Goal: Task Accomplishment & Management: Complete application form

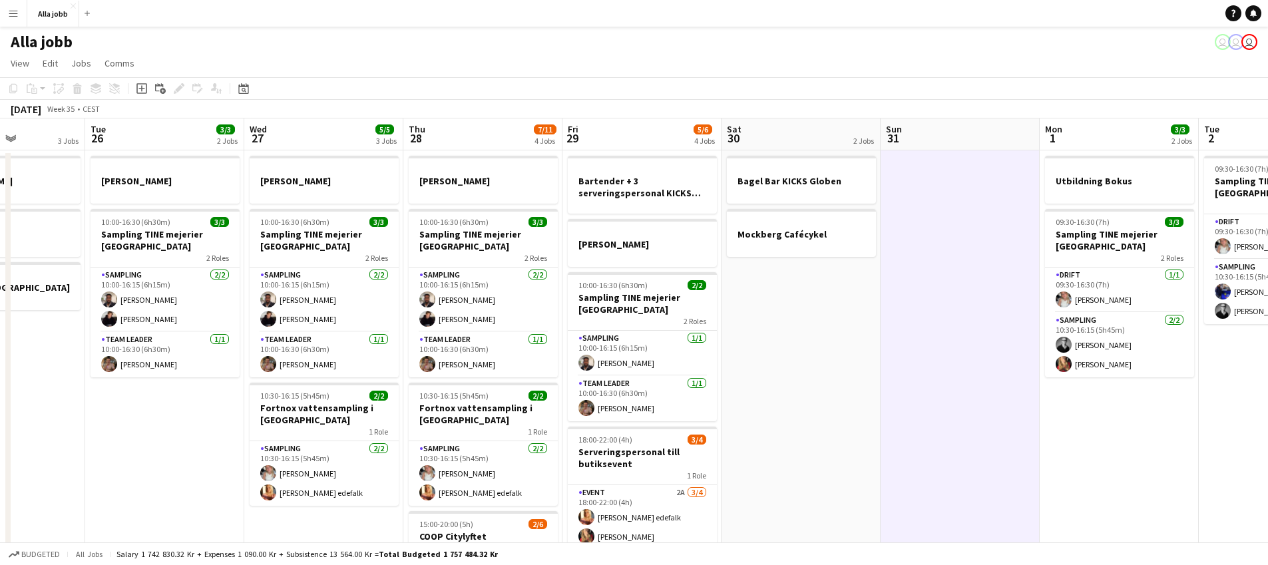
scroll to position [0, 356]
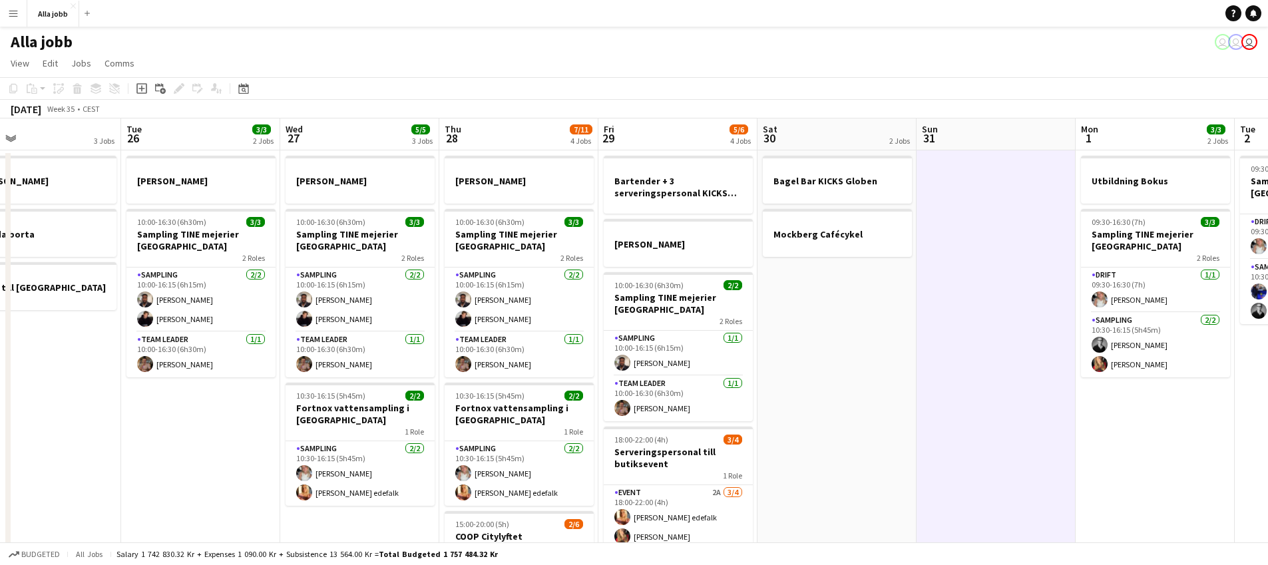
drag, startPoint x: 567, startPoint y: 343, endPoint x: 926, endPoint y: 418, distance: 367.4
click at [928, 418] on app-calendar-viewport "Sat 23 2/2 3 Jobs Sun 24 2 Jobs Mon 25 3 Jobs Tue 26 3/3 2 Jobs Wed 27 5/5 3 Jo…" at bounding box center [634, 428] width 1268 height 619
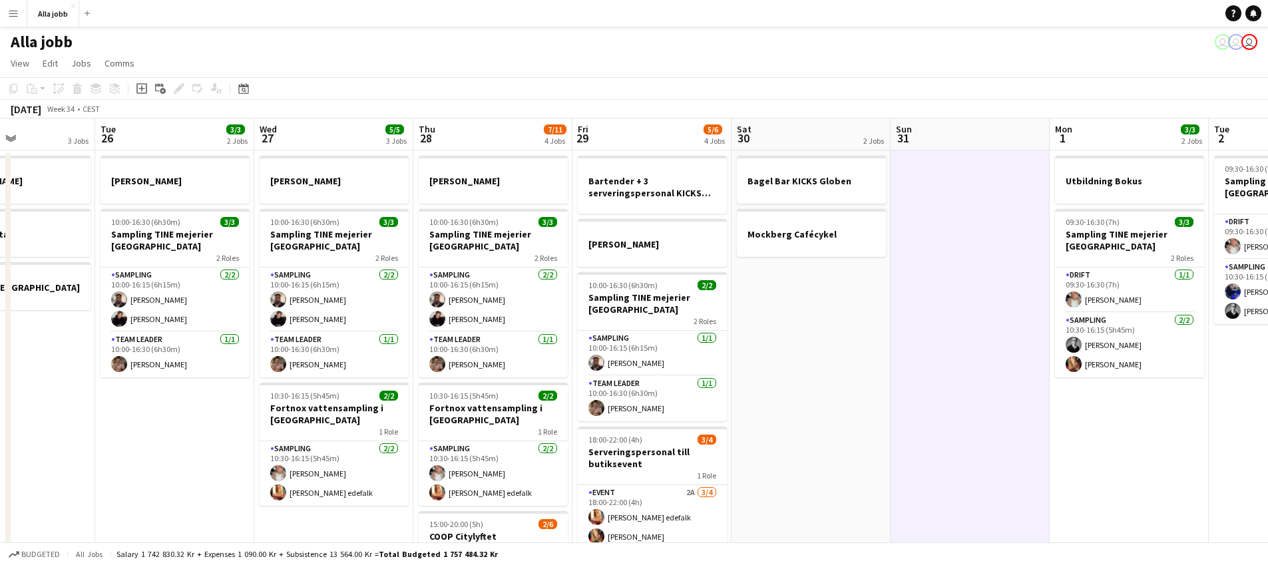
scroll to position [0, 323]
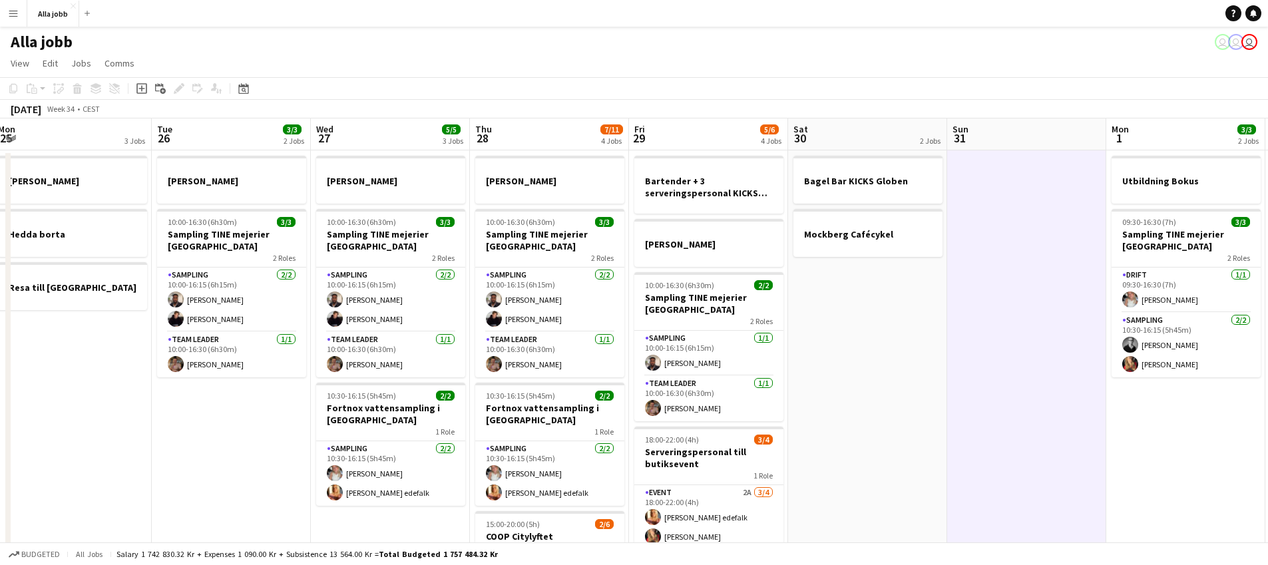
drag, startPoint x: 198, startPoint y: 363, endPoint x: 549, endPoint y: 374, distance: 351.1
click at [549, 374] on app-calendar-viewport "Sat 23 2/2 3 Jobs Sun 24 2 Jobs Mon 25 3 Jobs Tue 26 3/3 2 Jobs Wed 27 5/5 3 Jo…" at bounding box center [634, 428] width 1268 height 619
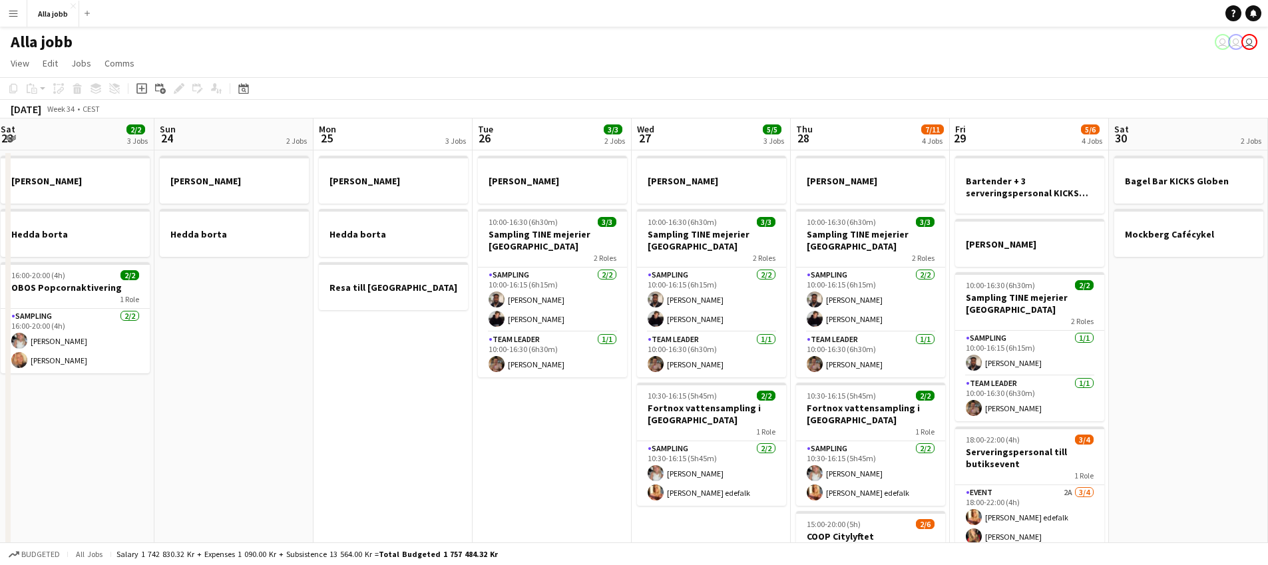
click at [478, 437] on app-date-cell "[PERSON_NAME] 10:00-16:30 (6h30m) 3/3 Sampling TINE mejerier Göteborg 2 Roles S…" at bounding box center [552, 443] width 159 height 587
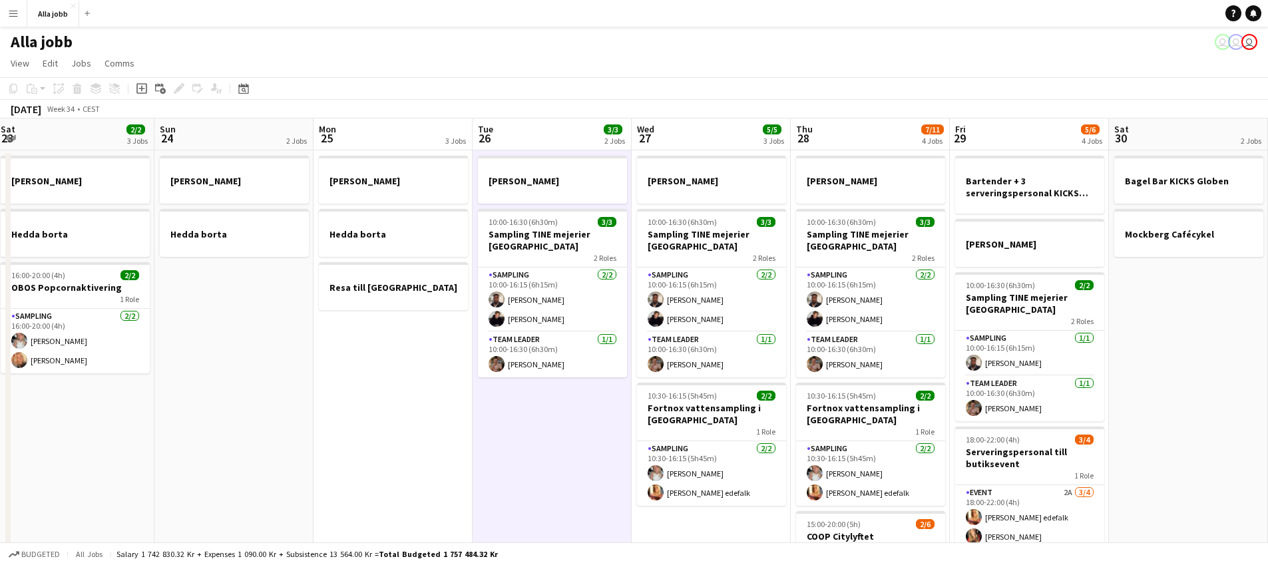
click at [478, 437] on app-date-cell "[PERSON_NAME] 10:00-16:30 (6h30m) 3/3 Sampling TINE mejerier Göteborg 2 Roles S…" at bounding box center [552, 443] width 159 height 587
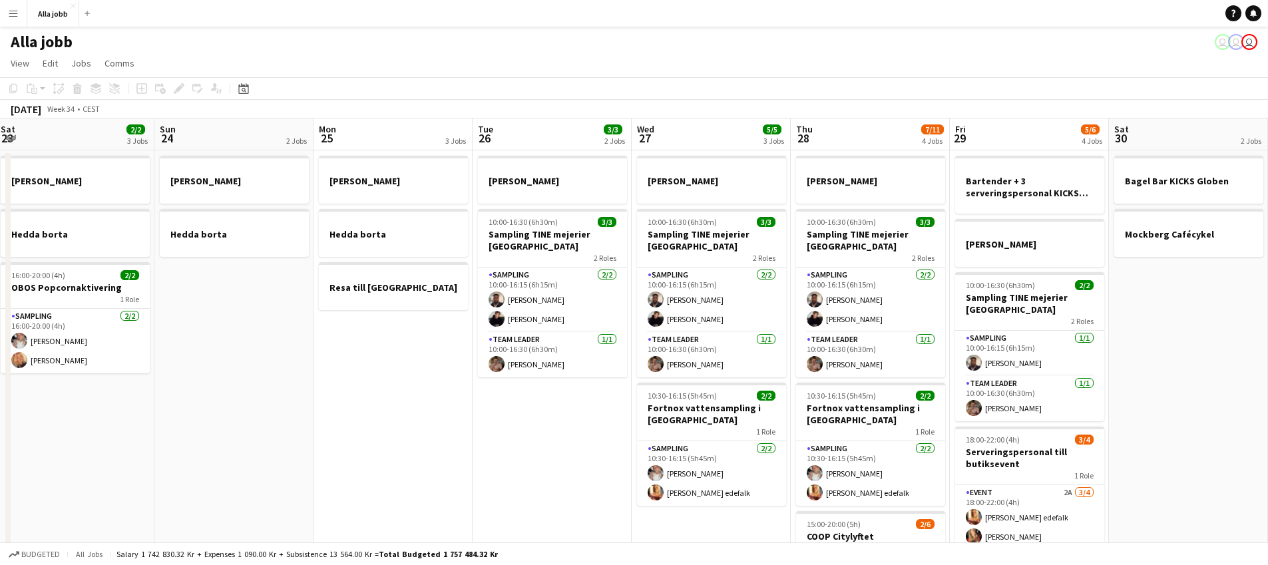
click at [478, 437] on app-date-cell "[PERSON_NAME] 10:00-16:30 (6h30m) 3/3 Sampling TINE mejerier Göteborg 2 Roles S…" at bounding box center [552, 443] width 159 height 587
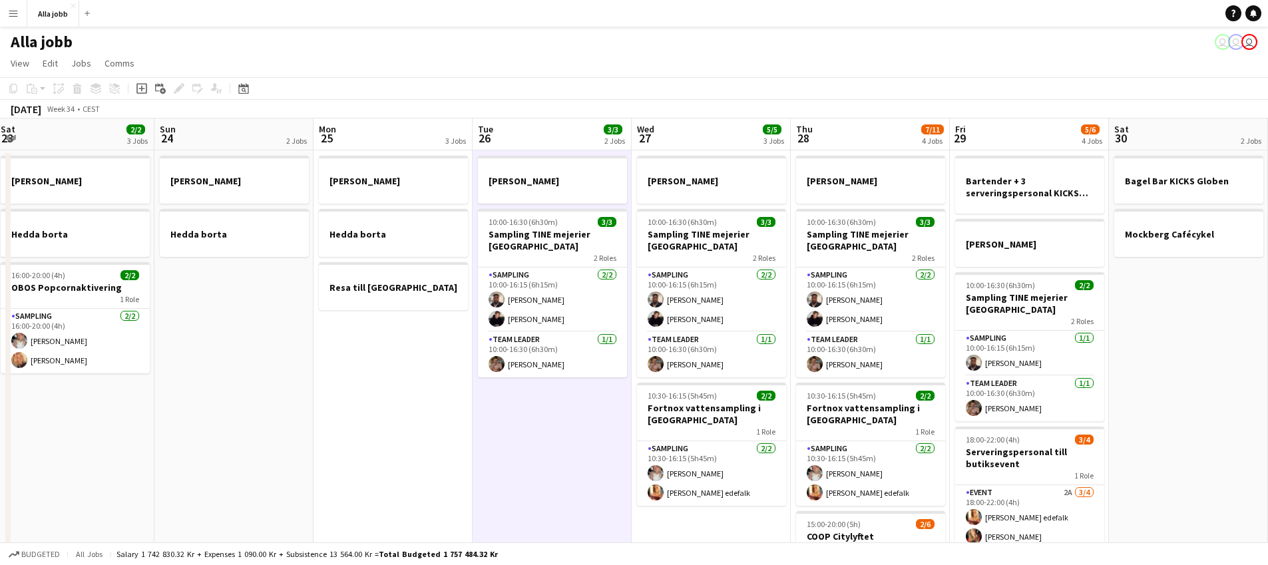
click at [403, 378] on app-calendar-viewport "Thu 21 11/12 3 Jobs Fri 22 1 Job Sat 23 2/2 3 Jobs Sun 24 2 Jobs Mon 25 3 Jobs …" at bounding box center [634, 428] width 1268 height 619
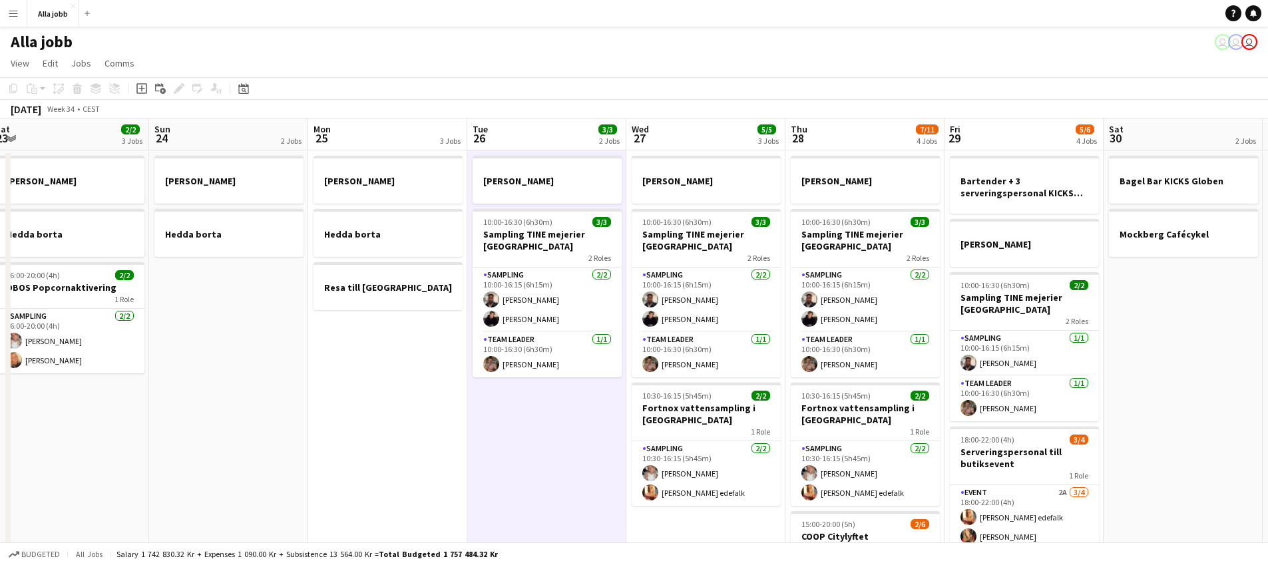
click at [400, 378] on app-date-cell "[PERSON_NAME] borta Resa till [GEOGRAPHIC_DATA]" at bounding box center [387, 443] width 159 height 587
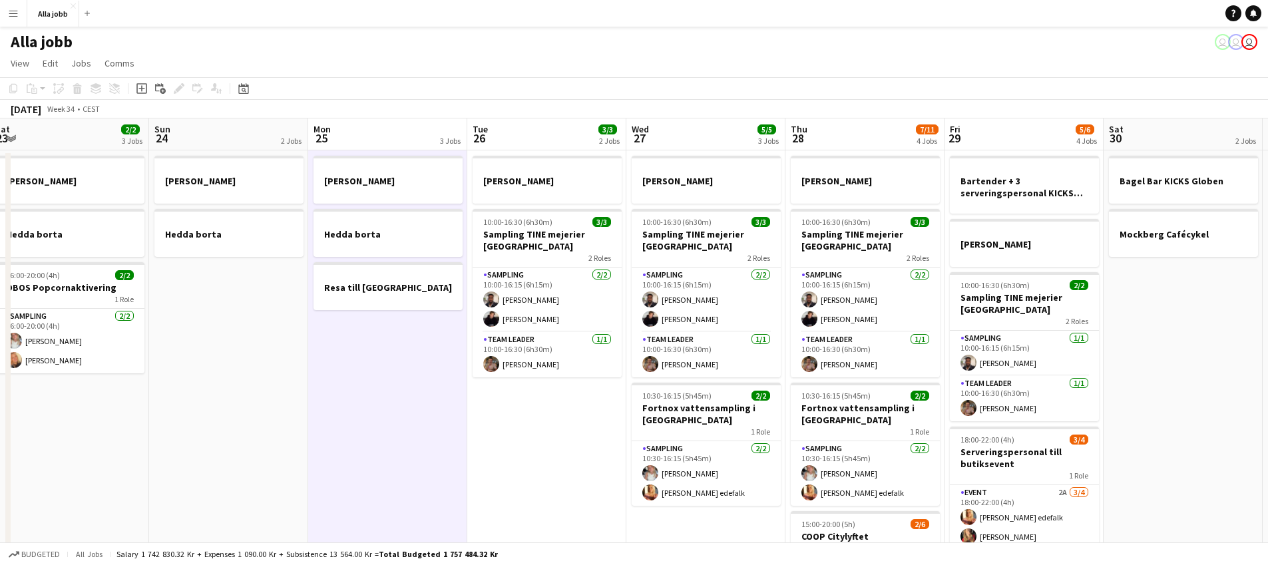
drag, startPoint x: 400, startPoint y: 378, endPoint x: 471, endPoint y: 380, distance: 71.3
click at [402, 378] on app-date-cell "[PERSON_NAME] borta Resa till [GEOGRAPHIC_DATA]" at bounding box center [387, 443] width 159 height 587
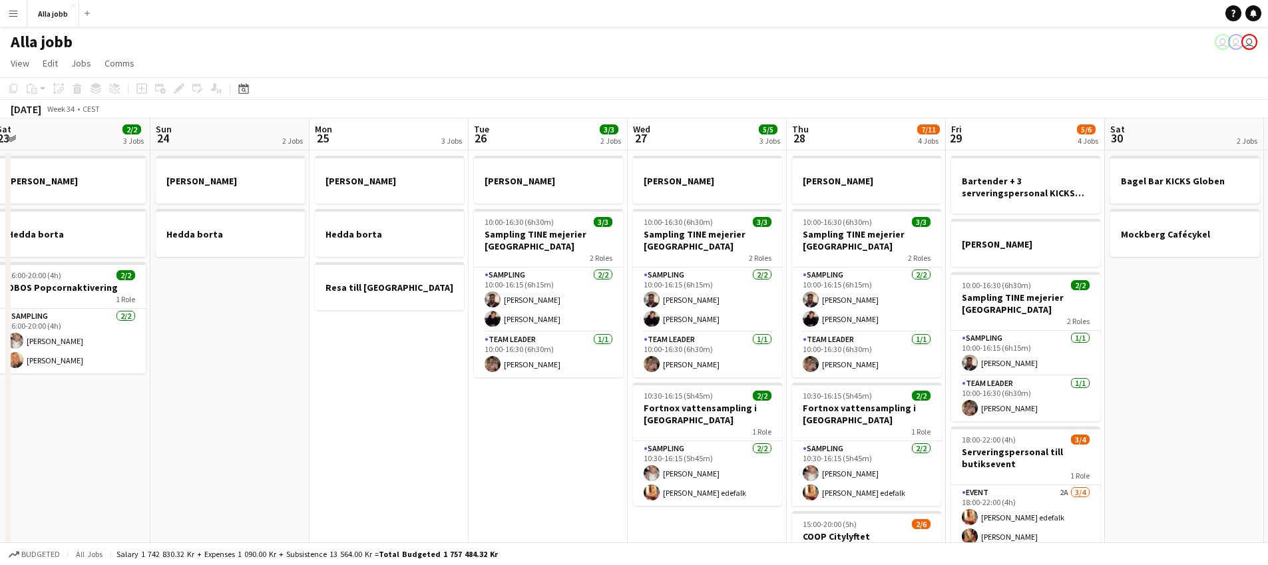
click at [494, 384] on app-date-cell "[PERSON_NAME] 10:00-16:30 (6h30m) 3/3 Sampling TINE mejerier Göteborg 2 Roles S…" at bounding box center [548, 443] width 159 height 587
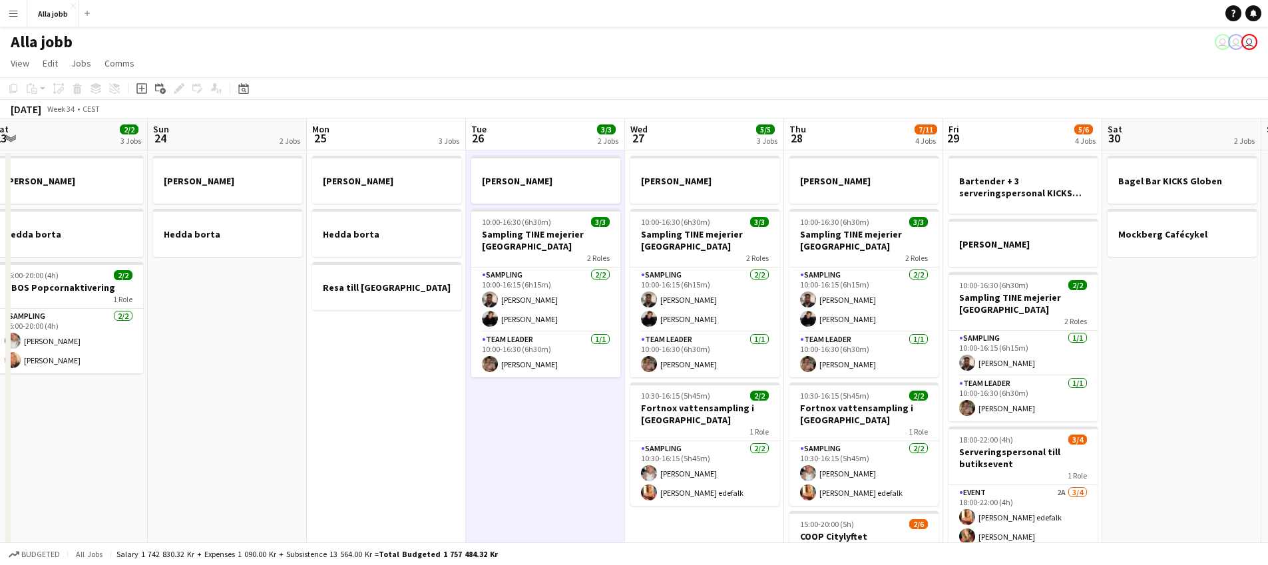
click at [536, 396] on app-date-cell "[PERSON_NAME] 10:00-16:30 (6h30m) 3/3 Sampling TINE mejerier Göteborg 2 Roles S…" at bounding box center [545, 443] width 159 height 587
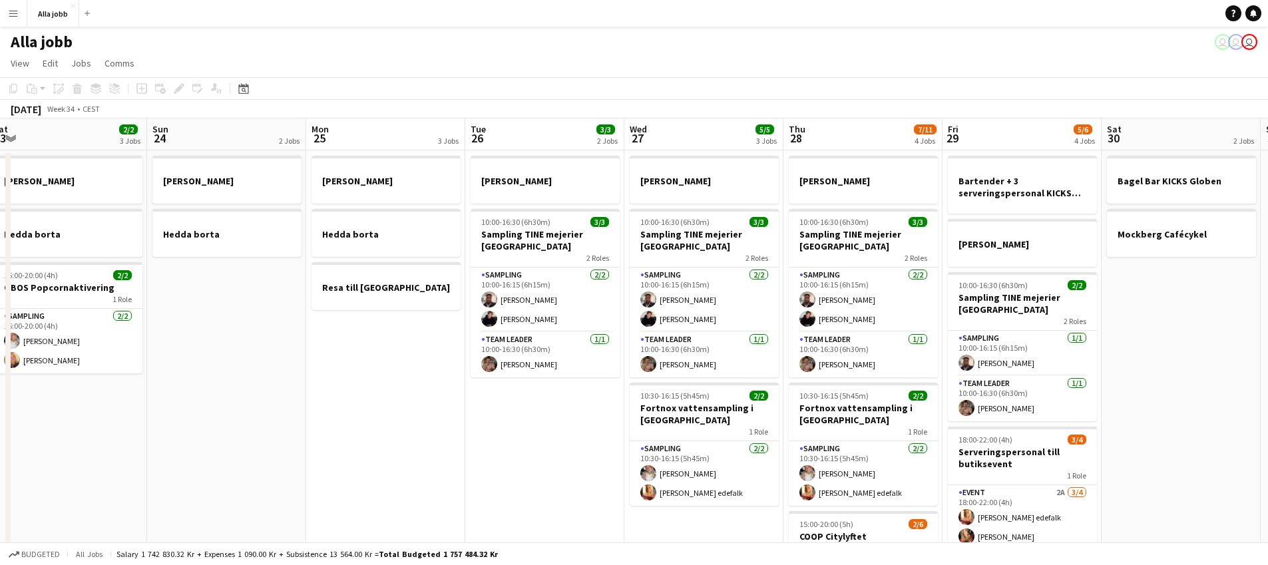
click at [533, 393] on app-date-cell "[PERSON_NAME] 10:00-16:30 (6h30m) 3/3 Sampling TINE mejerier Göteborg 2 Roles S…" at bounding box center [544, 443] width 159 height 587
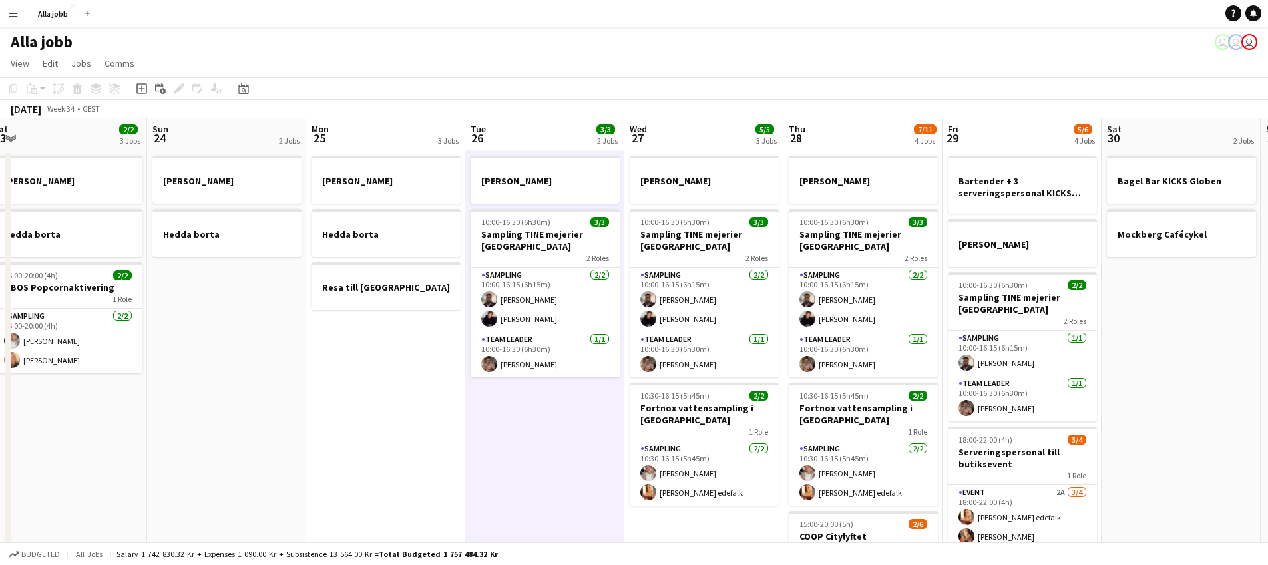
scroll to position [0, 322]
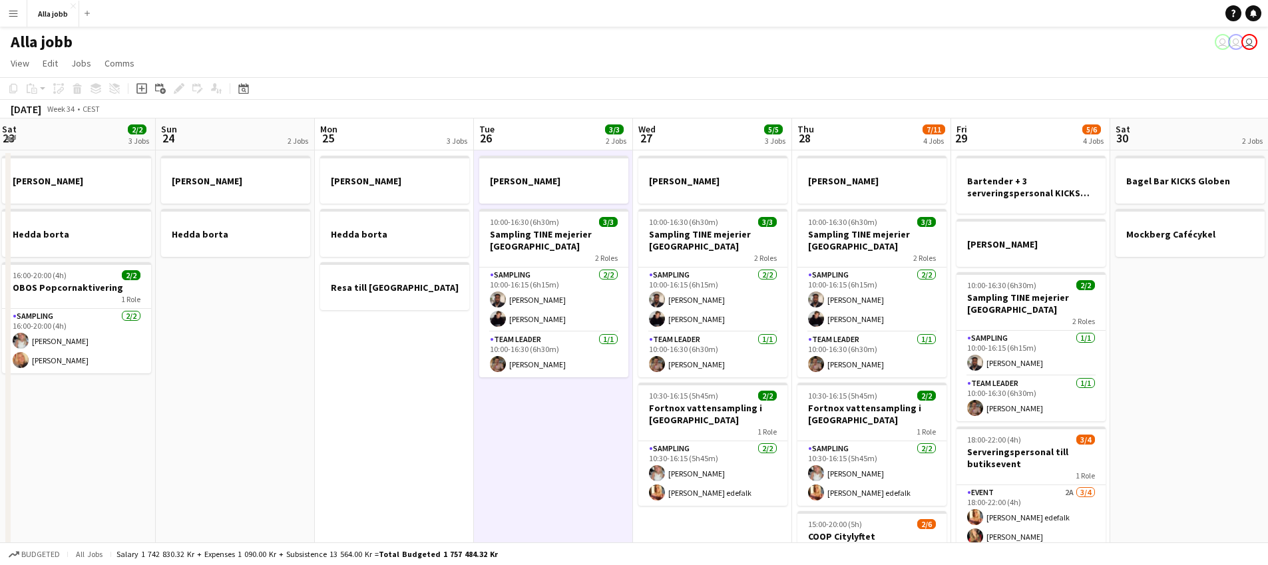
click at [543, 394] on app-calendar-viewport "Thu 21 11/12 3 Jobs Fri 22 1 Job Sat 23 2/2 3 Jobs Sun 24 2 Jobs Mon 25 3 Jobs …" at bounding box center [634, 428] width 1268 height 619
click at [543, 394] on app-date-cell "[PERSON_NAME] 10:00-16:30 (6h30m) 3/3 Sampling TINE mejerier Göteborg 2 Roles S…" at bounding box center [553, 443] width 159 height 587
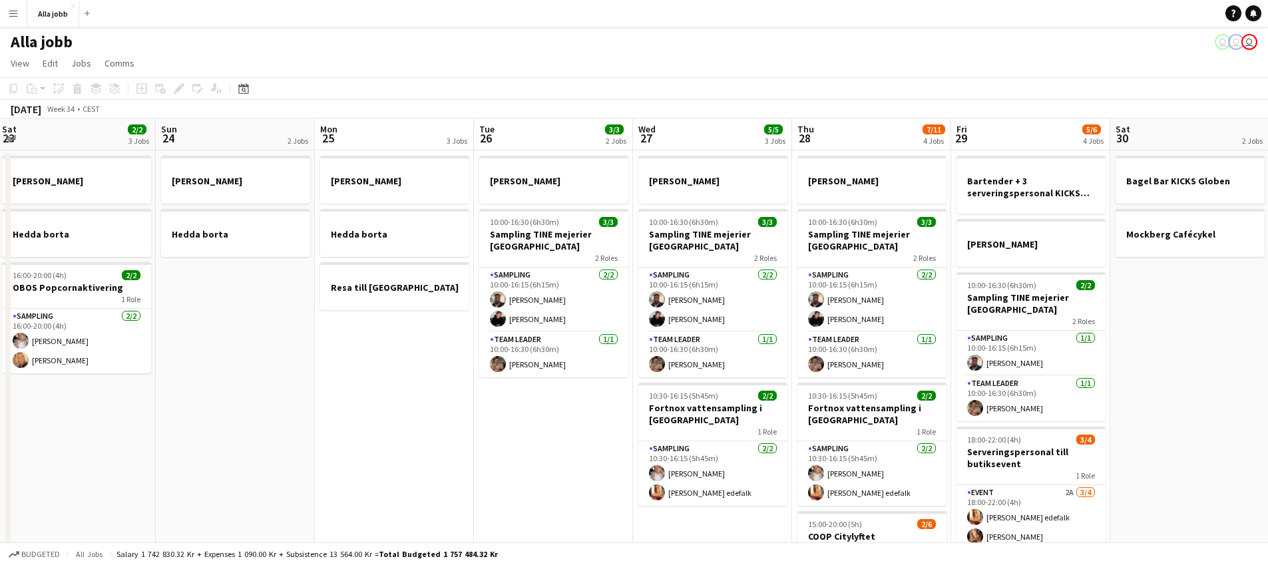
click at [543, 394] on app-date-cell "[PERSON_NAME] 10:00-16:30 (6h30m) 3/3 Sampling TINE mejerier Göteborg 2 Roles S…" at bounding box center [553, 443] width 159 height 587
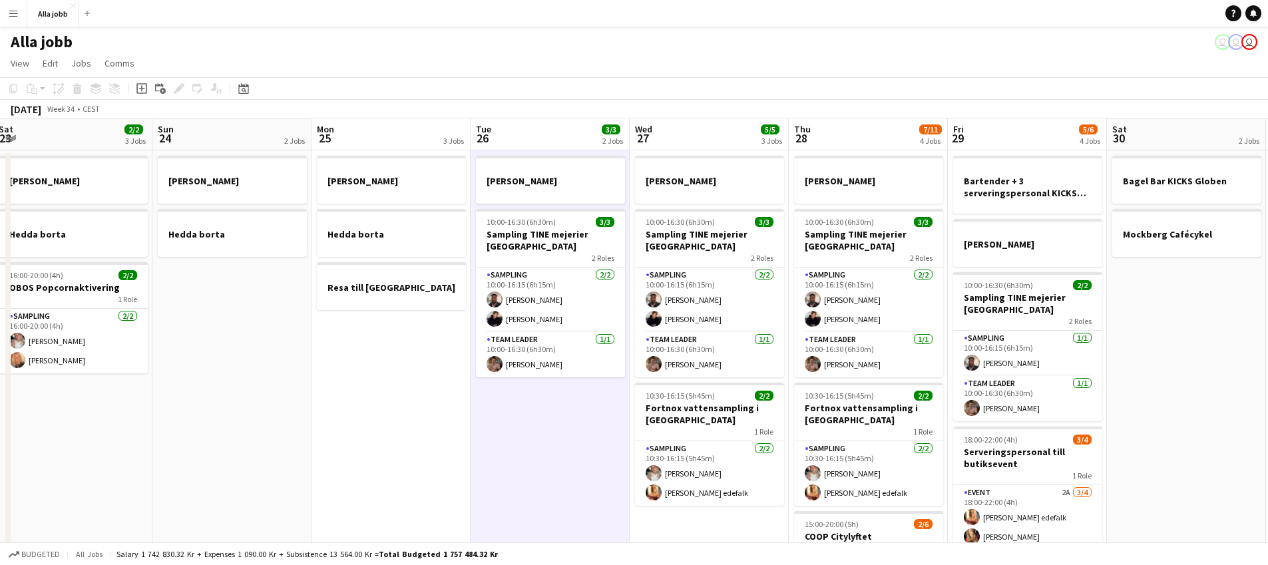
click at [539, 394] on app-date-cell "[PERSON_NAME] 10:00-16:30 (6h30m) 3/3 Sampling TINE mejerier Göteborg 2 Roles S…" at bounding box center [550, 443] width 159 height 587
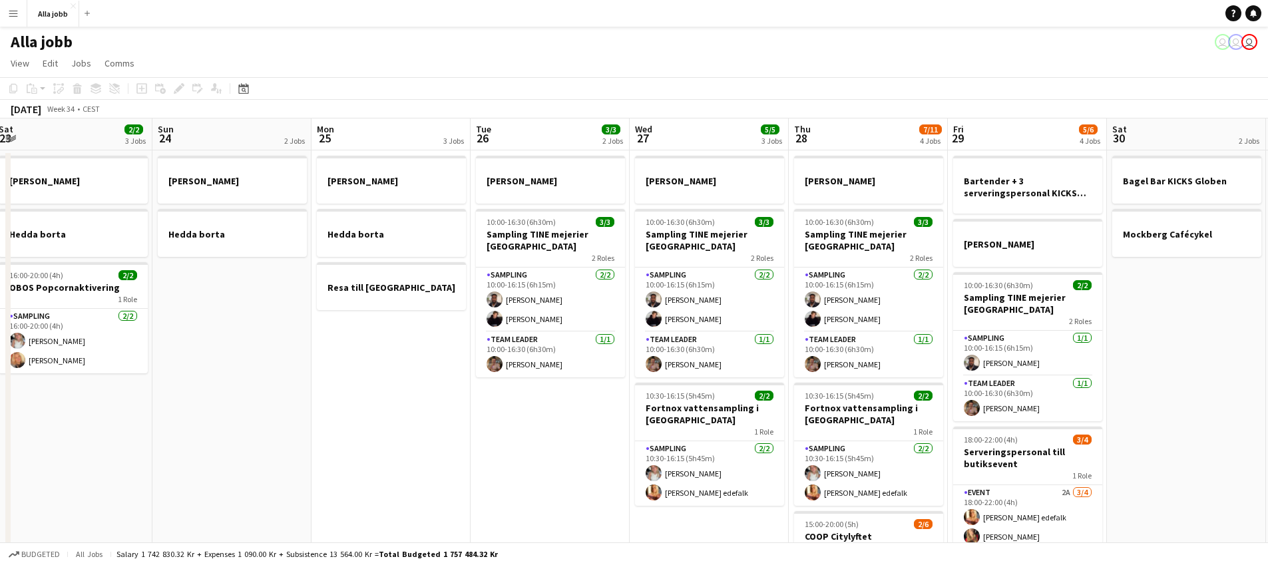
scroll to position [0, 327]
click at [537, 394] on app-date-cell "[PERSON_NAME] 10:00-16:30 (6h30m) 3/3 Sampling TINE mejerier Göteborg 2 Roles S…" at bounding box center [548, 443] width 159 height 587
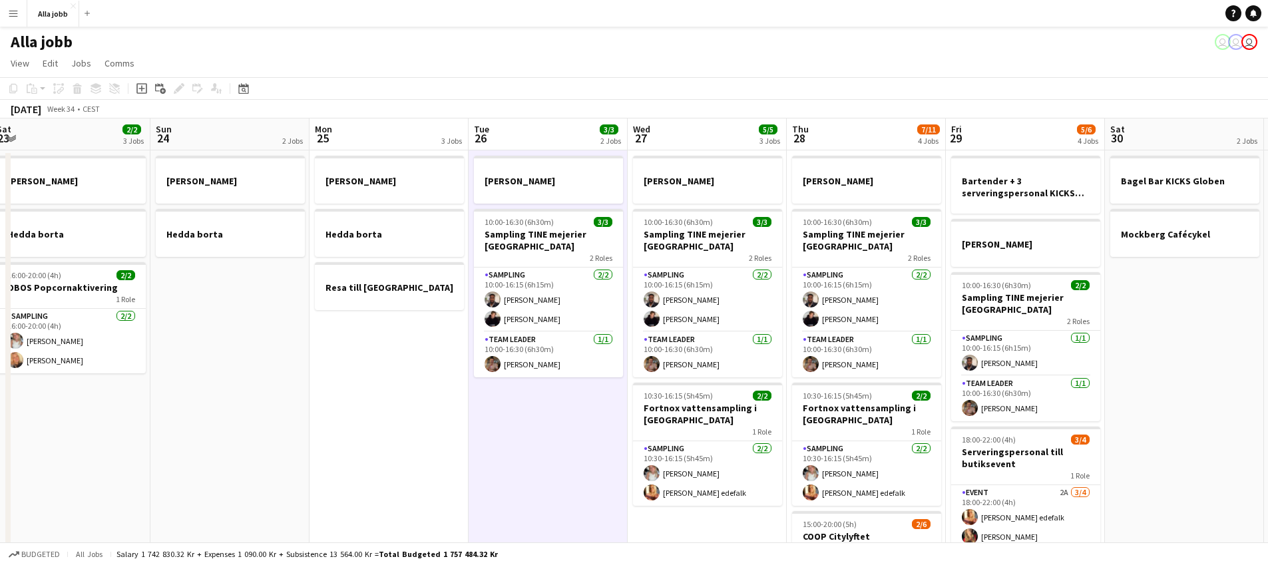
click at [537, 394] on app-date-cell "[PERSON_NAME] 10:00-16:30 (6h30m) 3/3 Sampling TINE mejerier Göteborg 2 Roles S…" at bounding box center [548, 443] width 159 height 587
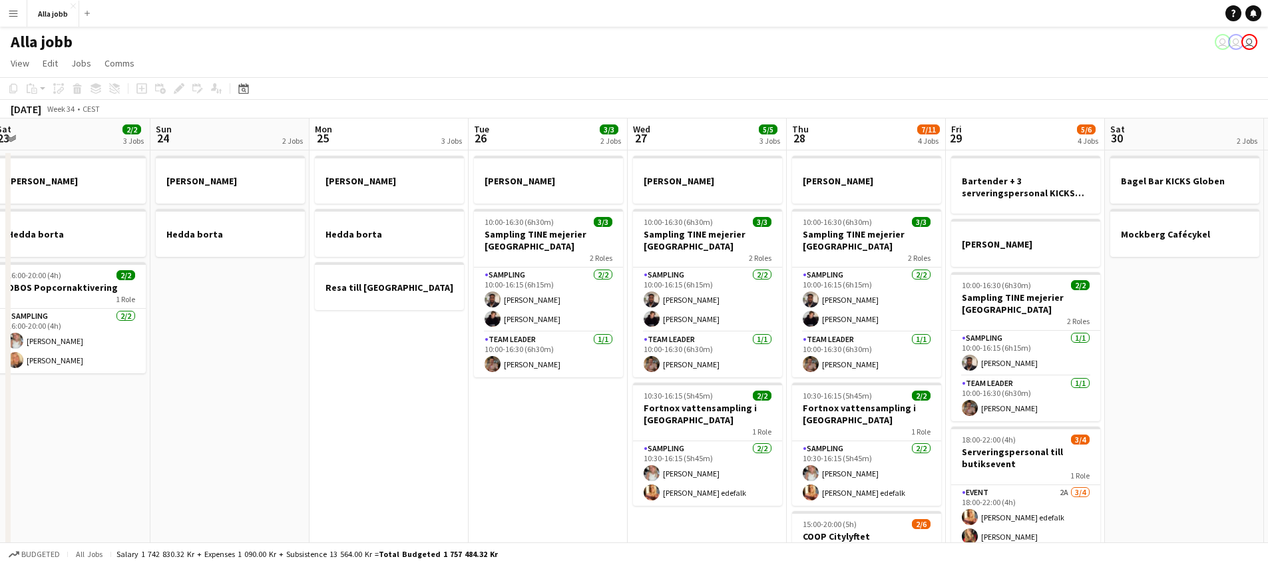
click at [537, 394] on app-date-cell "[PERSON_NAME] 10:00-16:30 (6h30m) 3/3 Sampling TINE mejerier Göteborg 2 Roles S…" at bounding box center [548, 443] width 159 height 587
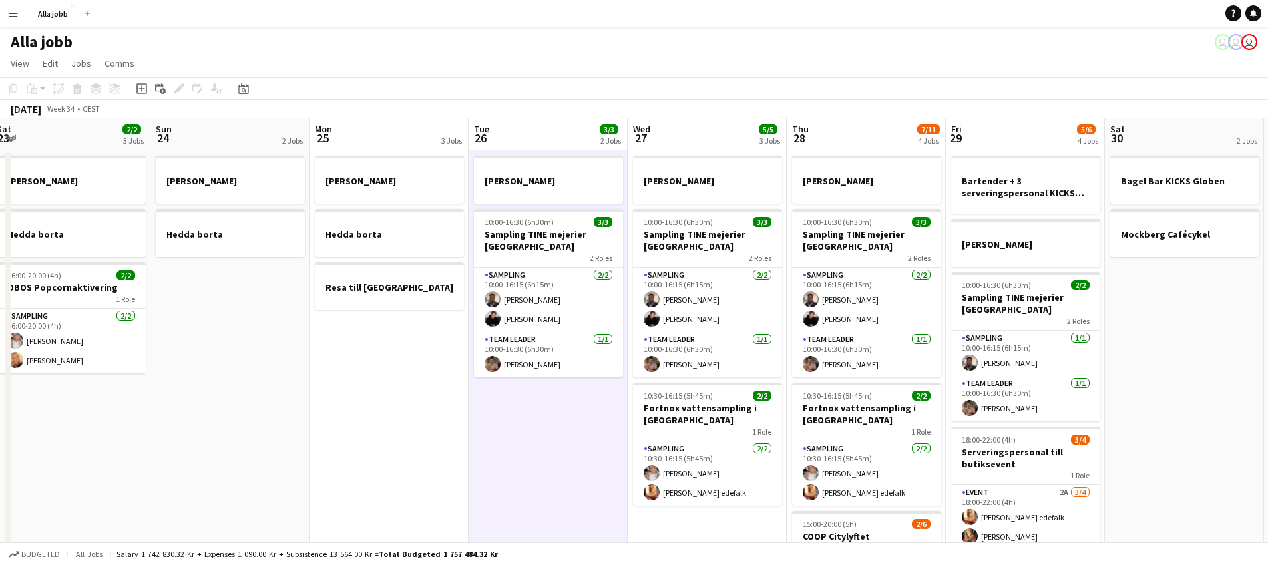
click at [537, 394] on app-date-cell "[PERSON_NAME] 10:00-16:30 (6h30m) 3/3 Sampling TINE mejerier Göteborg 2 Roles S…" at bounding box center [548, 443] width 159 height 587
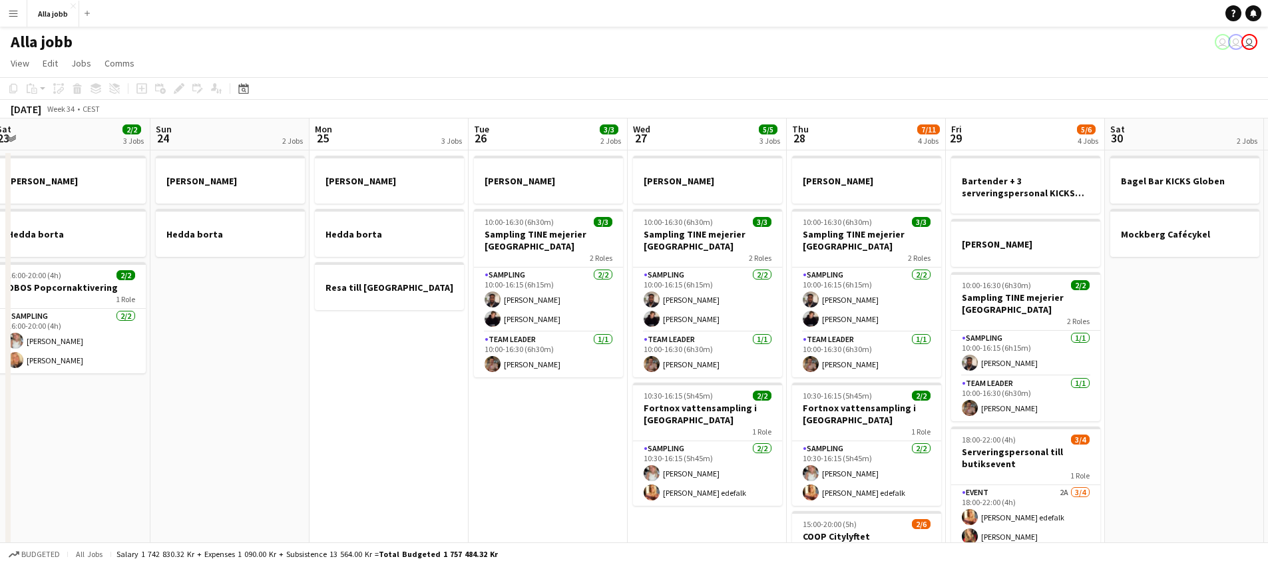
click at [537, 394] on app-date-cell "[PERSON_NAME] 10:00-16:30 (6h30m) 3/3 Sampling TINE mejerier Göteborg 2 Roles S…" at bounding box center [548, 443] width 159 height 587
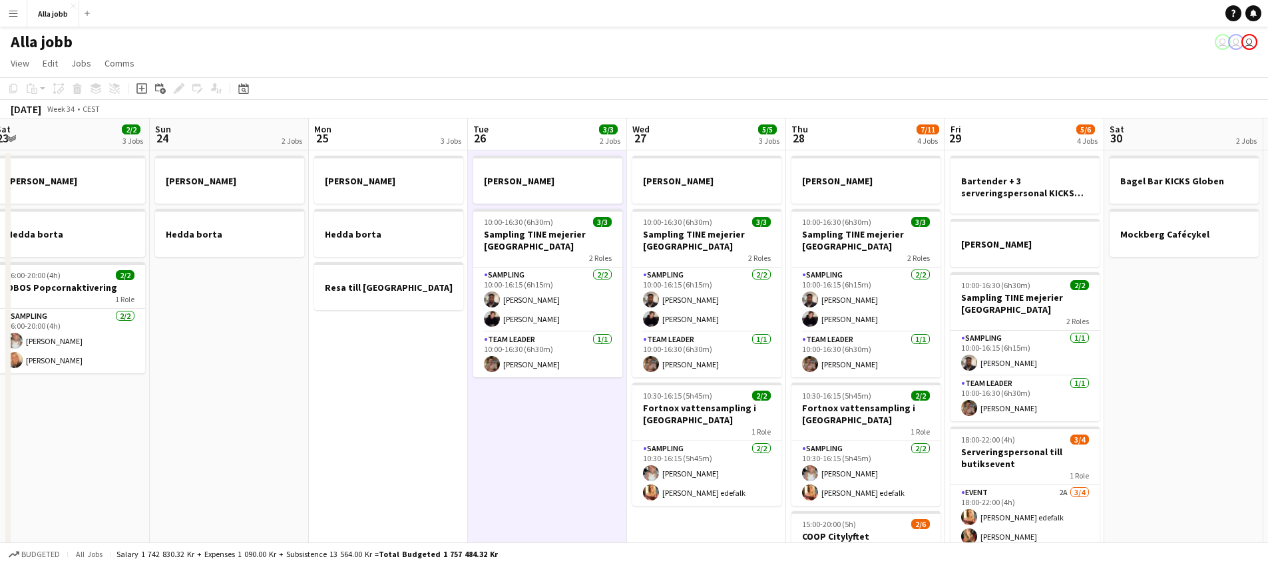
click at [536, 394] on app-date-cell "[PERSON_NAME] 10:00-16:30 (6h30m) 3/3 Sampling TINE mejerier Göteborg 2 Roles S…" at bounding box center [547, 443] width 159 height 587
click at [535, 394] on app-date-cell "[PERSON_NAME] 10:00-16:30 (6h30m) 3/3 Sampling TINE mejerier Göteborg 2 Roles S…" at bounding box center [547, 443] width 159 height 587
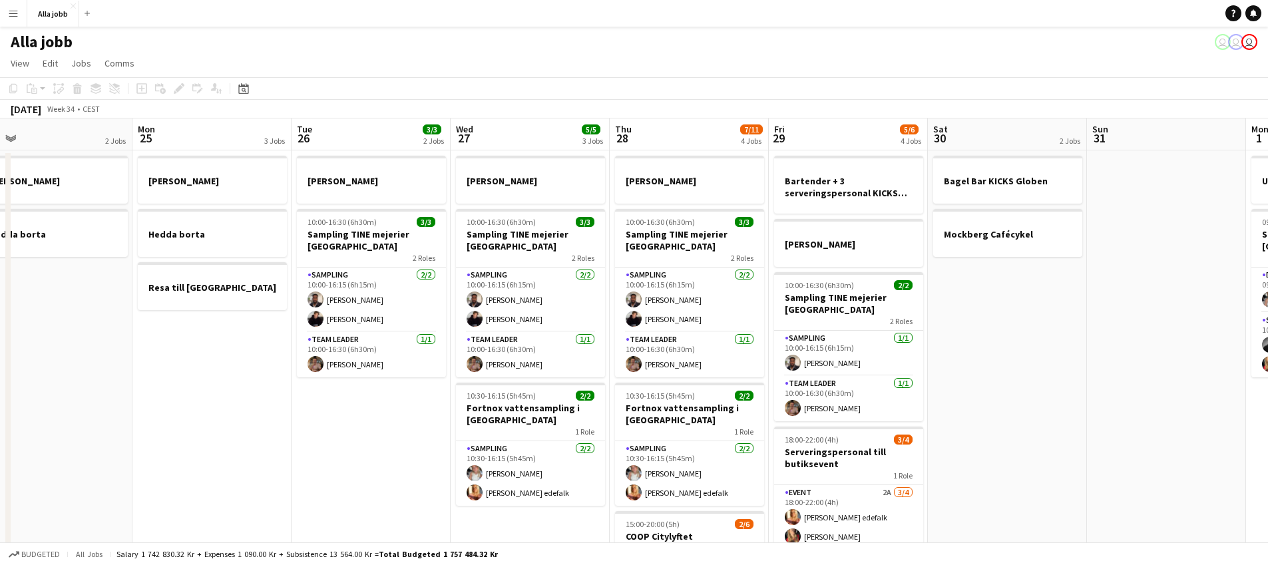
drag, startPoint x: 531, startPoint y: 394, endPoint x: 355, endPoint y: 368, distance: 178.4
click at [356, 369] on app-calendar-viewport "Thu 21 11/12 3 Jobs Fri 22 1 Job Sat 23 2/2 3 Jobs Sun 24 2 Jobs Mon 25 3 Jobs …" at bounding box center [634, 428] width 1268 height 619
click at [318, 380] on app-date-cell "[PERSON_NAME] 10:00-16:30 (6h30m) 3/3 Sampling TINE mejerier Göteborg 2 Roles S…" at bounding box center [370, 443] width 159 height 587
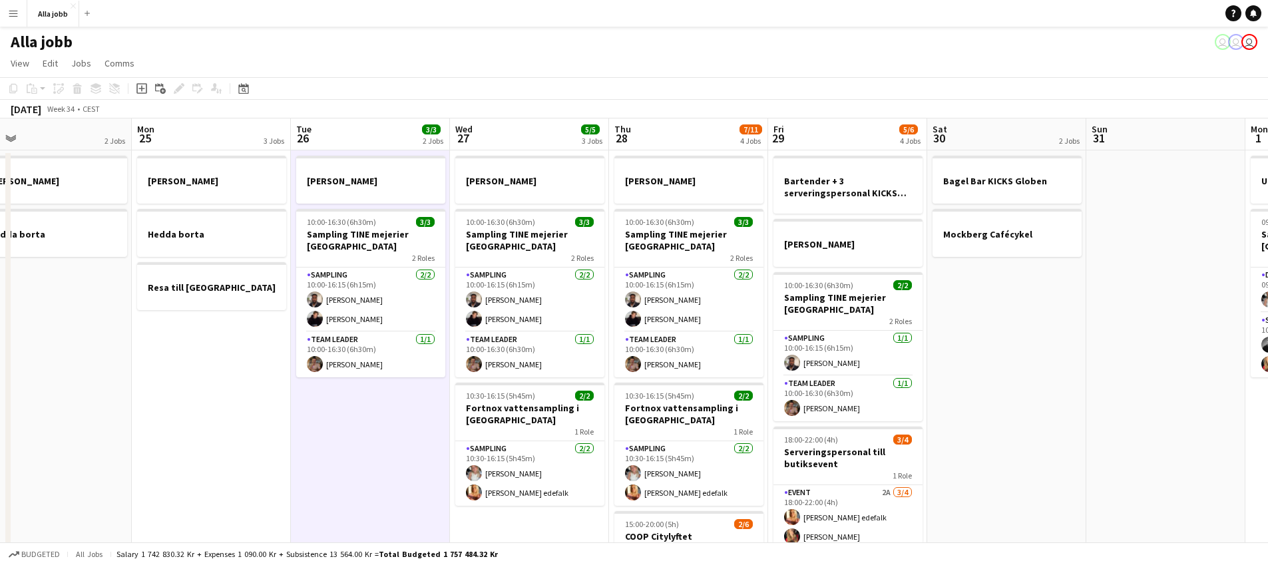
click at [239, 324] on app-date-cell "[PERSON_NAME] borta Resa till [GEOGRAPHIC_DATA]" at bounding box center [211, 443] width 159 height 587
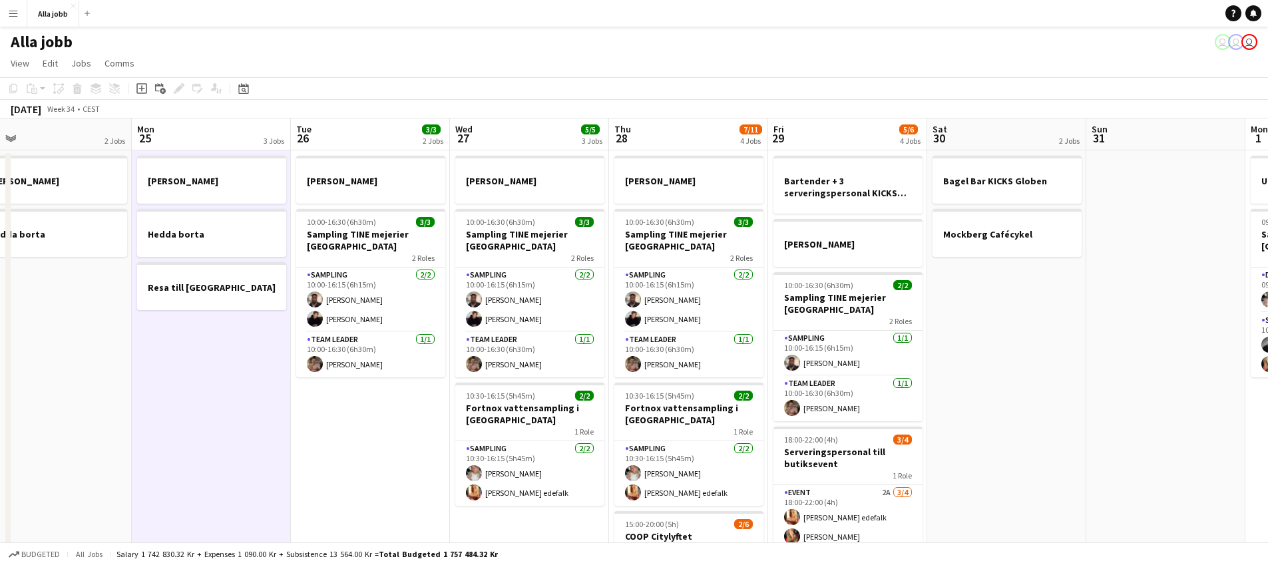
click at [960, 418] on app-date-cell "Bagel Bar KICKS Globen Mockberg Cafécykel" at bounding box center [1007, 443] width 159 height 587
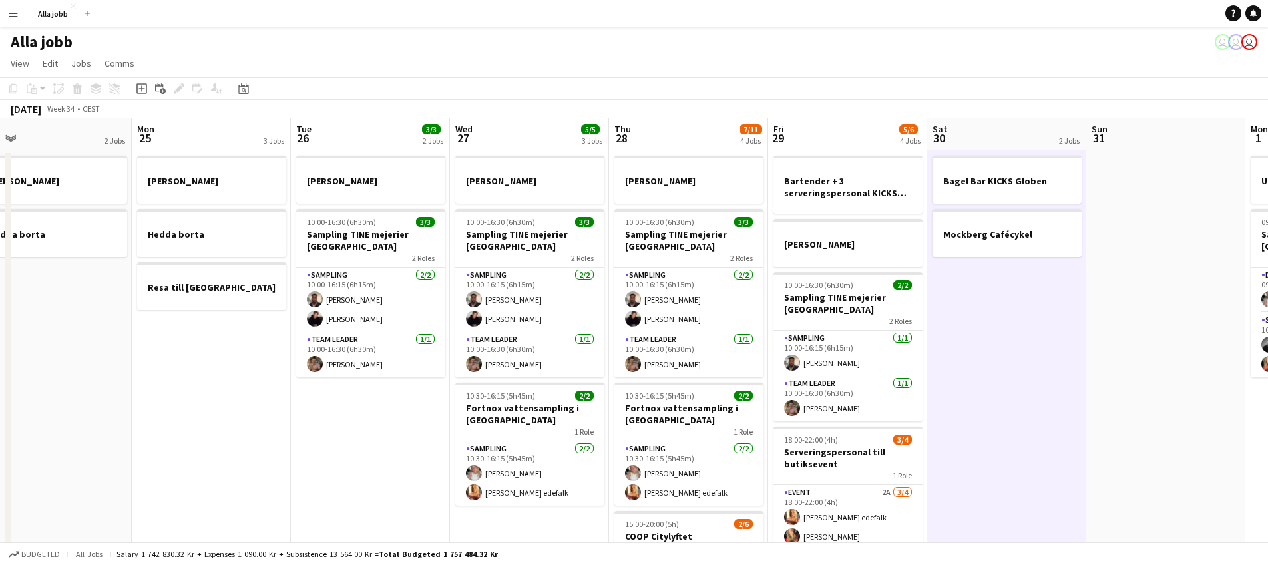
click at [961, 418] on app-date-cell "Bagel Bar KICKS Globen Mockberg Cafécykel" at bounding box center [1007, 443] width 159 height 587
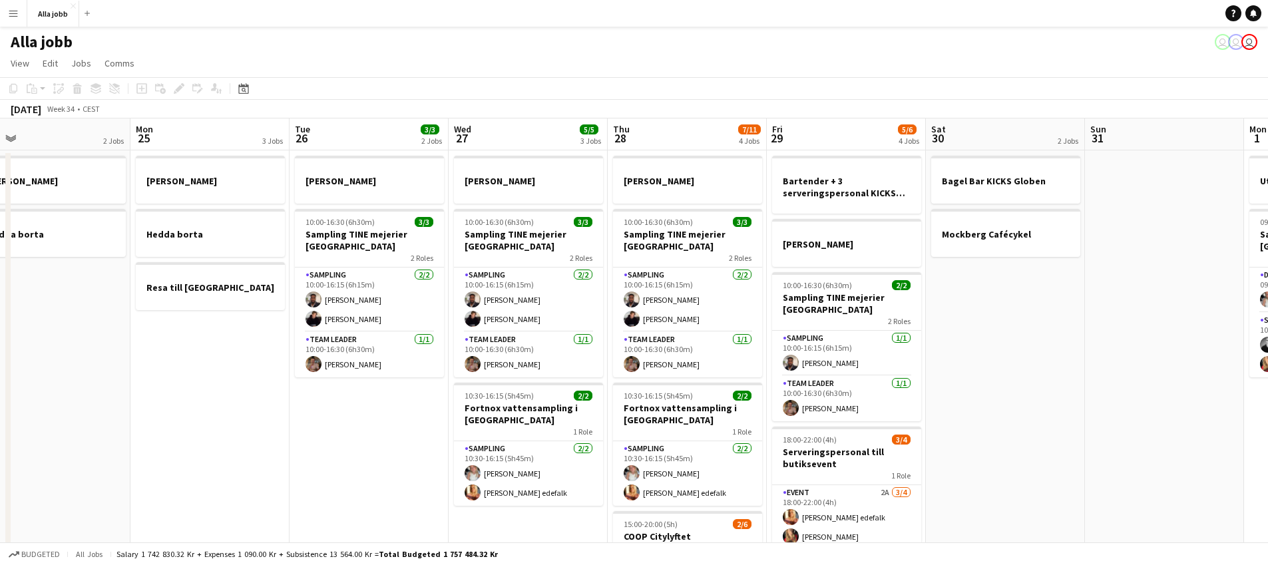
drag, startPoint x: 936, startPoint y: 400, endPoint x: 855, endPoint y: 356, distance: 92.4
click at [858, 355] on app-calendar-viewport "Thu 21 11/12 3 Jobs Fri 22 1 Job Sat 23 2/2 3 Jobs Sun 24 2 Jobs Mon 25 3 Jobs …" at bounding box center [634, 428] width 1268 height 619
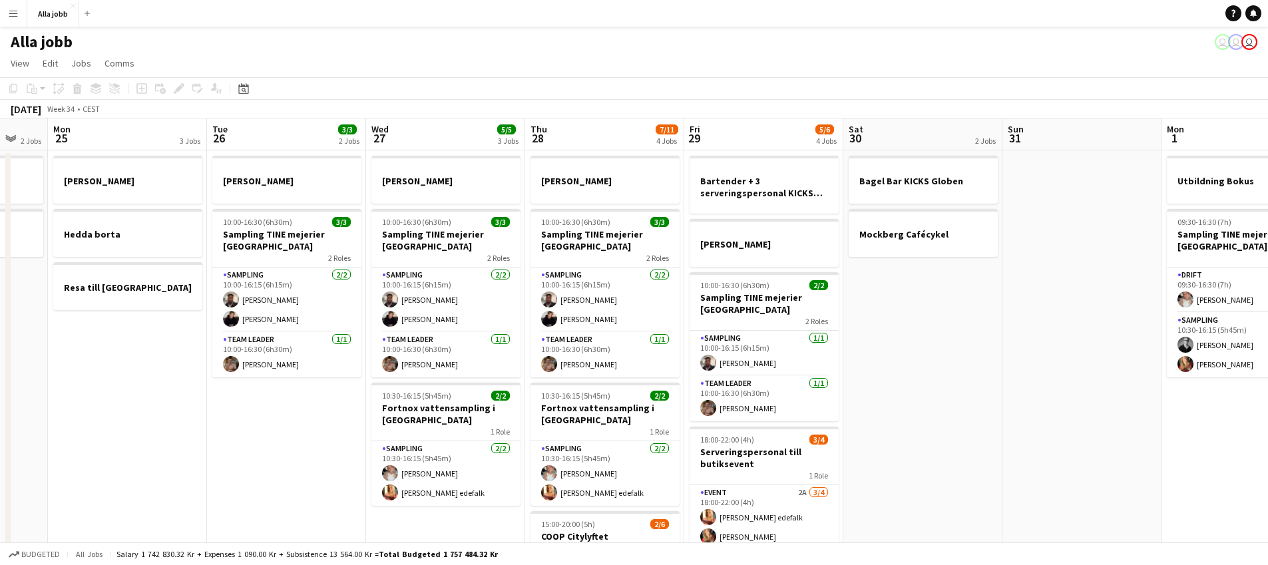
click at [959, 334] on app-date-cell "Bagel Bar KICKS Globen Mockberg Cafécykel" at bounding box center [923, 443] width 159 height 587
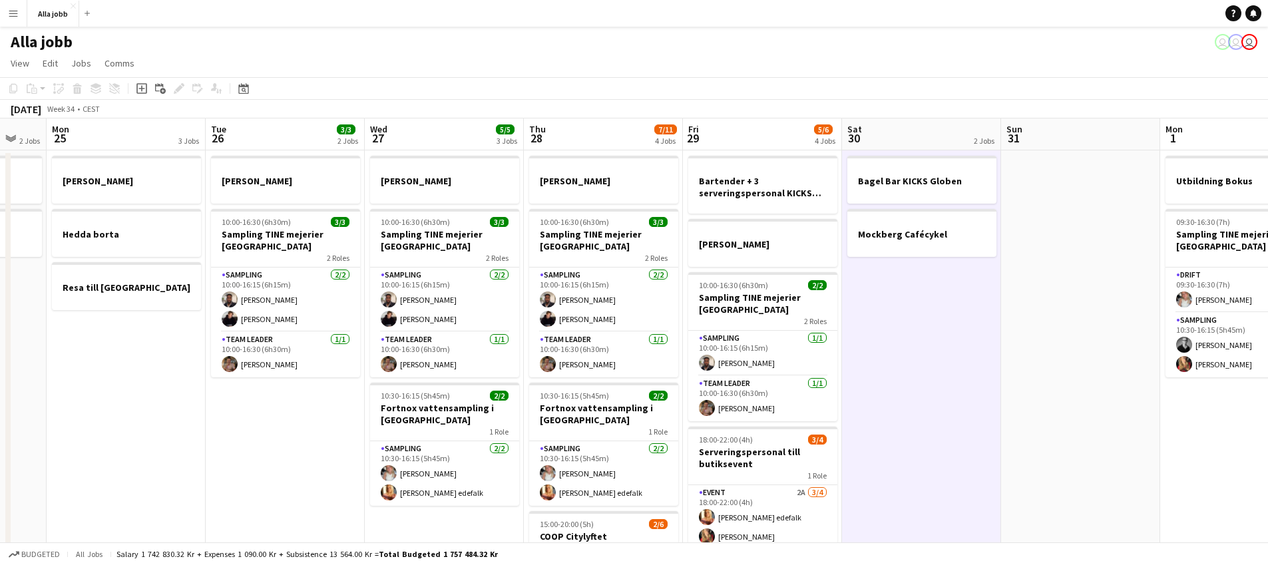
click at [924, 327] on app-date-cell "Bagel Bar KICKS Globen Mockberg Cafécykel" at bounding box center [921, 443] width 159 height 587
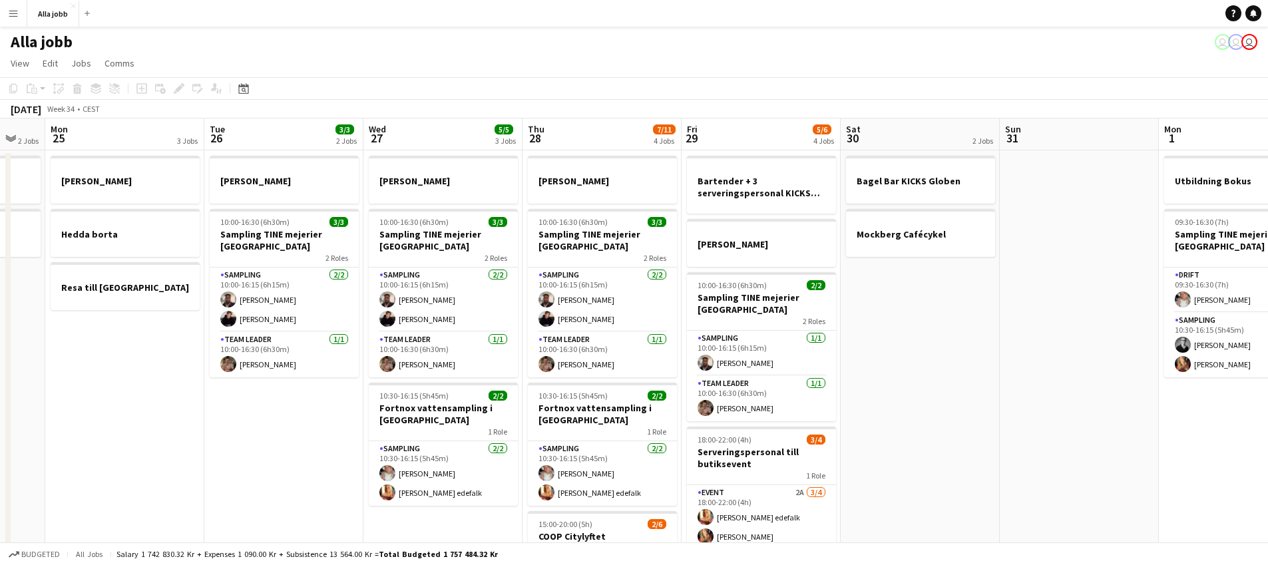
click at [923, 327] on app-date-cell "Bagel Bar KICKS Globen Mockberg Cafécykel" at bounding box center [920, 443] width 159 height 587
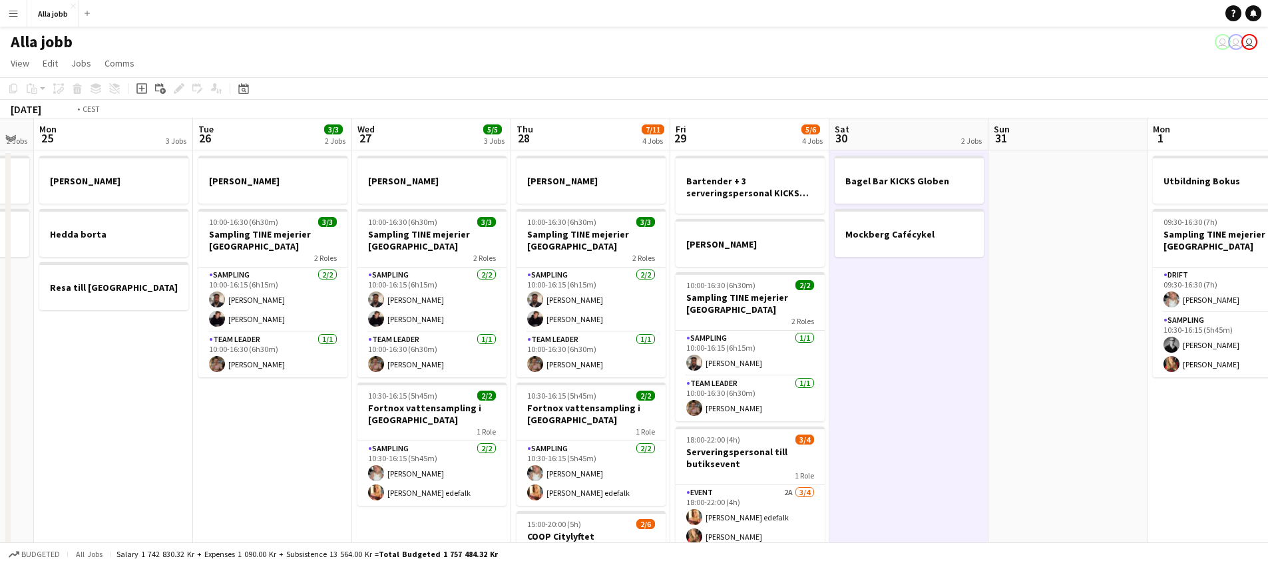
drag, startPoint x: 838, startPoint y: 434, endPoint x: 769, endPoint y: 439, distance: 68.7
click at [770, 439] on app-calendar-viewport "Thu 21 11/12 3 Jobs Fri 22 1 Job Sat 23 2/2 3 Jobs Sun 24 2 Jobs Mon 25 3 Jobs …" at bounding box center [634, 428] width 1268 height 619
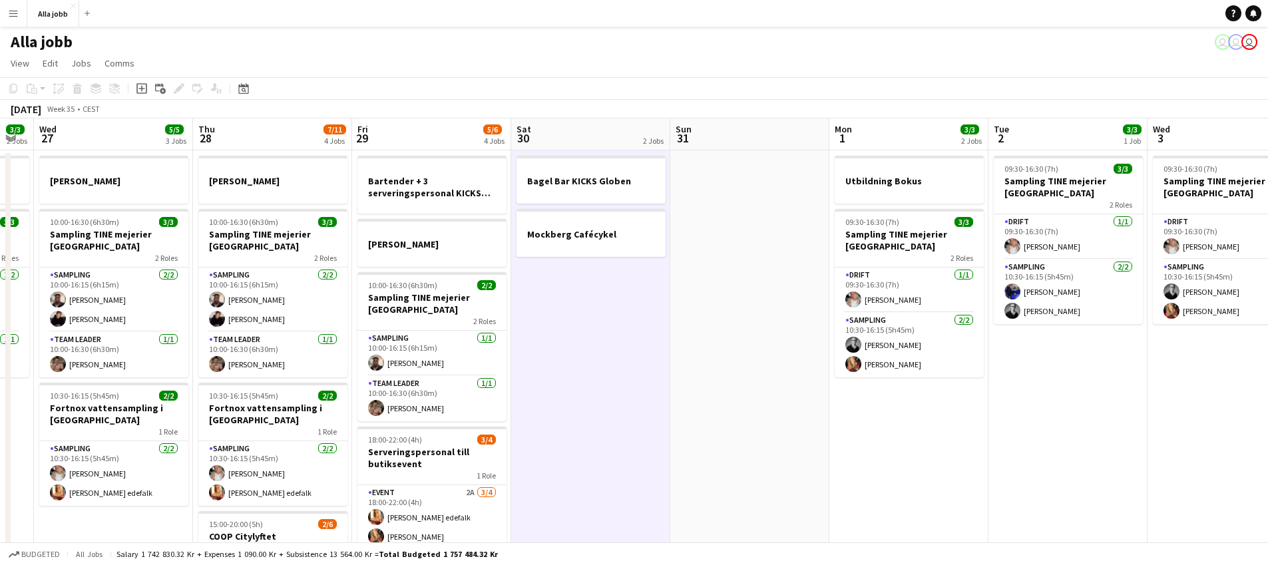
scroll to position [0, 607]
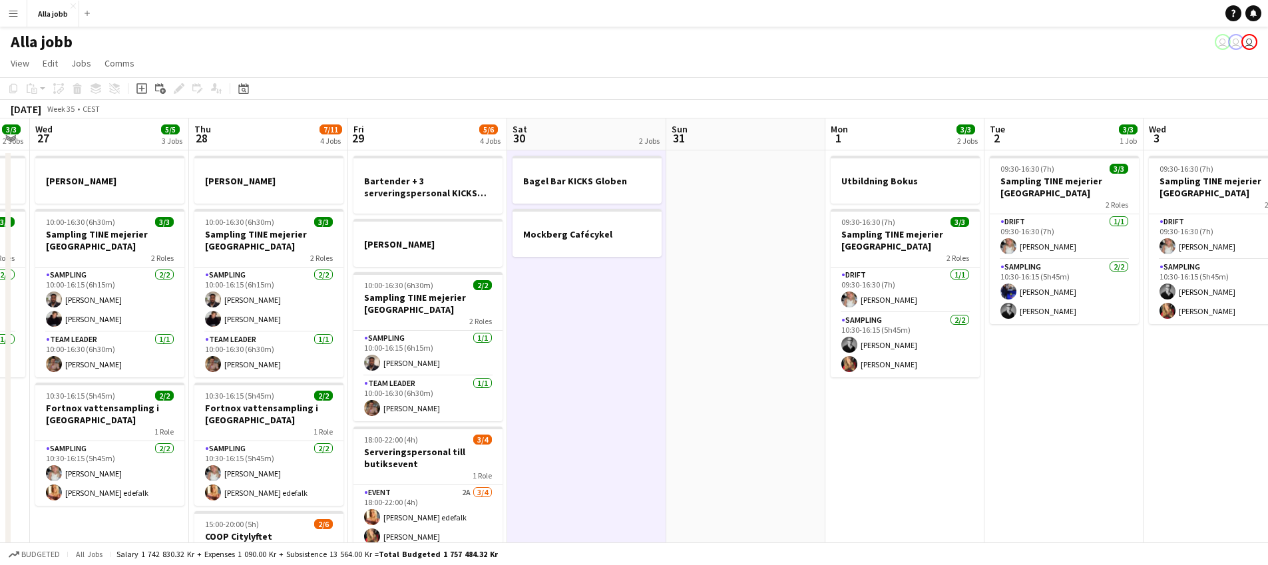
click at [818, 428] on app-date-cell at bounding box center [746, 443] width 159 height 587
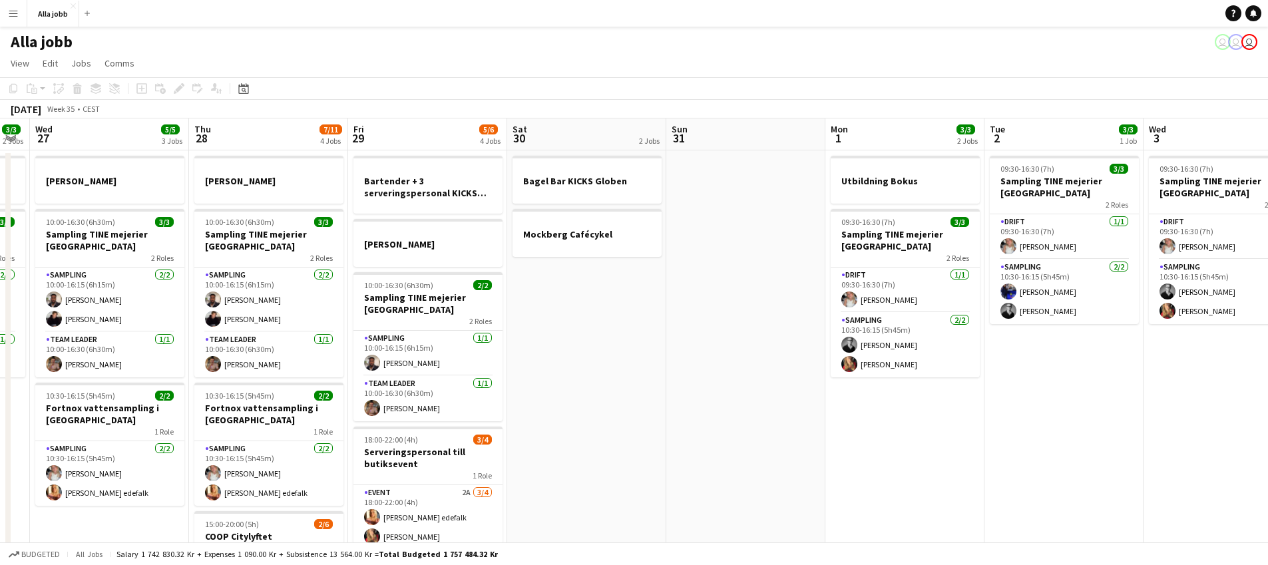
click at [846, 453] on app-date-cell "Utbildning Bokus 09:30-16:30 (7h) 3/3 Sampling TINE mejerier Stockholm 2 Roles …" at bounding box center [905, 443] width 159 height 587
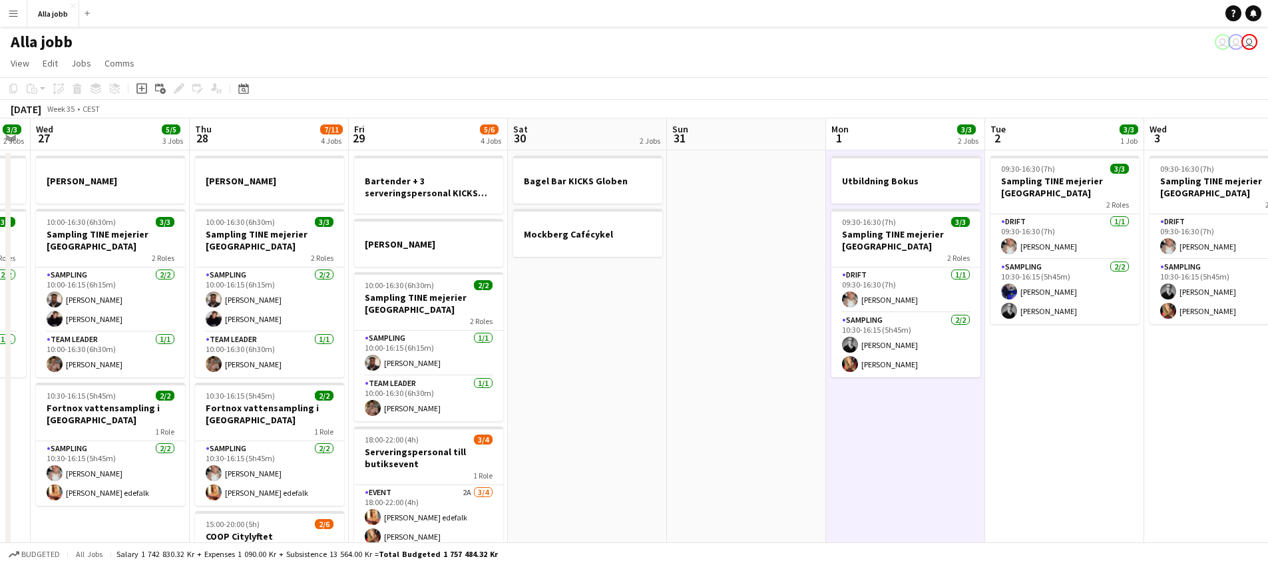
click at [846, 453] on app-date-cell "Utbildning Bokus 09:30-16:30 (7h) 3/3 Sampling TINE mejerier Stockholm 2 Roles …" at bounding box center [905, 443] width 159 height 587
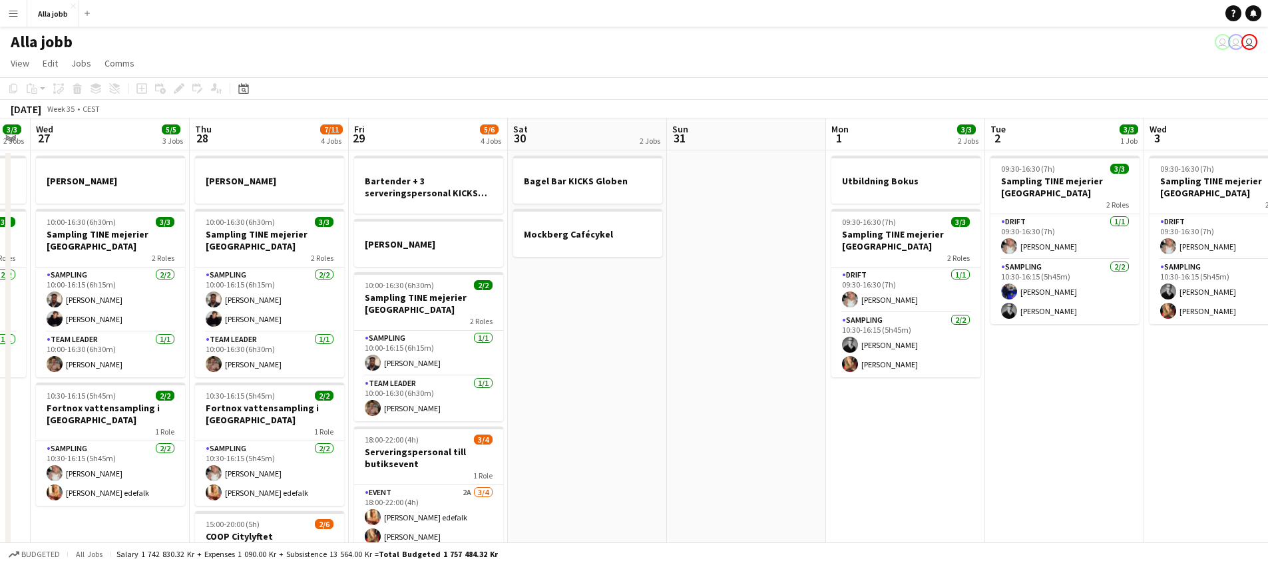
click at [858, 451] on app-date-cell "Utbildning Bokus 09:30-16:30 (7h) 3/3 Sampling TINE mejerier Stockholm 2 Roles …" at bounding box center [905, 443] width 159 height 587
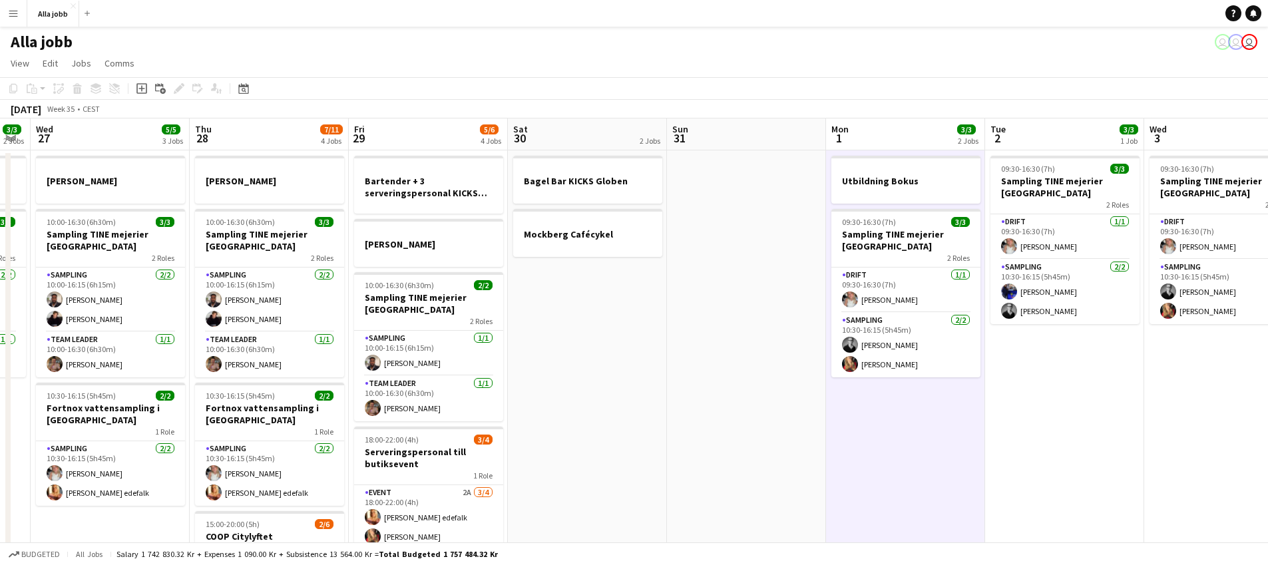
click at [896, 467] on app-date-cell "Utbildning Bokus 09:30-16:30 (7h) 3/3 Sampling TINE mejerier Stockholm 2 Roles …" at bounding box center [905, 443] width 159 height 587
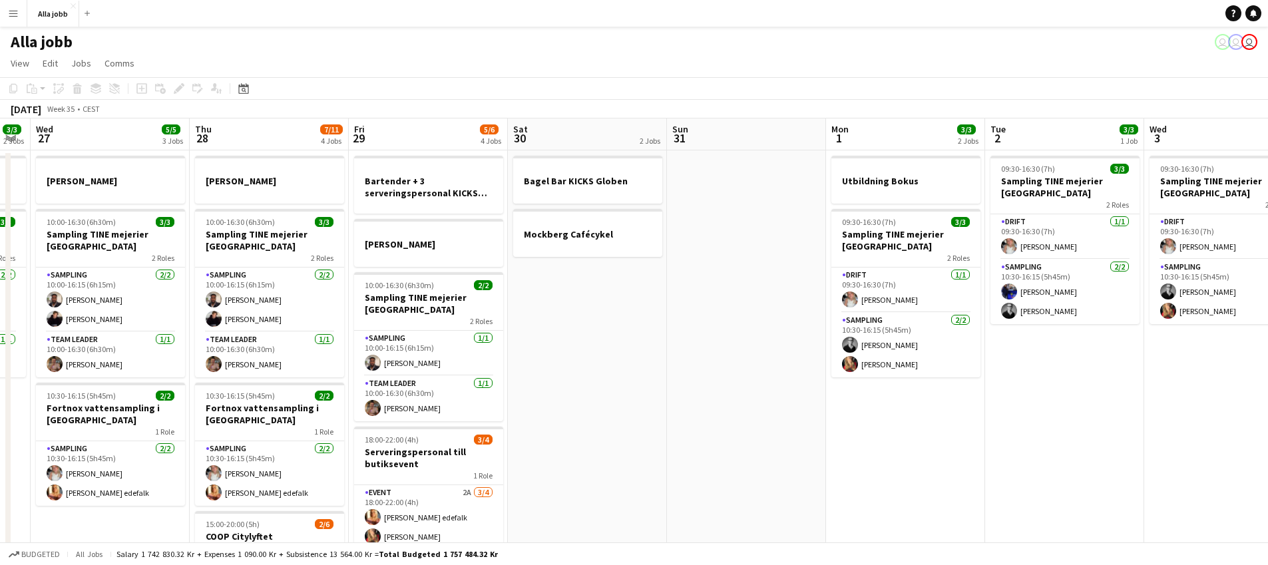
click at [896, 467] on app-date-cell "Utbildning Bokus 09:30-16:30 (7h) 3/3 Sampling TINE mejerier Stockholm 2 Roles …" at bounding box center [905, 443] width 159 height 587
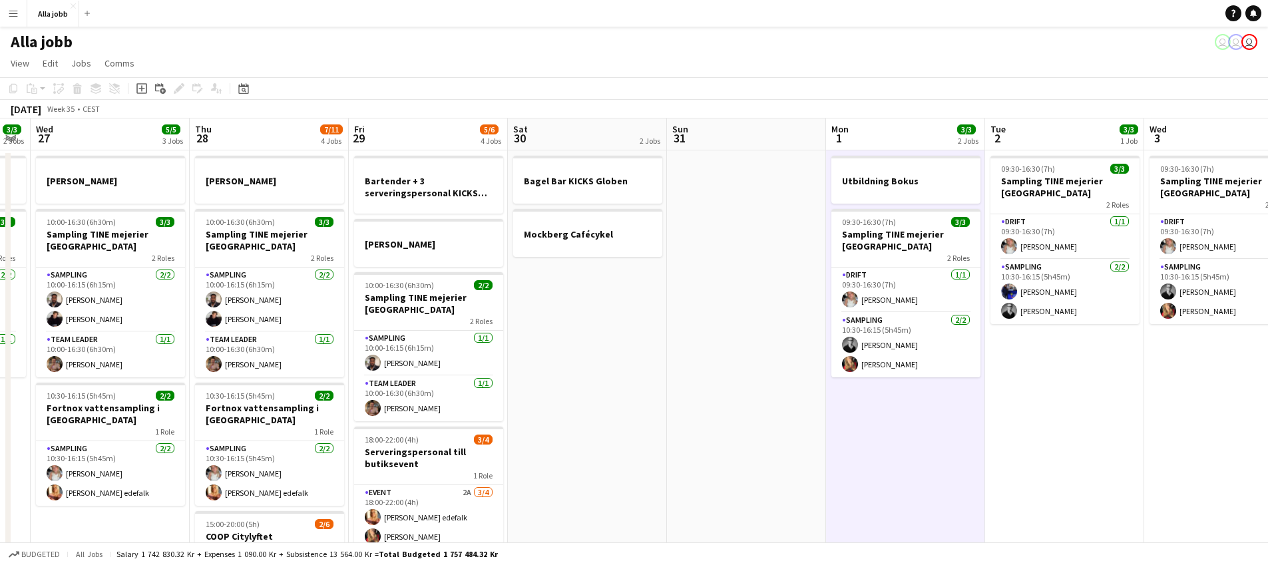
click at [896, 467] on app-date-cell "Utbildning Bokus 09:30-16:30 (7h) 3/3 Sampling TINE mejerier Stockholm 2 Roles …" at bounding box center [905, 443] width 159 height 587
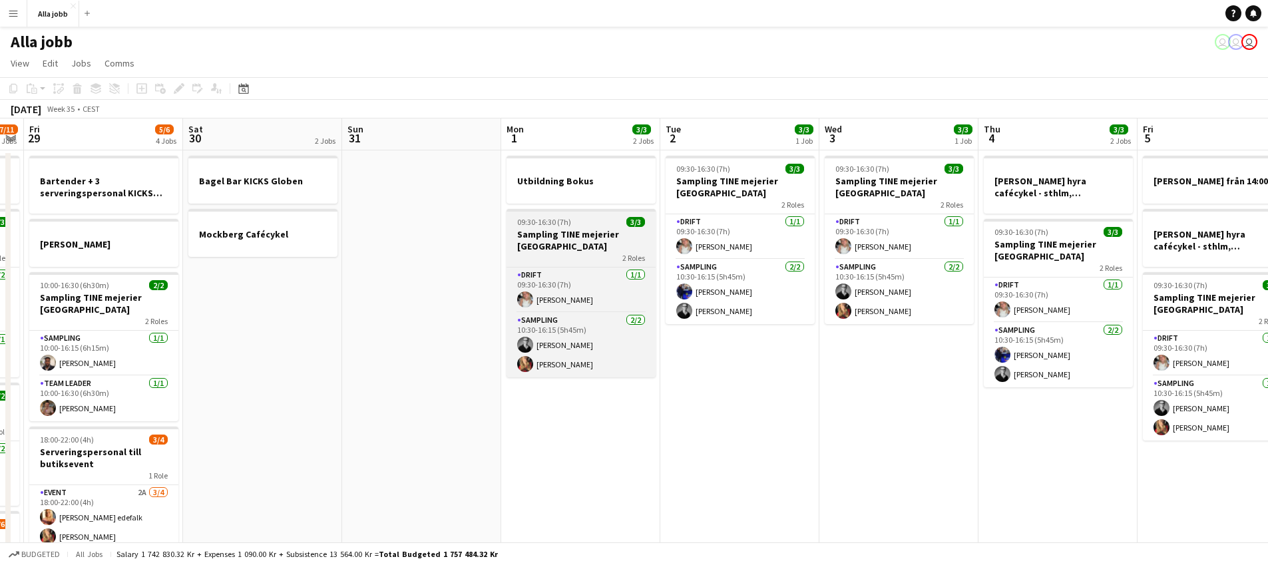
drag, startPoint x: 790, startPoint y: 384, endPoint x: 244, endPoint y: 237, distance: 566.1
click at [90, 215] on app-calendar-viewport "Mon 25 3 Jobs Tue 26 3/3 2 Jobs Wed 27 5/5 3 Jobs Thu 28 7/11 4 Jobs Fri 29 5/6…" at bounding box center [634, 428] width 1268 height 619
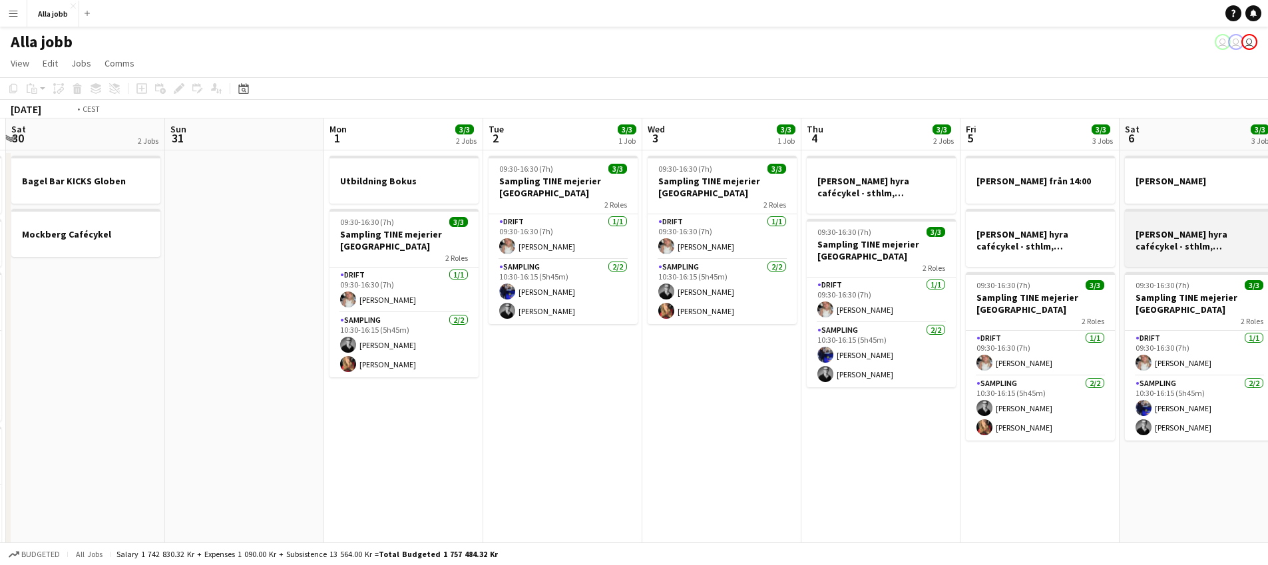
drag, startPoint x: 908, startPoint y: 320, endPoint x: 437, endPoint y: 245, distance: 476.6
click at [425, 245] on app-calendar-viewport "Wed 27 5/5 3 Jobs Thu 28 7/11 4 Jobs Fri 29 5/6 4 Jobs Sat 30 2 Jobs Sun 31 Mon…" at bounding box center [634, 428] width 1268 height 619
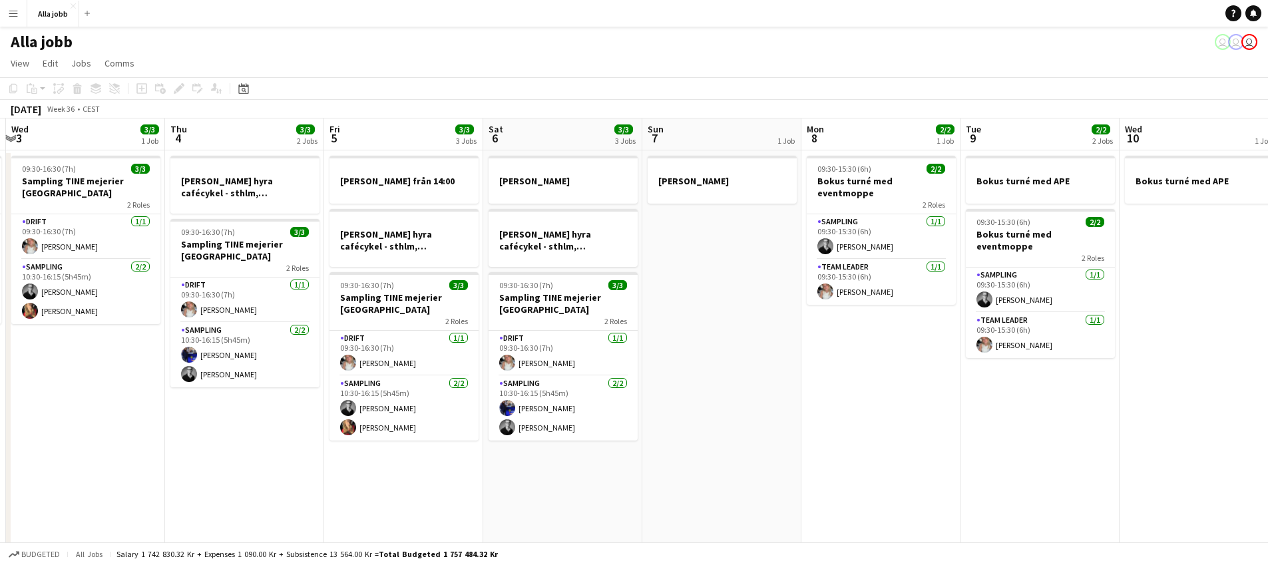
scroll to position [0, 530]
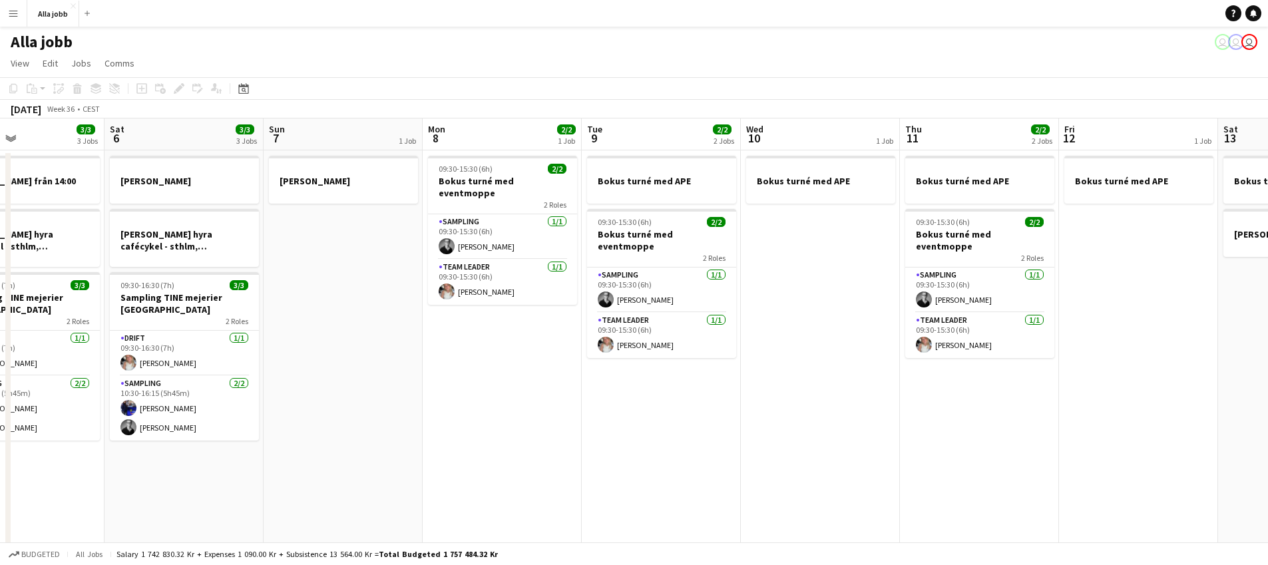
drag, startPoint x: 572, startPoint y: 322, endPoint x: 548, endPoint y: 323, distance: 24.0
click at [548, 323] on app-calendar-viewport "Tue 2 3/3 1 Job Wed 3 3/3 1 Job Thu 4 3/3 2 Jobs Fri 5 3/3 3 Jobs Sat 6 3/3 3 J…" at bounding box center [634, 428] width 1268 height 619
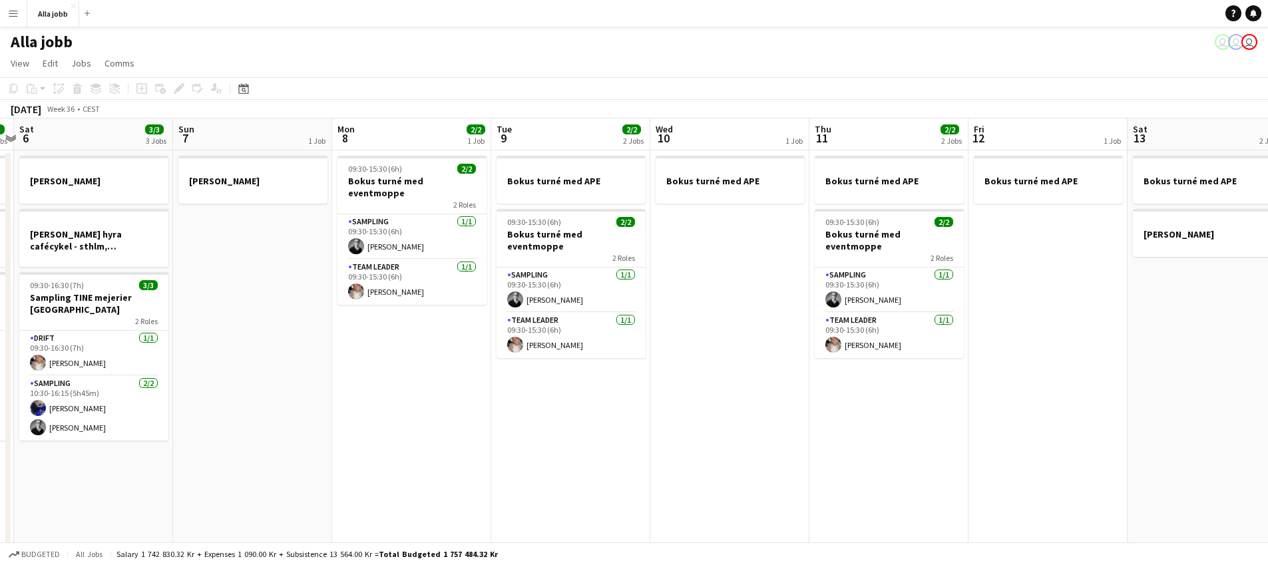
drag, startPoint x: 838, startPoint y: 376, endPoint x: 748, endPoint y: 374, distance: 90.6
click at [748, 374] on app-calendar-viewport "Tue 2 3/3 1 Job Wed 3 3/3 1 Job Thu 4 3/3 2 Jobs Fri 5 3/3 3 Jobs Sat 6 3/3 3 J…" at bounding box center [634, 428] width 1268 height 619
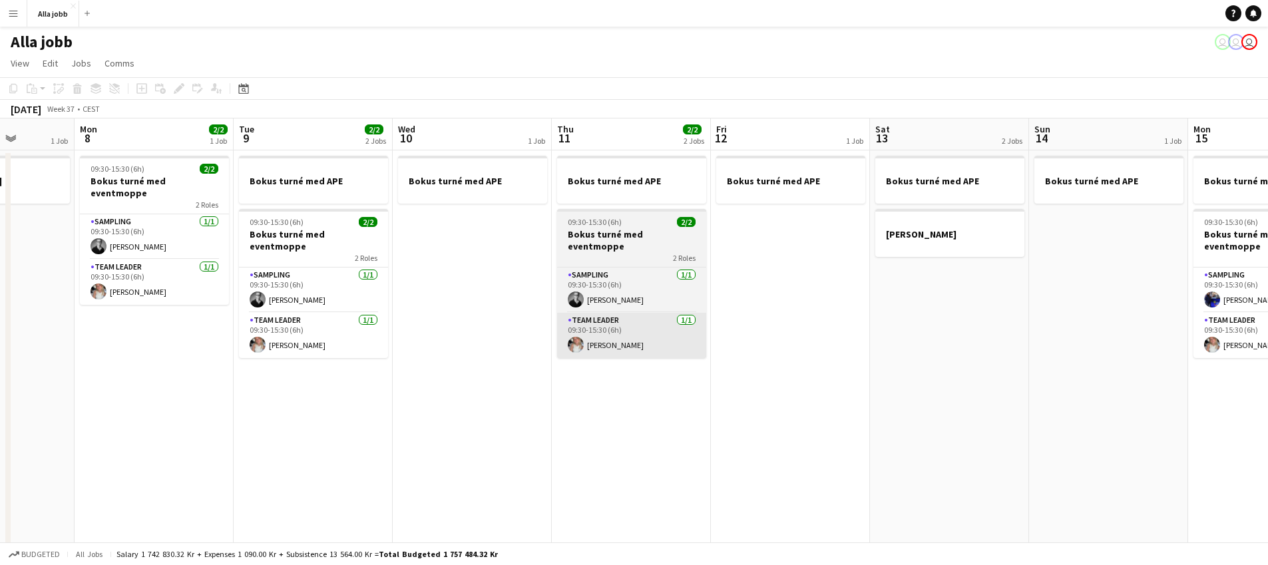
drag, startPoint x: 392, startPoint y: 305, endPoint x: 579, endPoint y: 312, distance: 186.6
click at [377, 303] on app-calendar-viewport "Thu 4 3/3 2 Jobs Fri 5 3/3 3 Jobs Sat 6 3/3 3 Jobs Sun 7 1 Job Mon 8 2/2 1 Job …" at bounding box center [634, 428] width 1268 height 619
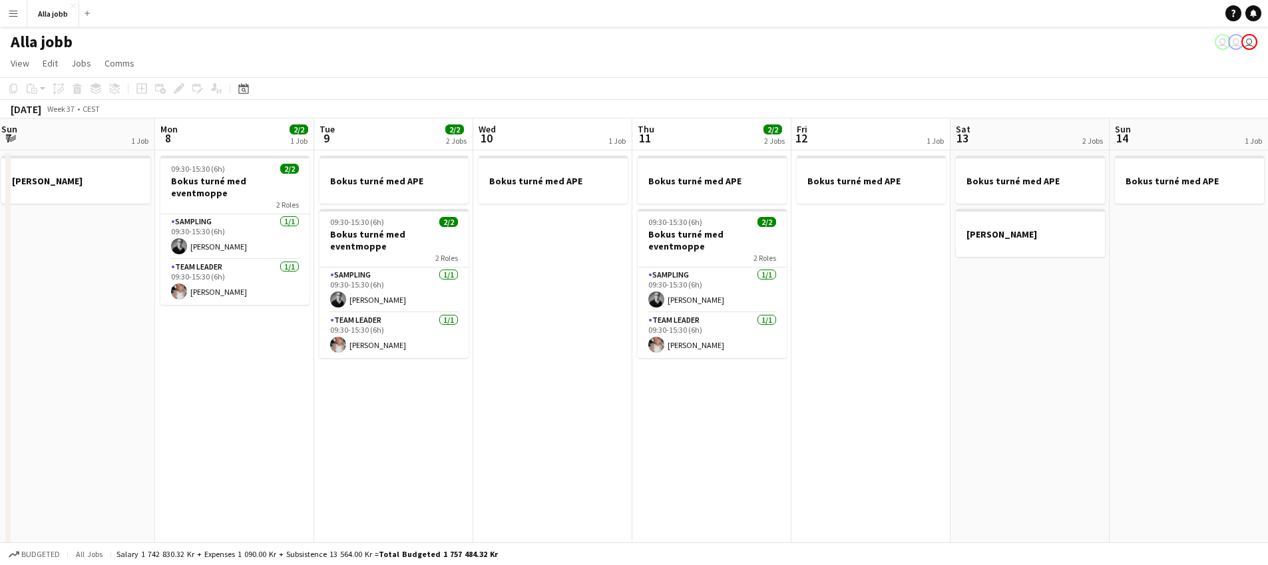
drag, startPoint x: 823, startPoint y: 346, endPoint x: 513, endPoint y: 300, distance: 313.0
click at [513, 300] on app-calendar-viewport "Thu 4 3/3 2 Jobs Fri 5 3/3 3 Jobs Sat 6 3/3 3 Jobs Sun 7 1 Job Mon 8 2/2 1 Job …" at bounding box center [634, 428] width 1268 height 619
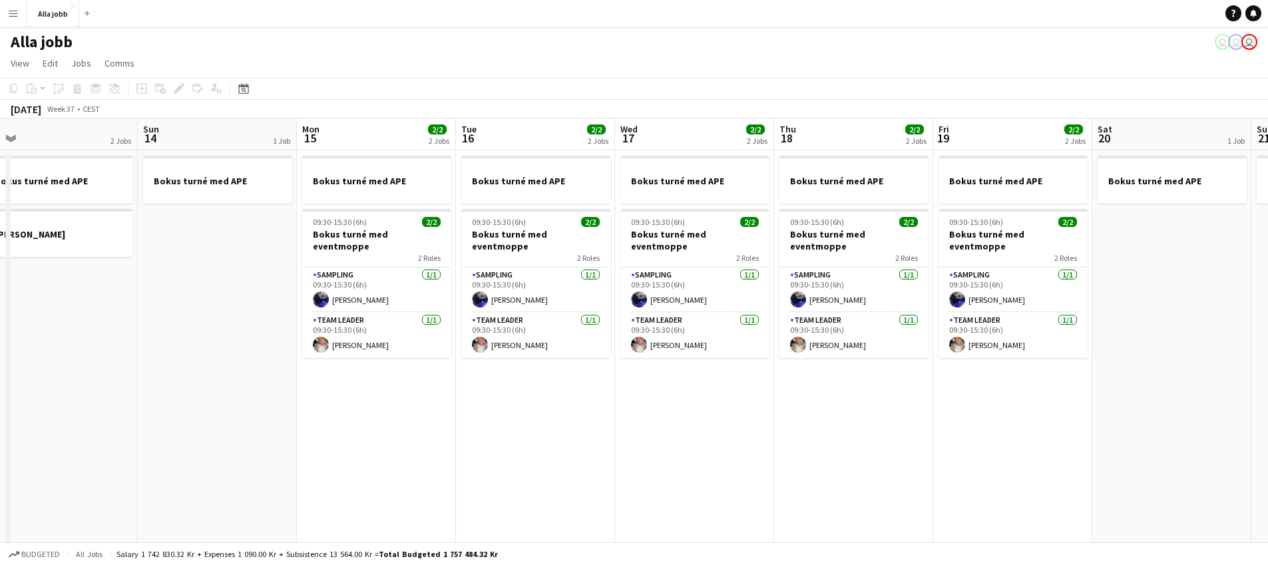
drag, startPoint x: 618, startPoint y: 332, endPoint x: 183, endPoint y: 268, distance: 439.5
click at [183, 268] on app-calendar-viewport "Wed 10 1 Job Thu 11 2/2 2 Jobs Fri 12 1 Job Sat 13 2 Jobs Sun 14 1 Job Mon 15 2…" at bounding box center [634, 428] width 1268 height 619
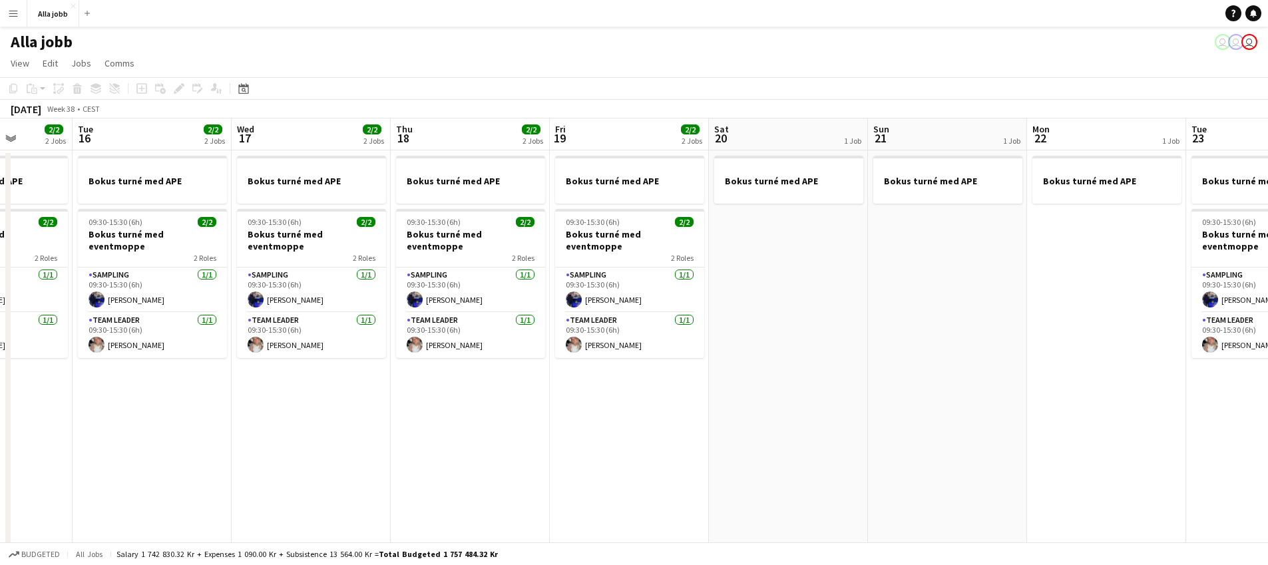
drag, startPoint x: 645, startPoint y: 410, endPoint x: 262, endPoint y: 352, distance: 387.2
click at [262, 353] on app-calendar-viewport "Fri 12 1 Job Sat 13 2 Jobs Sun 14 1 Job Mon 15 2/2 2 Jobs Tue 16 2/2 2 Jobs Wed…" at bounding box center [634, 428] width 1268 height 619
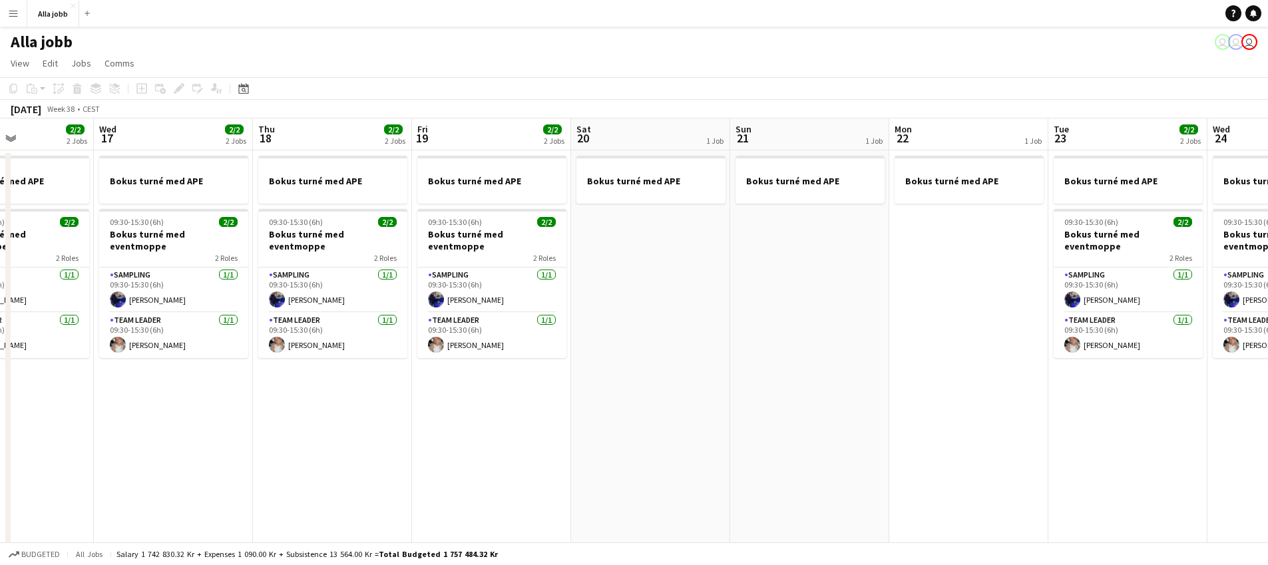
drag, startPoint x: 763, startPoint y: 389, endPoint x: 634, endPoint y: 374, distance: 130.1
click at [634, 374] on app-calendar-viewport "Sun 14 1 Job Mon 15 2/2 2 Jobs Tue 16 2/2 2 Jobs Wed 17 2/2 2 Jobs Thu 18 2/2 2…" at bounding box center [634, 428] width 1268 height 619
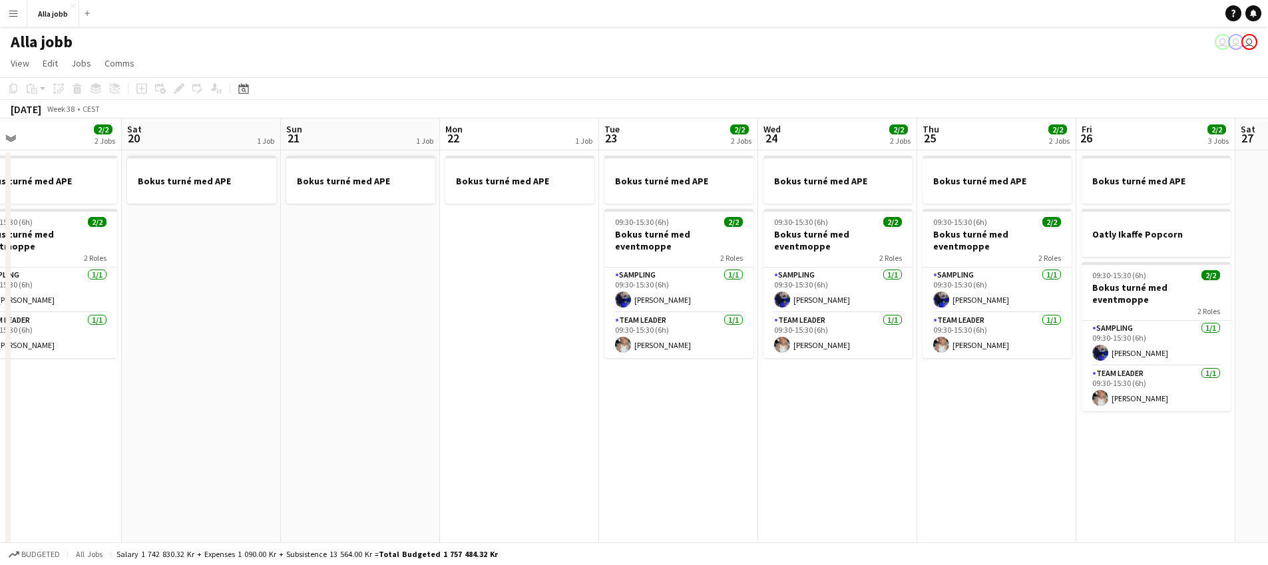
drag, startPoint x: 796, startPoint y: 394, endPoint x: 503, endPoint y: 352, distance: 296.1
click at [499, 355] on app-calendar-viewport "Tue 16 2/2 2 Jobs Wed 17 2/2 2 Jobs Thu 18 2/2 2 Jobs Fri 19 2/2 2 Jobs Sat 20 …" at bounding box center [634, 428] width 1268 height 619
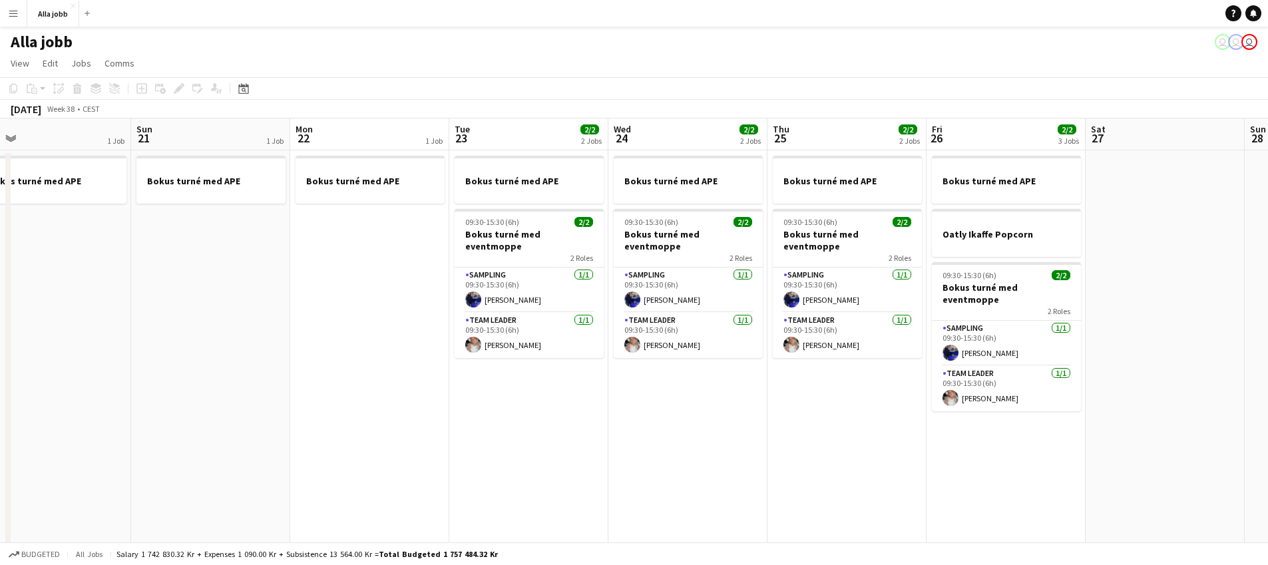
drag, startPoint x: 751, startPoint y: 412, endPoint x: 834, endPoint y: 399, distance: 84.3
click at [940, 402] on app-calendar-viewport "Thu 18 2/2 2 Jobs Fri 19 2/2 2 Jobs Sat 20 1 Job Sun 21 1 Job Mon 22 1 Job Tue …" at bounding box center [634, 428] width 1268 height 619
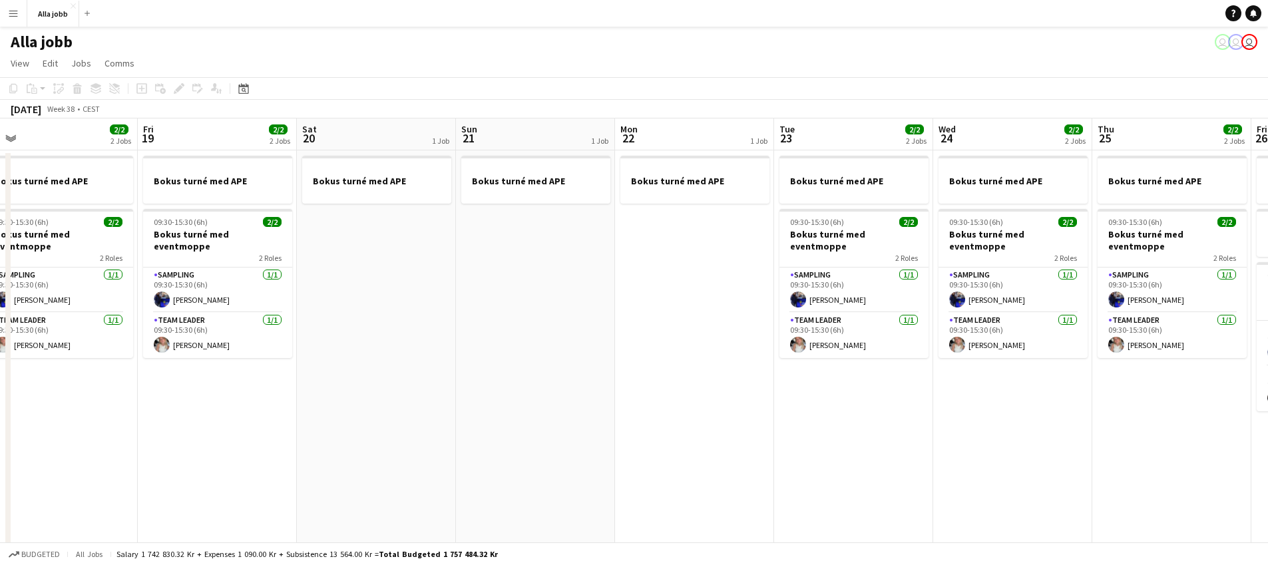
drag, startPoint x: 544, startPoint y: 421, endPoint x: 983, endPoint y: 459, distance: 441.1
click at [987, 459] on app-calendar-viewport "Tue 16 2/2 2 Jobs Wed 17 2/2 2 Jobs Thu 18 2/2 2 Jobs Fri 19 2/2 2 Jobs Sat 20 …" at bounding box center [634, 428] width 1268 height 619
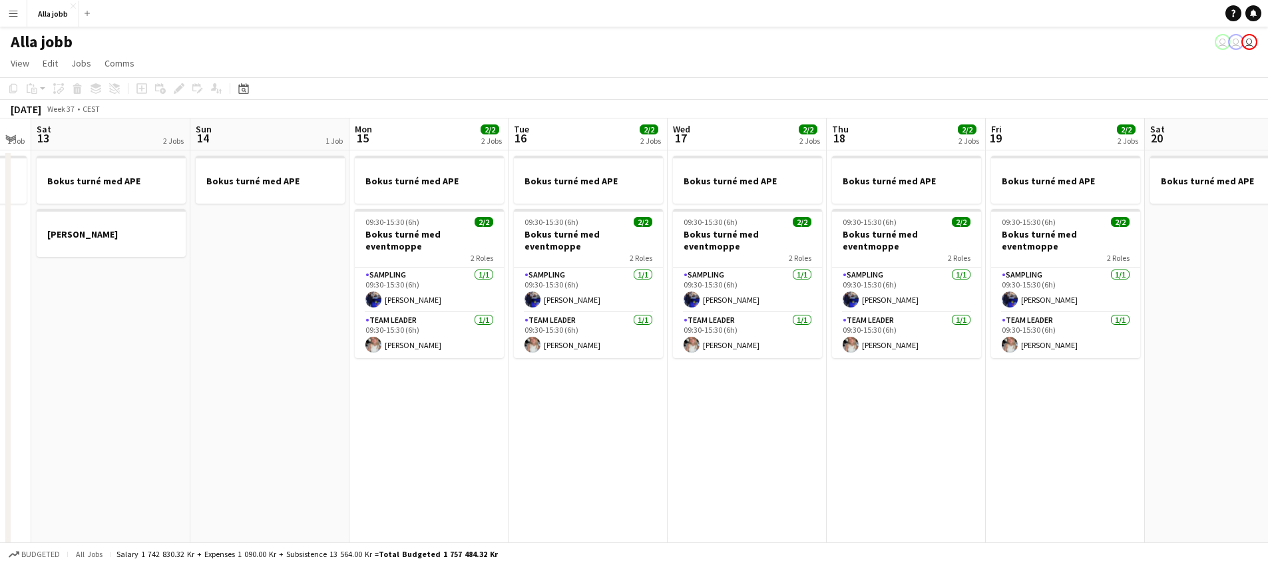
drag, startPoint x: 969, startPoint y: 443, endPoint x: 786, endPoint y: 412, distance: 185.9
click at [1058, 427] on app-calendar-viewport "Thu 11 2/2 2 Jobs Fri 12 1 Job Sat 13 2 Jobs Sun 14 1 Job Mon 15 2/2 2 Jobs Tue…" at bounding box center [634, 428] width 1268 height 619
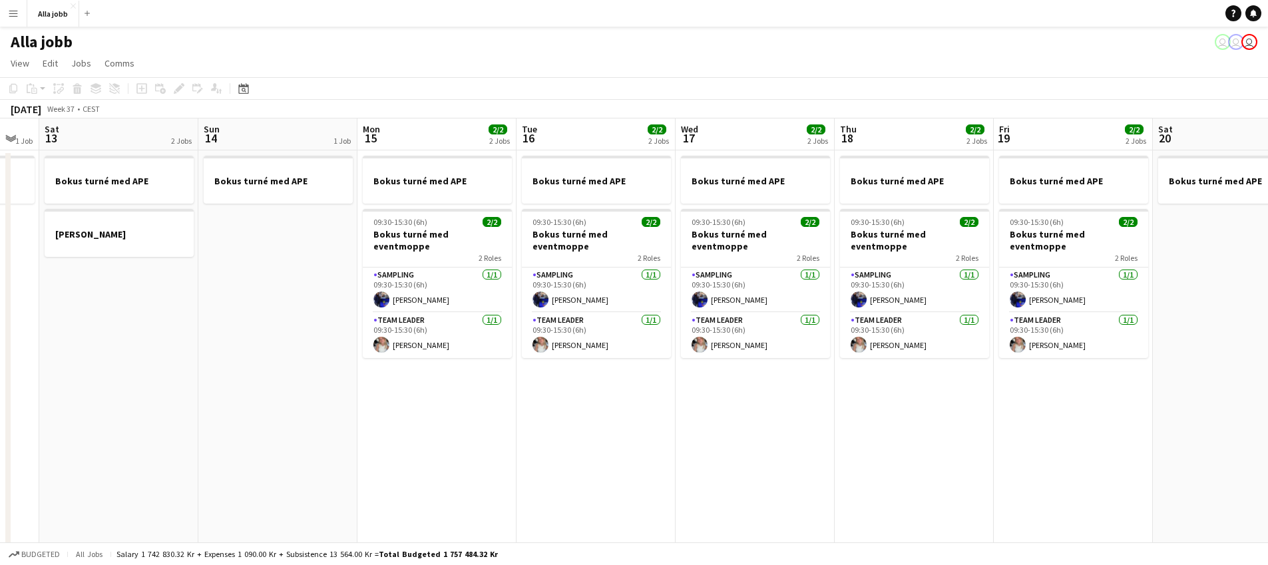
drag, startPoint x: 638, startPoint y: 410, endPoint x: 848, endPoint y: 410, distance: 210.4
click at [995, 421] on app-calendar-viewport "Wed 10 1 Job Thu 11 2/2 2 Jobs Fri 12 1 Job Sat 13 2 Jobs Sun 14 1 Job Mon 15 2…" at bounding box center [634, 428] width 1268 height 619
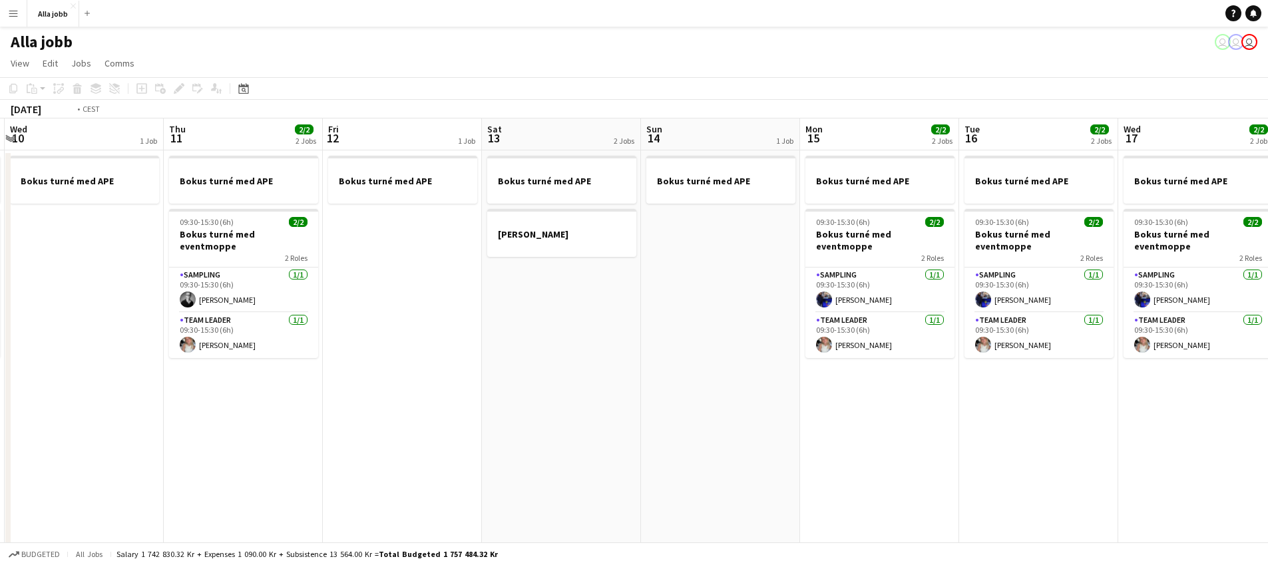
drag, startPoint x: 535, startPoint y: 408, endPoint x: 1012, endPoint y: 461, distance: 480.4
click at [1014, 461] on app-calendar-viewport "Mon 8 2/2 1 Job Tue 9 2/2 2 Jobs Wed 10 1 Job Thu 11 2/2 2 Jobs Fri 12 1 Job Sa…" at bounding box center [634, 428] width 1268 height 619
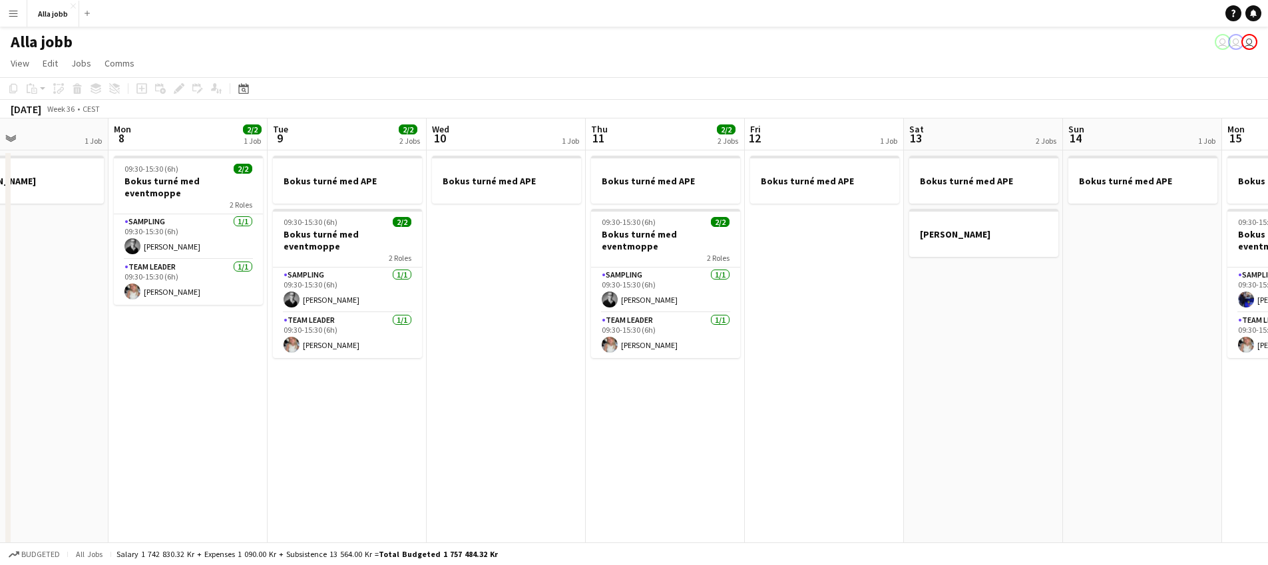
drag, startPoint x: 634, startPoint y: 391, endPoint x: 1107, endPoint y: 424, distance: 473.9
click at [1107, 424] on app-calendar-viewport "Fri 5 3/3 3 Jobs Sat 6 3/3 3 Jobs Sun 7 1 Job Mon 8 2/2 1 Job Tue 9 2/2 2 Jobs …" at bounding box center [634, 428] width 1268 height 619
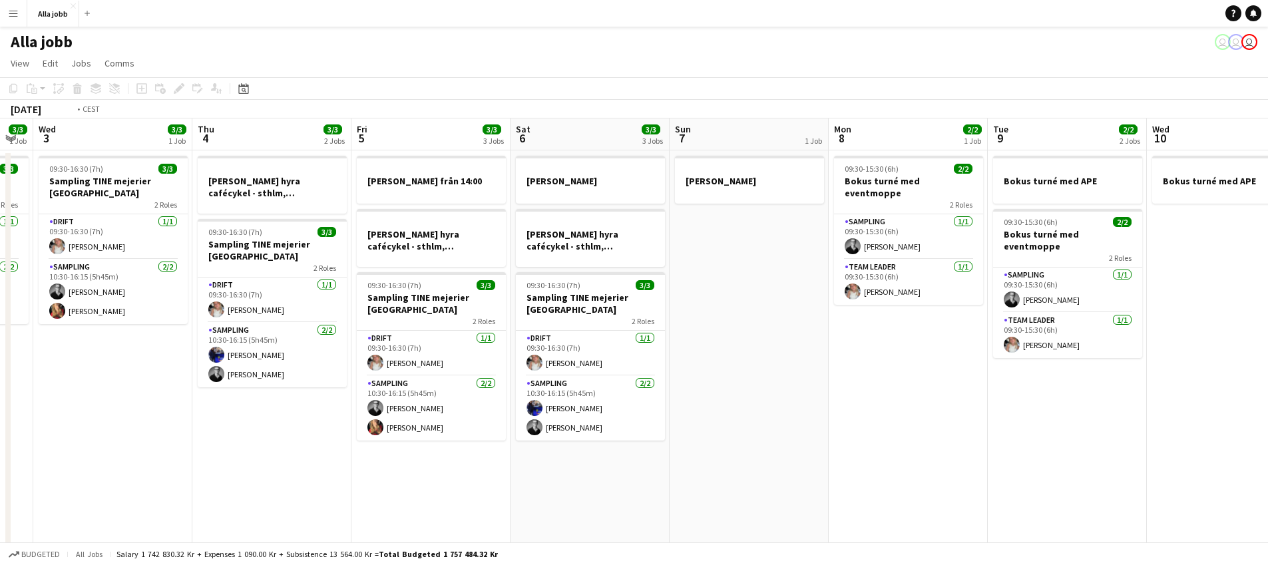
drag, startPoint x: 597, startPoint y: 384, endPoint x: 1075, endPoint y: 407, distance: 478.7
click at [1075, 407] on app-calendar-viewport "Mon 1 3/3 2 Jobs Tue 2 3/3 1 Job Wed 3 3/3 1 Job Thu 4 3/3 2 Jobs Fri 5 3/3 3 J…" at bounding box center [634, 428] width 1268 height 619
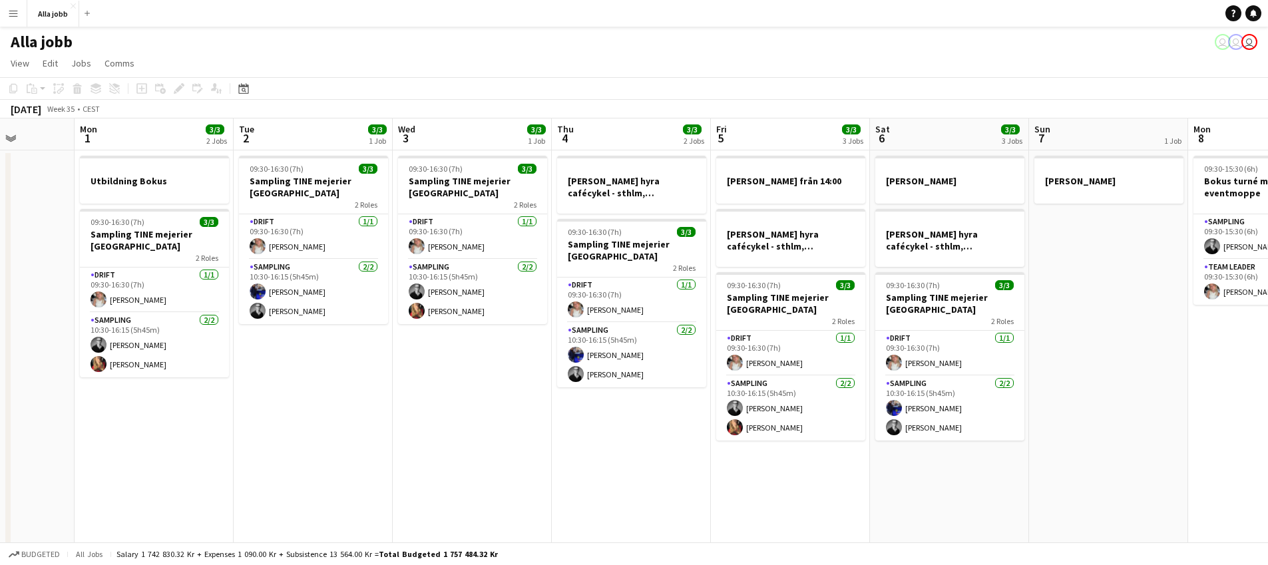
scroll to position [0, 404]
click at [1070, 410] on app-date-cell "[PERSON_NAME]" at bounding box center [1107, 443] width 159 height 587
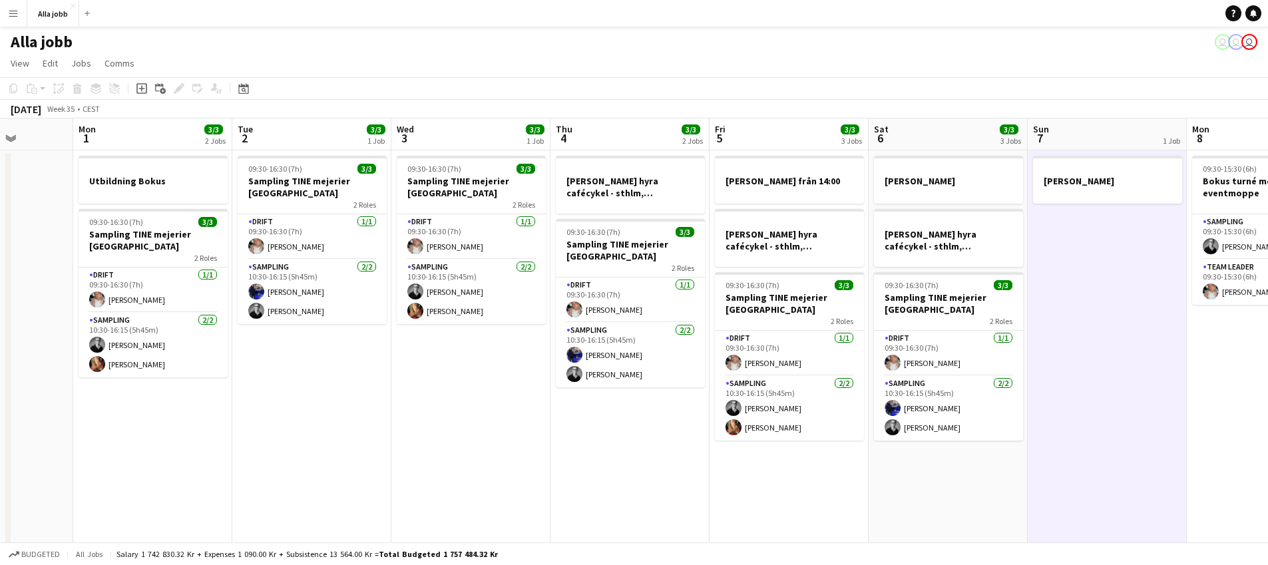
click at [994, 466] on app-date-cell "[PERSON_NAME] hyra [PERSON_NAME], [GEOGRAPHIC_DATA], cph 09:30-16:30 (7h) 3/3 S…" at bounding box center [948, 443] width 159 height 587
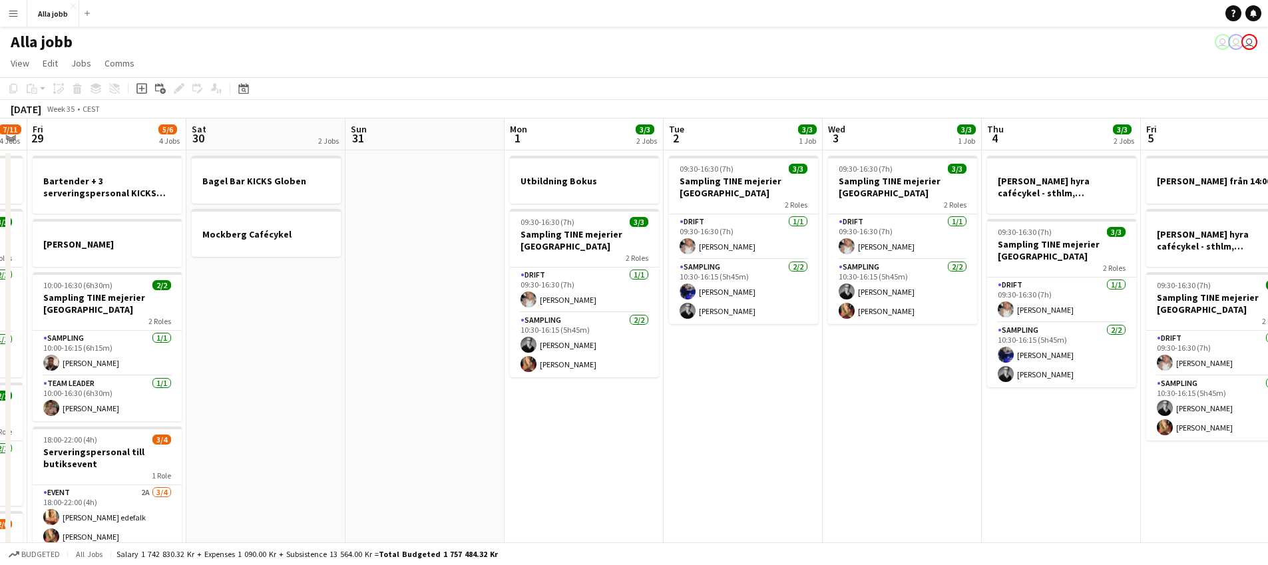
drag, startPoint x: 770, startPoint y: 464, endPoint x: 1060, endPoint y: 479, distance: 290.0
click at [1202, 489] on app-calendar-viewport "Wed 27 5/5 3 Jobs Thu 28 7/11 4 Jobs Fri 29 5/6 4 Jobs Sat 30 2 Jobs Sun 31 Mon…" at bounding box center [634, 428] width 1268 height 619
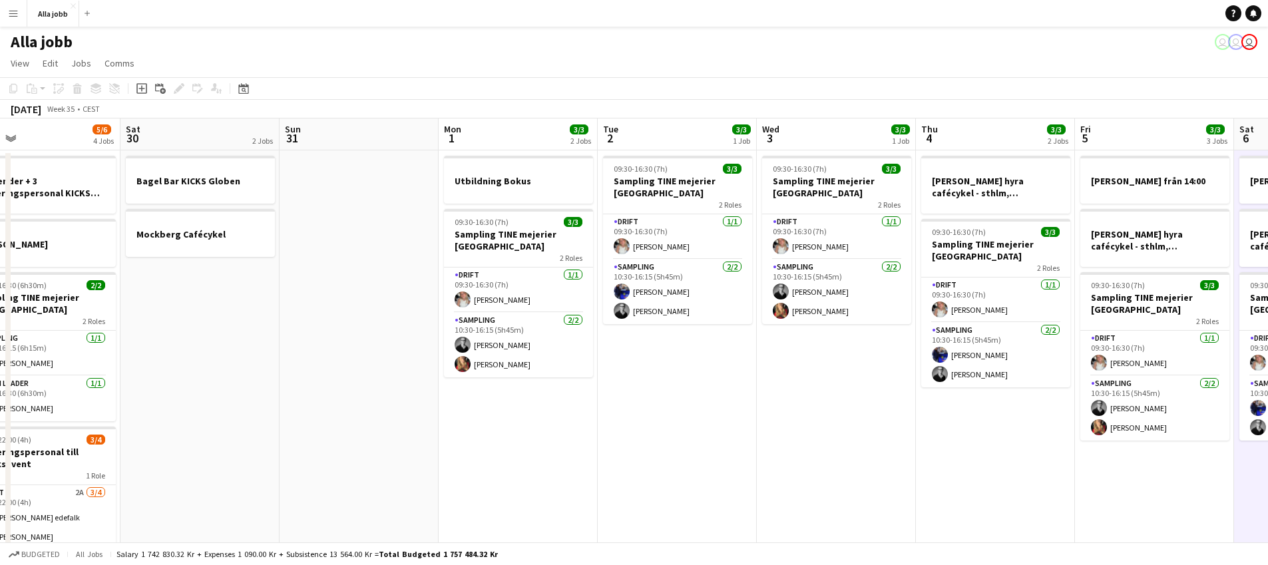
drag, startPoint x: 983, startPoint y: 450, endPoint x: 1004, endPoint y: 448, distance: 20.7
click at [1003, 448] on app-calendar-viewport "Wed 27 5/5 3 Jobs Thu 28 7/11 4 Jobs Fri 29 5/6 4 Jobs Sat 30 2 Jobs Sun 31 Mon…" at bounding box center [634, 428] width 1268 height 619
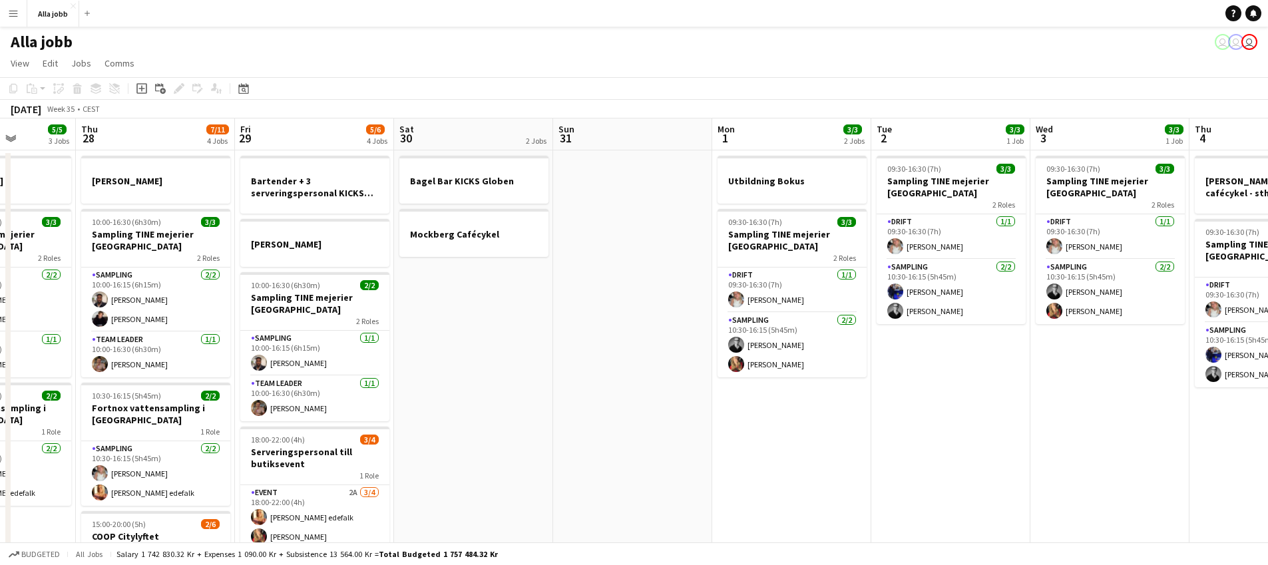
drag, startPoint x: 537, startPoint y: 409, endPoint x: 764, endPoint y: 420, distance: 227.3
click at [746, 420] on app-calendar-viewport "Mon 25 3 Jobs Tue 26 3/3 2 Jobs Wed 27 5/5 3 Jobs Thu 28 7/11 4 Jobs Fri 29 5/6…" at bounding box center [634, 428] width 1268 height 619
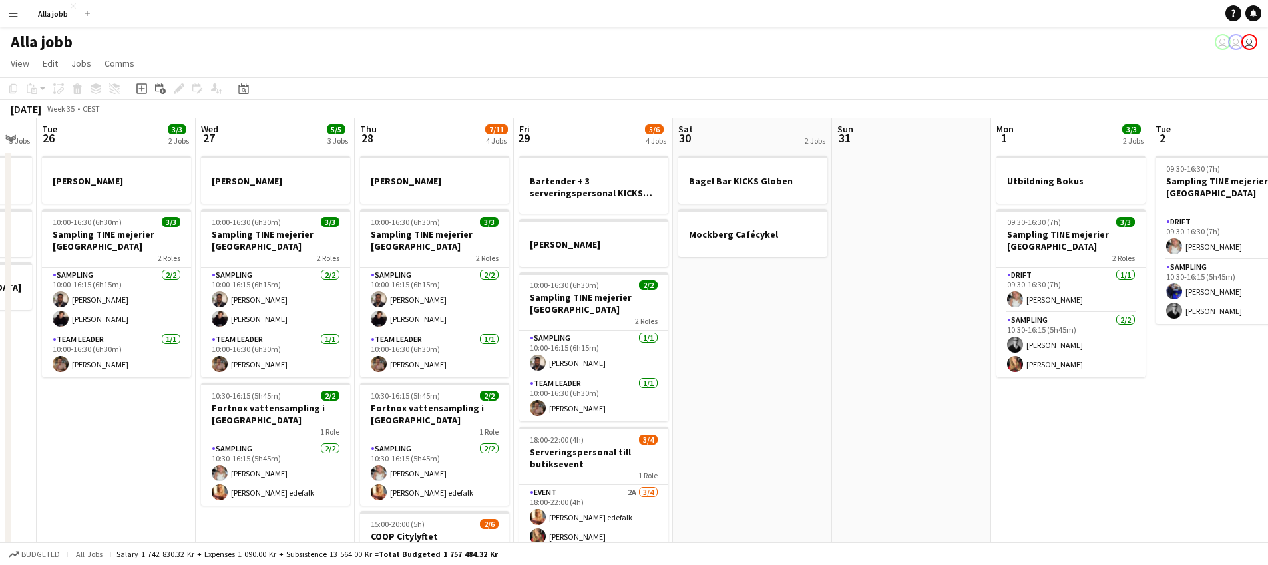
click at [789, 420] on app-date-cell "Bagel Bar KICKS Globen Mockberg Cafécykel" at bounding box center [752, 443] width 159 height 587
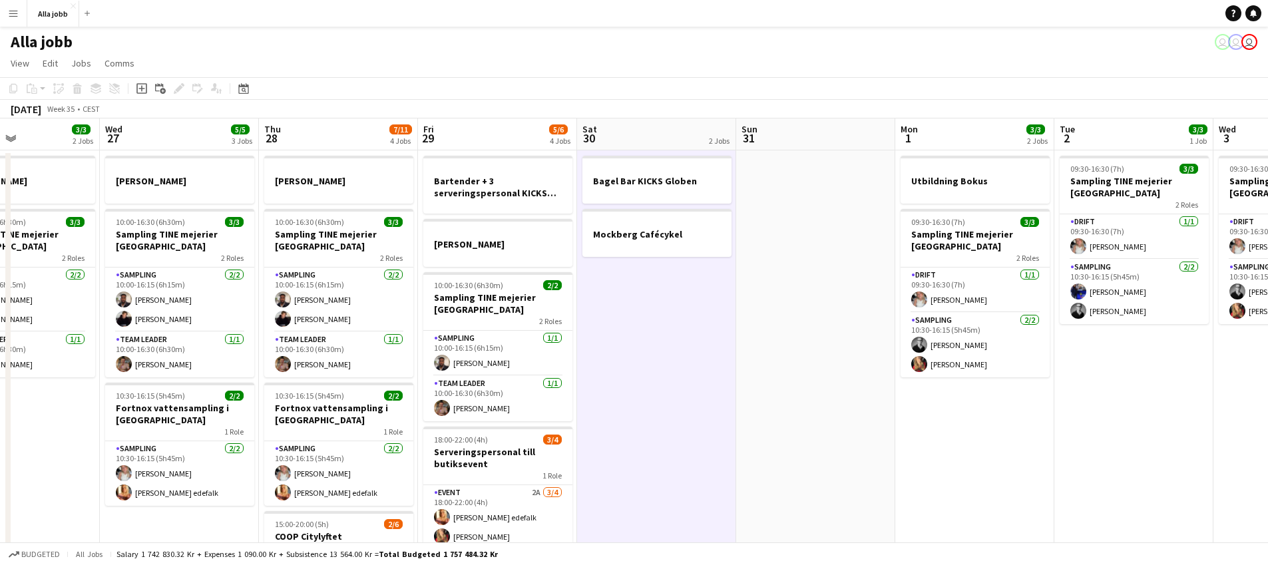
drag, startPoint x: 811, startPoint y: 462, endPoint x: 834, endPoint y: 467, distance: 23.8
click at [834, 467] on app-calendar-viewport "Sun 24 2 Jobs Mon 25 3 Jobs Tue 26 3/3 2 Jobs Wed 27 5/5 3 Jobs Thu 28 7/11 4 J…" at bounding box center [634, 428] width 1268 height 619
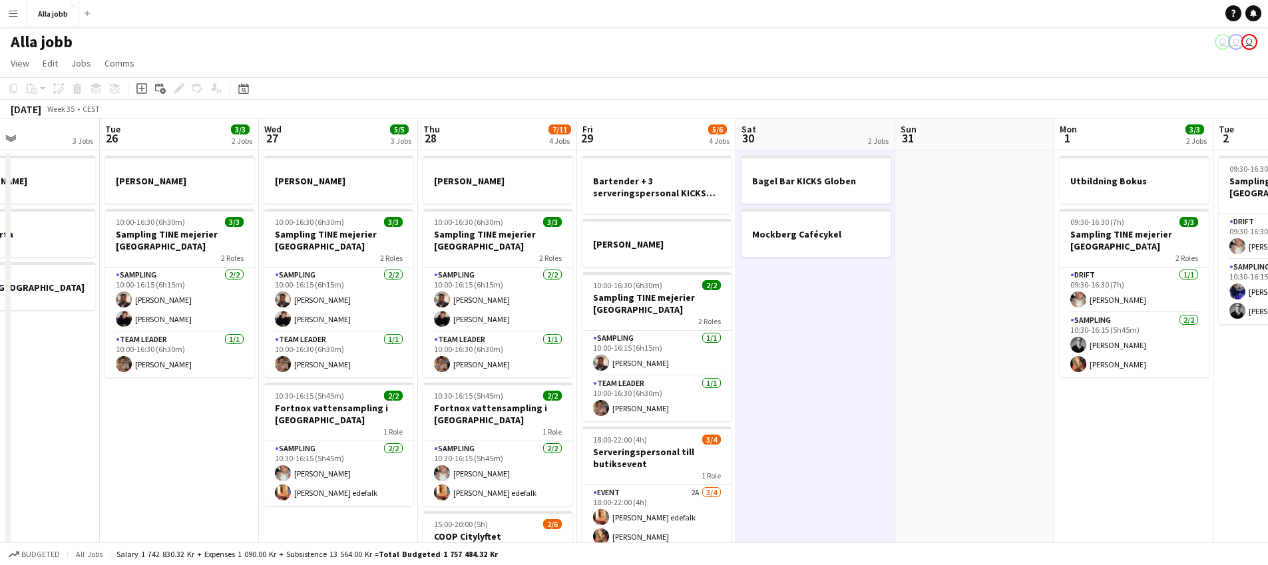
scroll to position [0, 337]
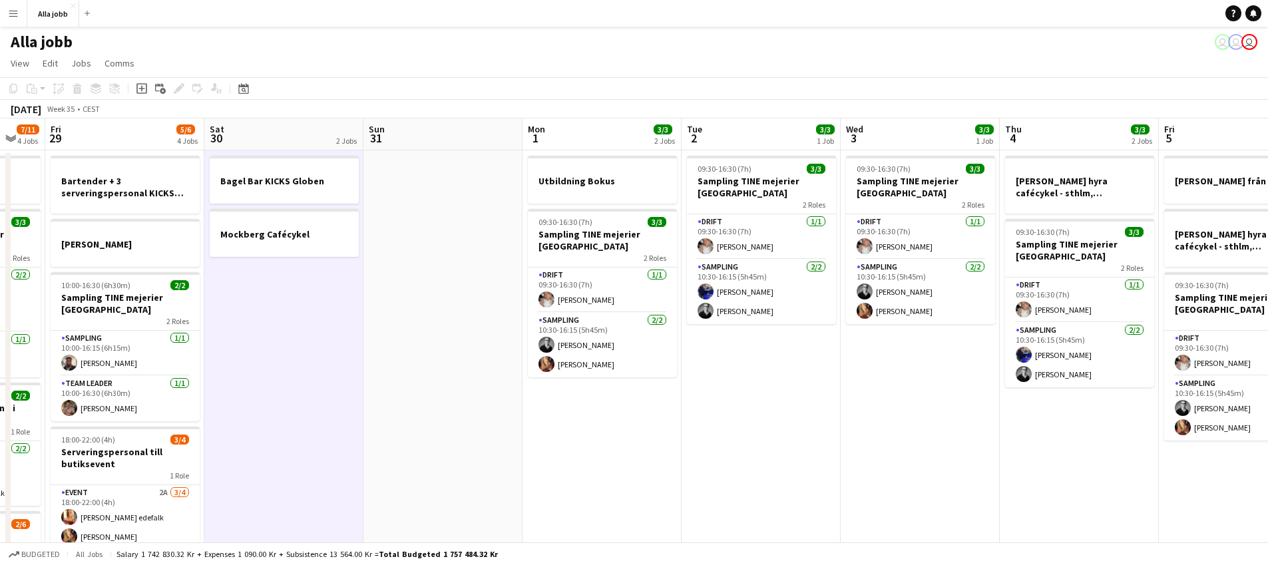
drag, startPoint x: 1059, startPoint y: 404, endPoint x: 487, endPoint y: 406, distance: 572.7
click at [491, 408] on app-calendar-viewport "Mon 25 3 Jobs Tue 26 3/3 2 Jobs Wed 27 5/5 3 Jobs Thu 28 7/11 4 Jobs Fri 29 5/6…" at bounding box center [634, 428] width 1268 height 619
click at [477, 412] on app-date-cell at bounding box center [443, 443] width 159 height 587
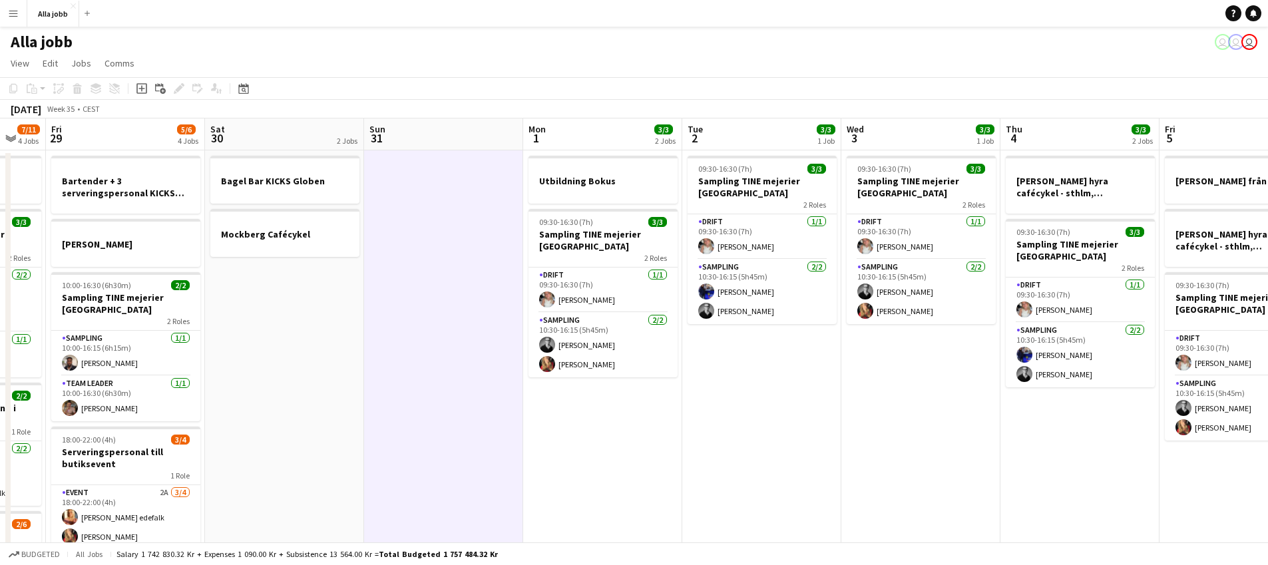
click at [481, 404] on app-date-cell at bounding box center [443, 443] width 159 height 587
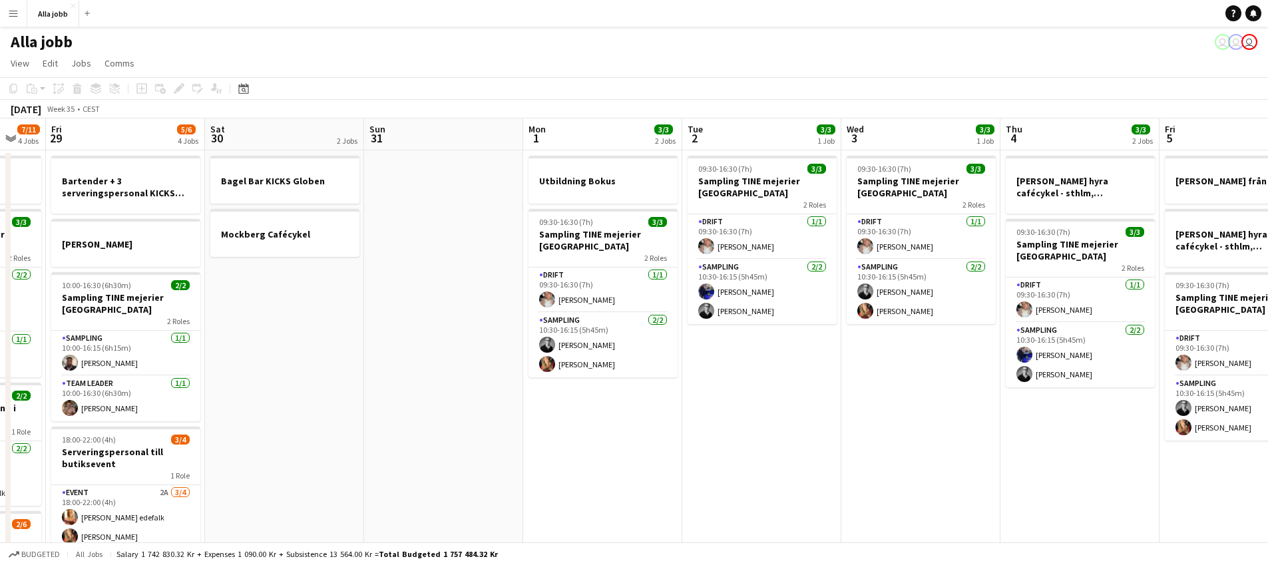
click at [483, 402] on app-date-cell at bounding box center [443, 443] width 159 height 587
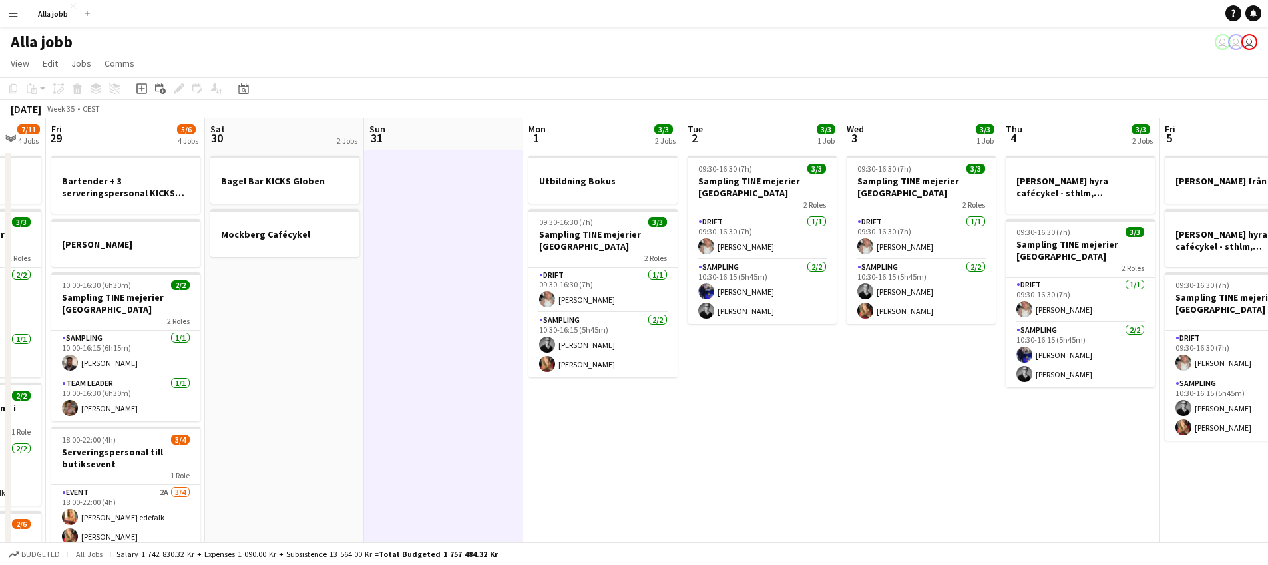
click at [483, 402] on app-date-cell at bounding box center [443, 443] width 159 height 587
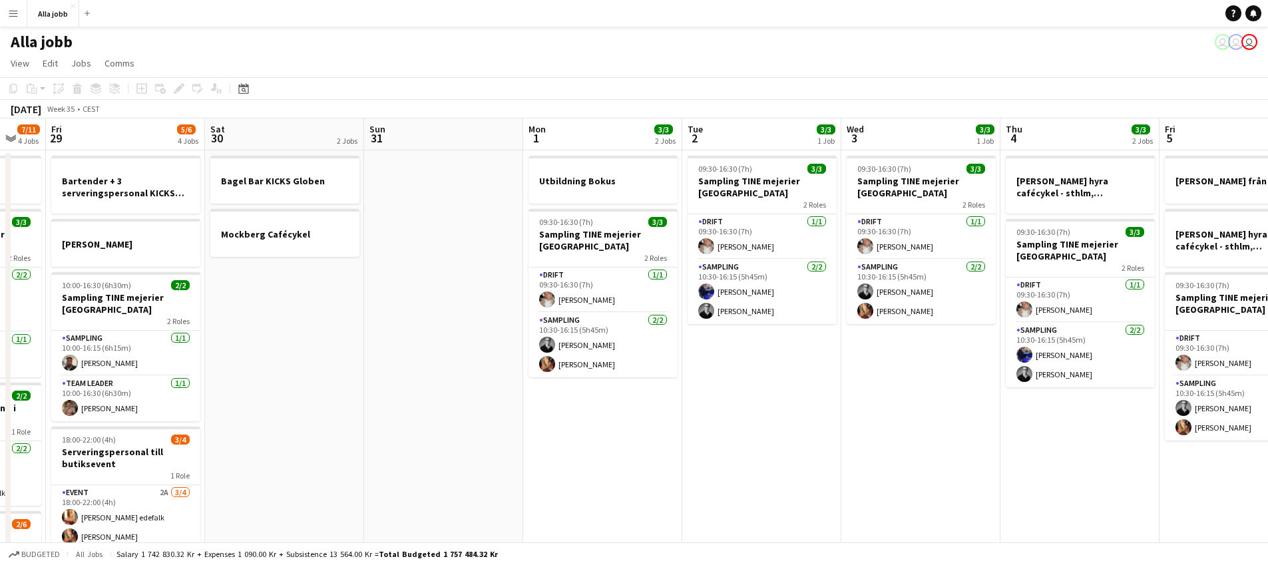
click at [466, 358] on app-date-cell at bounding box center [443, 443] width 159 height 587
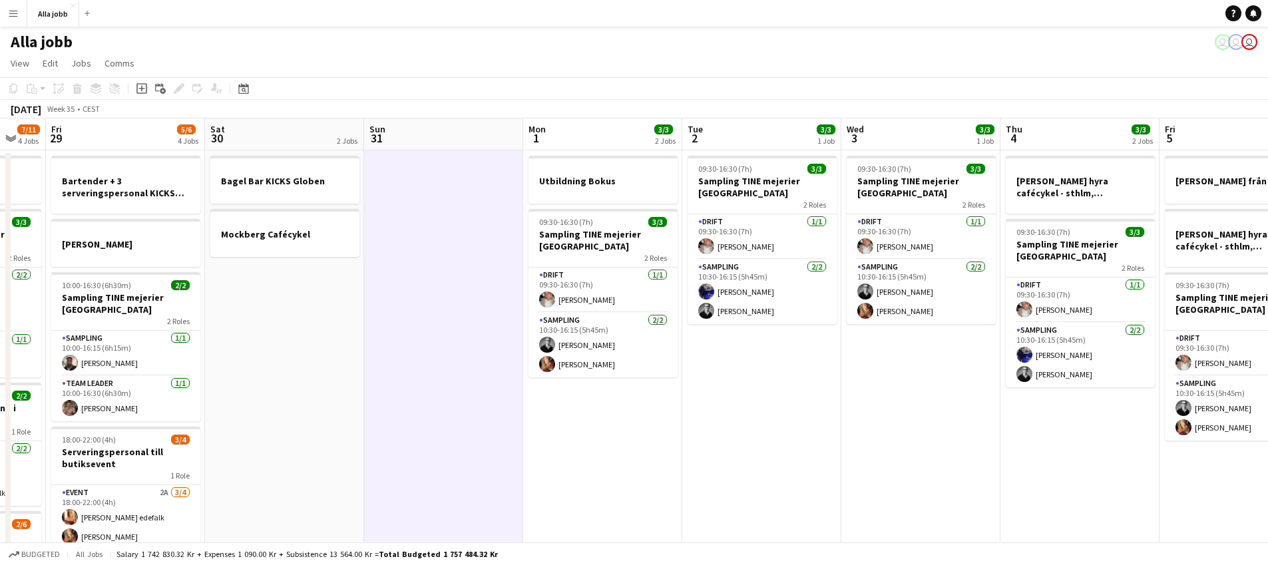
click at [465, 277] on app-date-cell at bounding box center [443, 443] width 159 height 587
click at [465, 276] on app-date-cell at bounding box center [443, 443] width 159 height 587
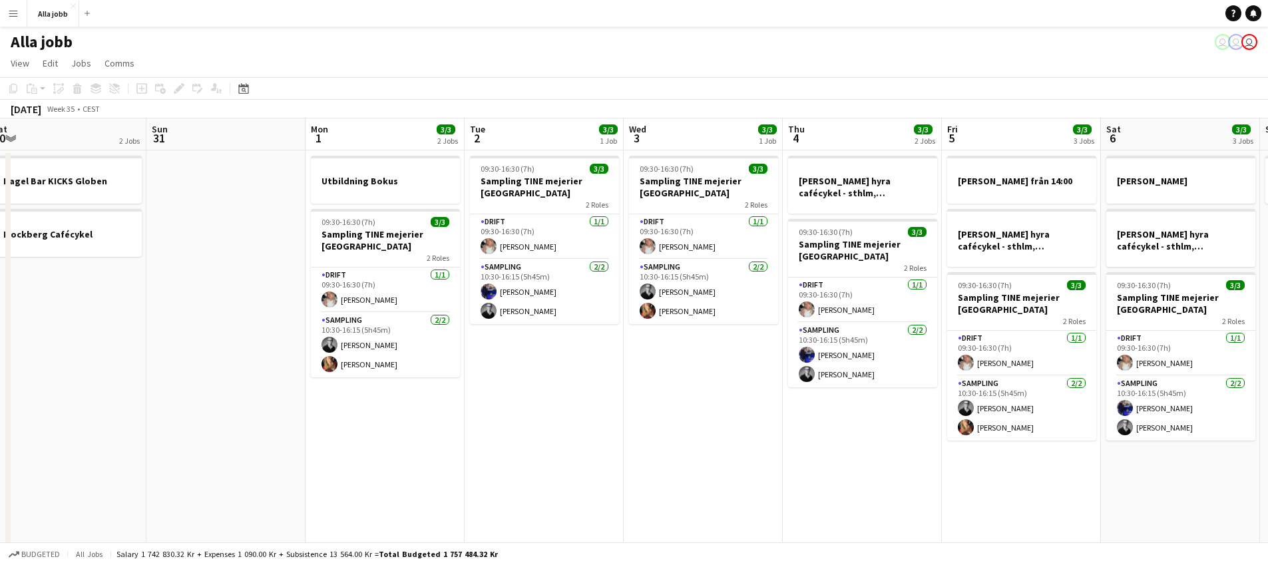
drag, startPoint x: 419, startPoint y: 325, endPoint x: 537, endPoint y: 336, distance: 118.3
click at [192, 325] on app-calendar-viewport "Wed 27 5/5 3 Jobs Thu 28 7/11 4 Jobs Fri 29 5/6 4 Jobs Sat 30 2 Jobs Sun 31 Mon…" at bounding box center [634, 428] width 1268 height 619
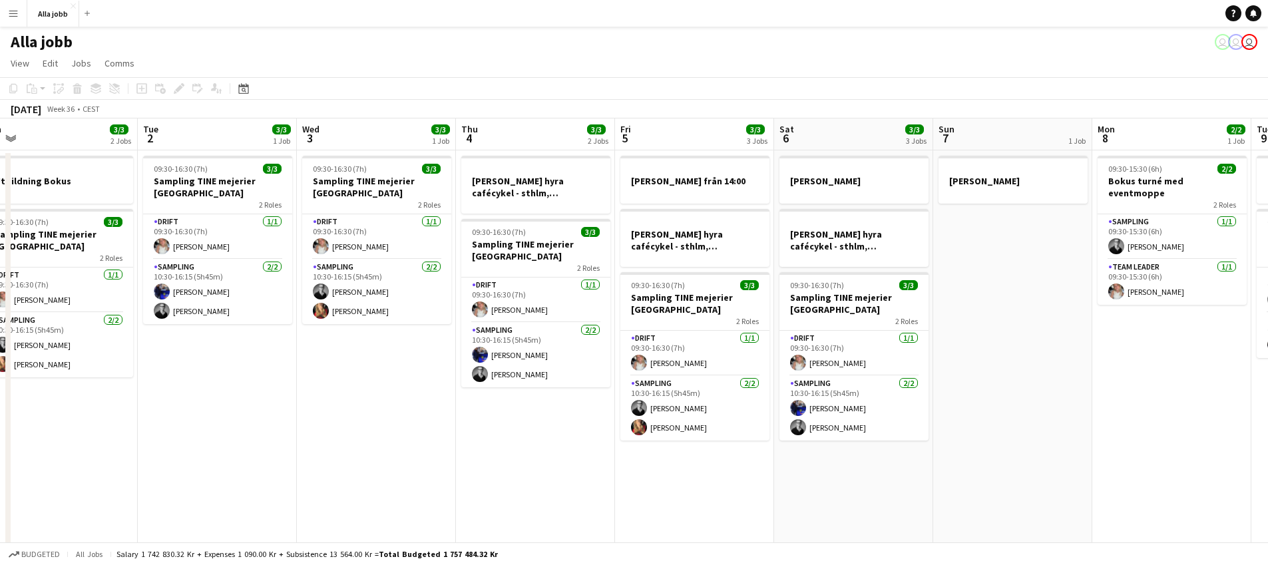
drag, startPoint x: 781, startPoint y: 414, endPoint x: 469, endPoint y: 407, distance: 311.7
click at [467, 408] on app-calendar-viewport "Fri 29 5/6 4 Jobs Sat 30 2 Jobs Sun 31 Mon 1 3/3 2 Jobs Tue 2 3/3 1 Job Wed 3 3…" at bounding box center [634, 428] width 1268 height 619
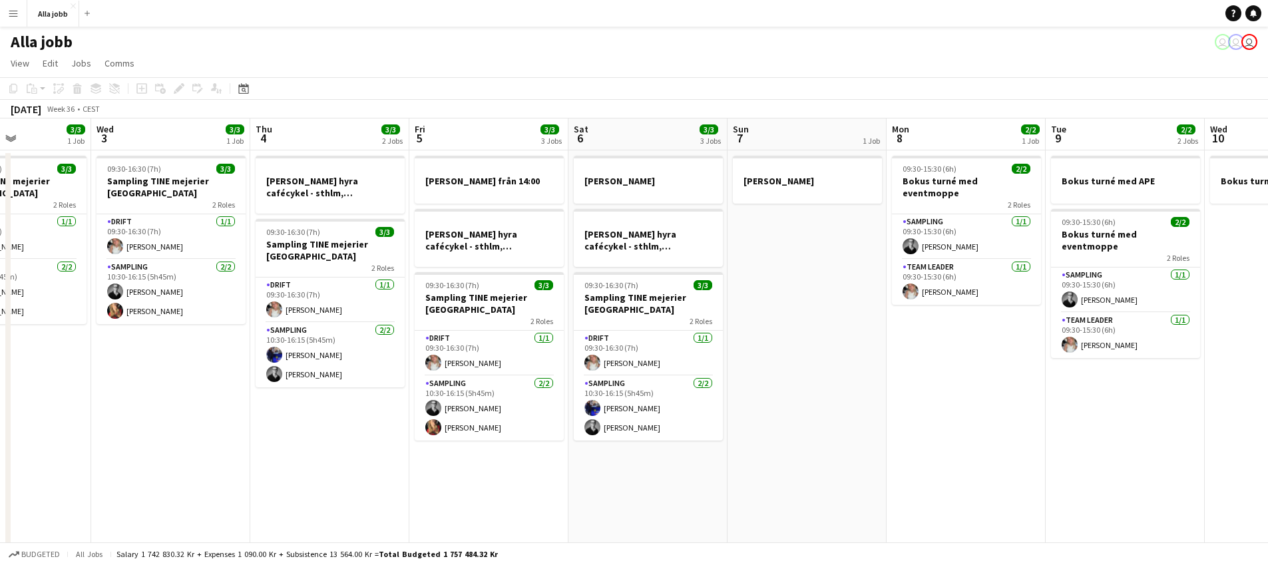
drag, startPoint x: 896, startPoint y: 306, endPoint x: 607, endPoint y: 320, distance: 289.3
click at [607, 320] on app-calendar-viewport "Sun 31 Mon 1 3/3 2 Jobs Tue 2 3/3 1 Job Wed 3 3/3 1 Job Thu 4 3/3 2 Jobs Fri 5 …" at bounding box center [634, 428] width 1268 height 619
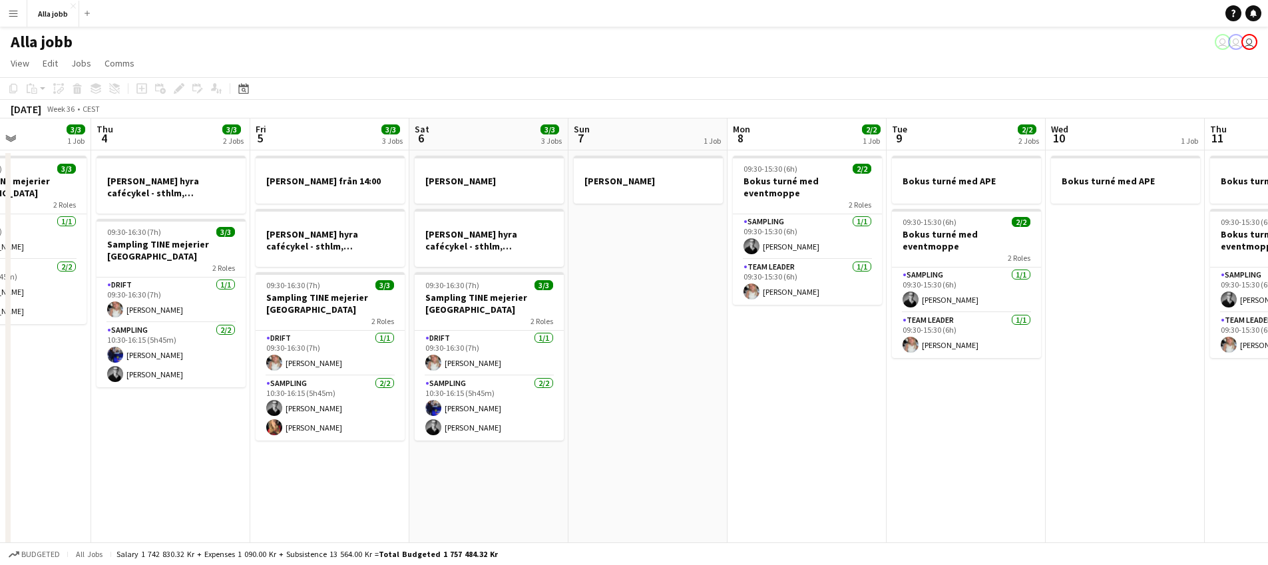
scroll to position [0, 551]
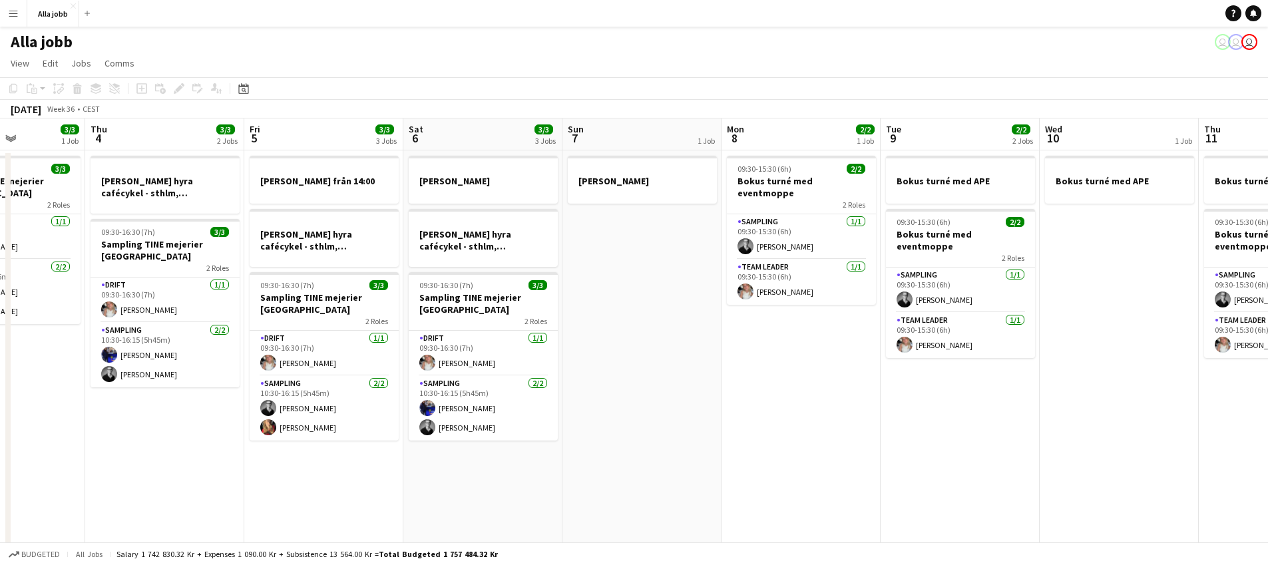
drag, startPoint x: 632, startPoint y: 354, endPoint x: 583, endPoint y: 358, distance: 49.4
click at [583, 358] on app-calendar-viewport "Sun 31 Mon 1 3/3 2 Jobs Tue 2 3/3 1 Job Wed 3 3/3 1 Job Thu 4 3/3 2 Jobs Fri 5 …" at bounding box center [634, 428] width 1268 height 619
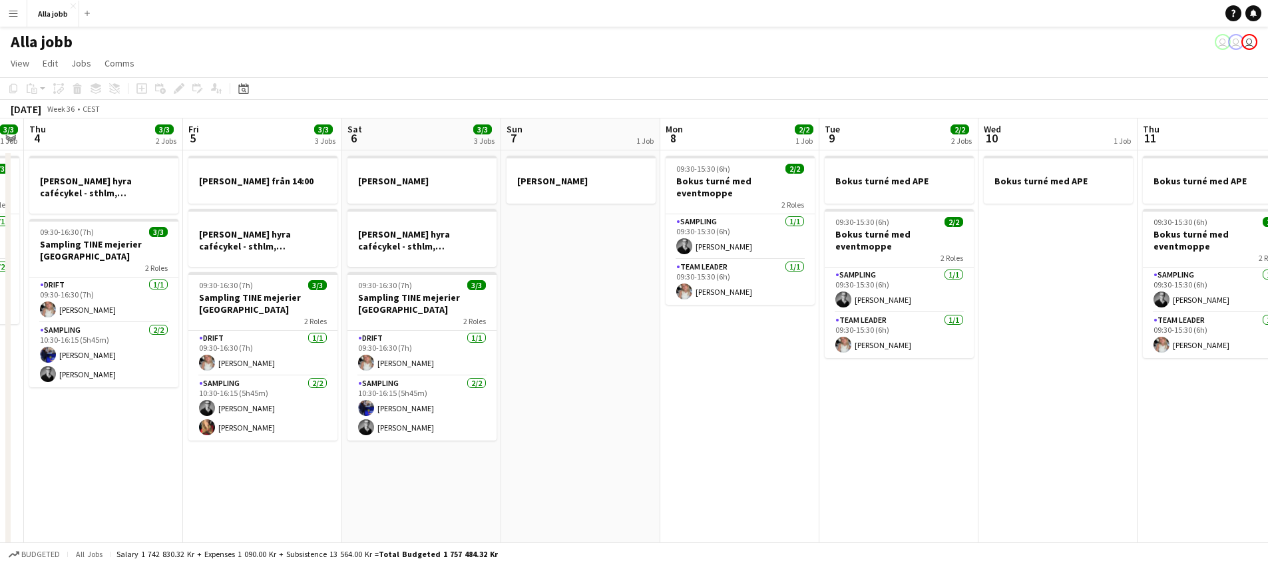
scroll to position [0, 408]
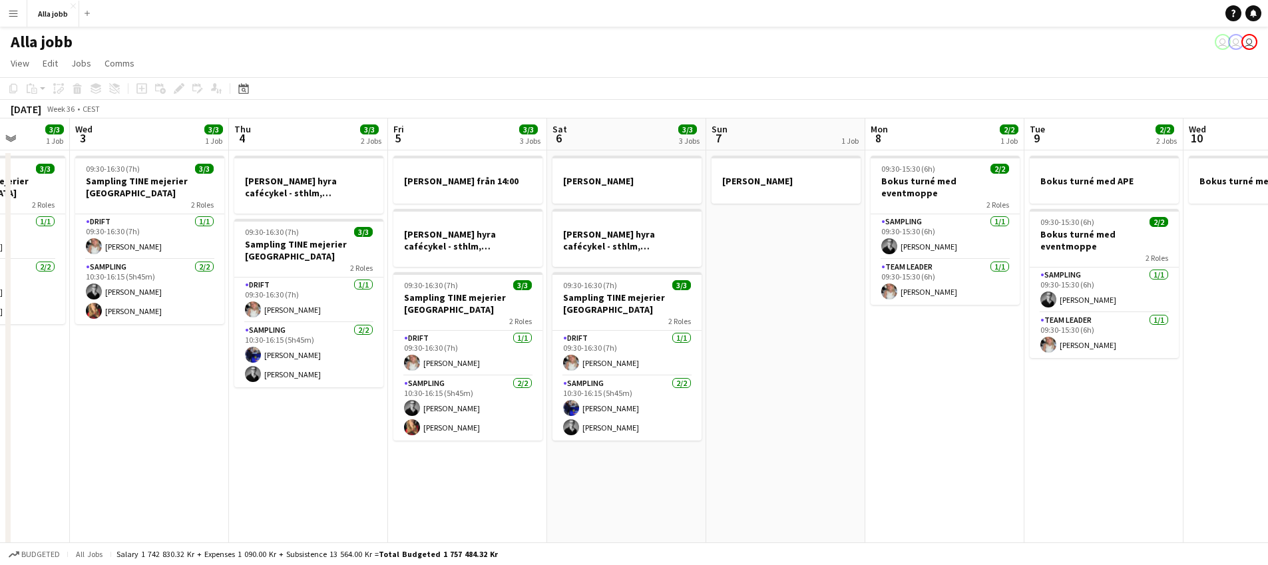
drag, startPoint x: 743, startPoint y: 341, endPoint x: 569, endPoint y: 351, distance: 174.1
click at [569, 352] on app-calendar-viewport "Sun 31 Mon 1 3/3 2 Jobs Tue 2 3/3 1 Job Wed 3 3/3 1 Job Thu 4 3/3 2 Jobs Fri 5 …" at bounding box center [634, 428] width 1268 height 619
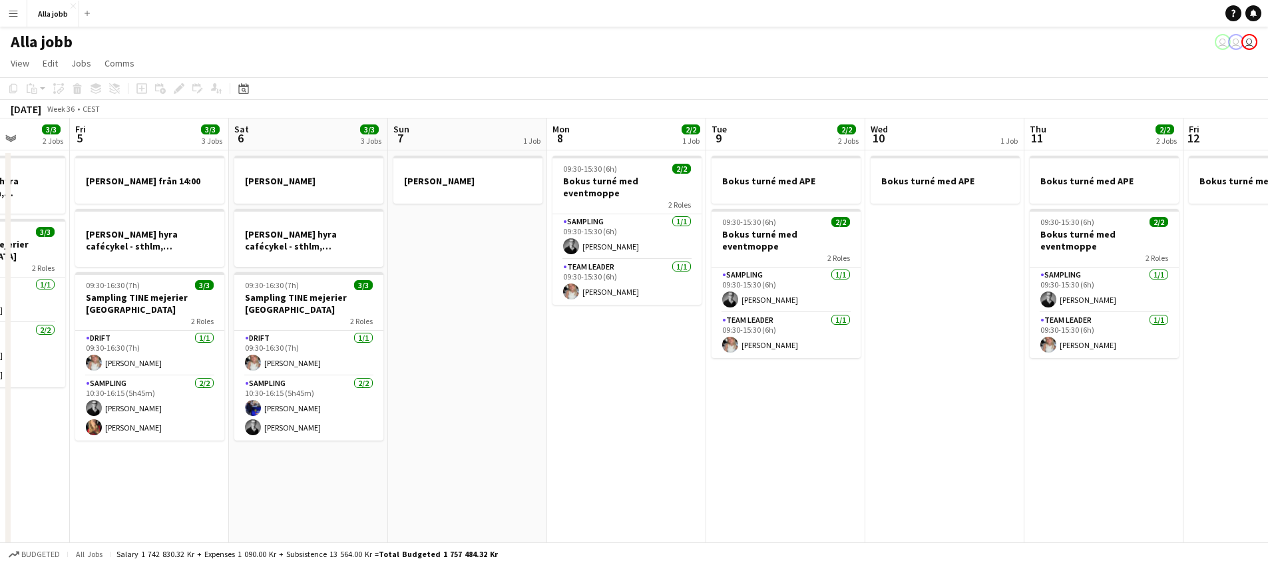
click at [489, 278] on app-date-cell "[PERSON_NAME]" at bounding box center [467, 443] width 159 height 587
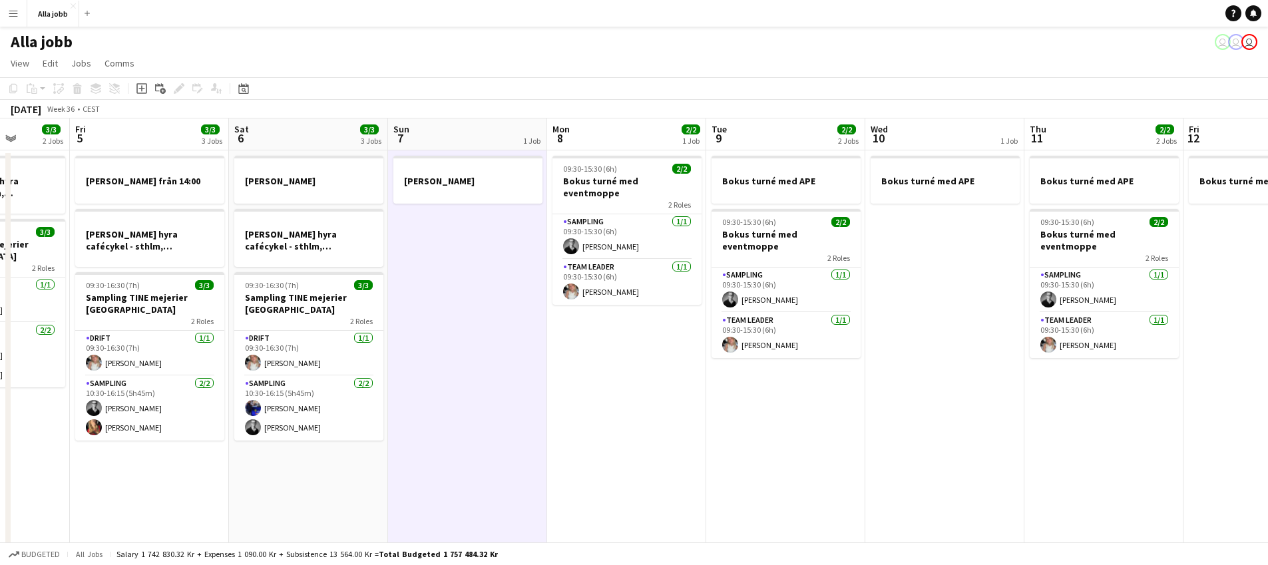
click at [619, 348] on app-date-cell "09:30-15:30 (6h) 2/2 Bokus turné med eventmoppe 2 Roles Sampling [DATE] 09:30-1…" at bounding box center [626, 443] width 159 height 587
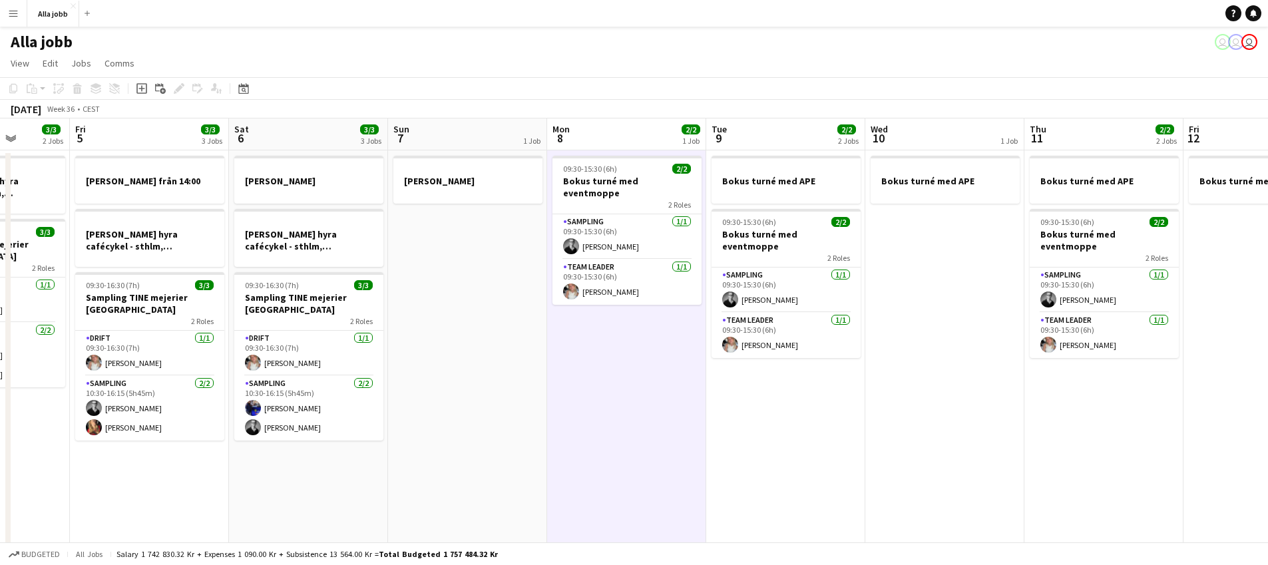
click at [782, 412] on app-date-cell "Bokus turné med APE 09:30-15:30 (6h) 2/2 Bokus turné med eventmoppe 2 Roles Sam…" at bounding box center [785, 443] width 159 height 587
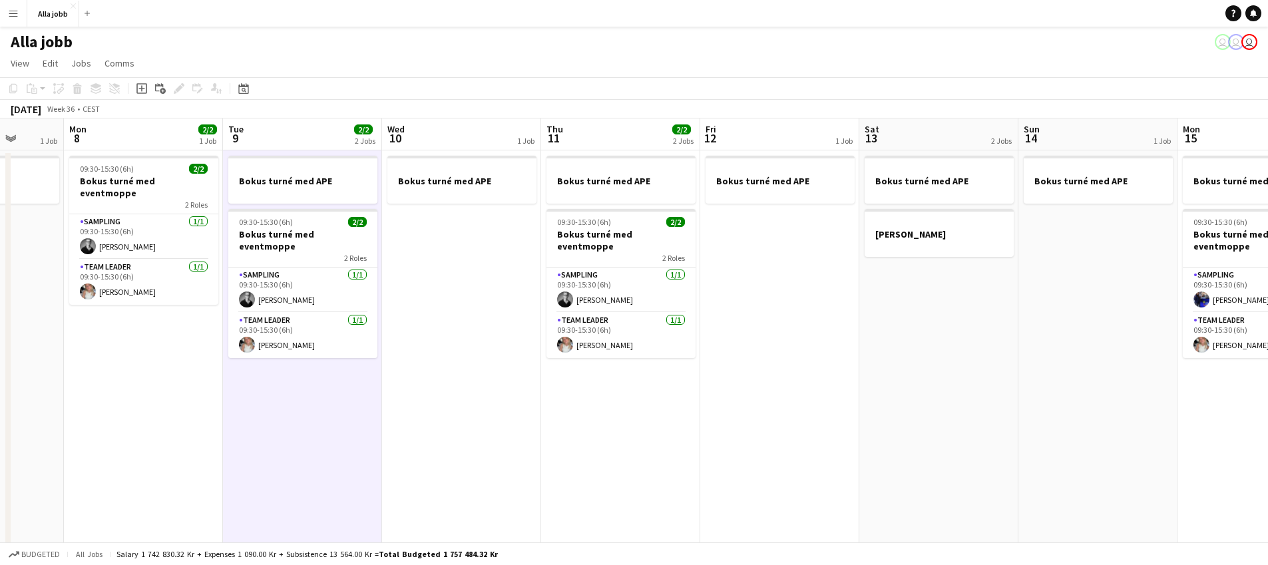
drag, startPoint x: 946, startPoint y: 414, endPoint x: 461, endPoint y: 295, distance: 498.5
click at [461, 295] on app-calendar-viewport "Thu 4 3/3 2 Jobs Fri 5 3/3 3 Jobs Sat 6 3/3 3 Jobs Sun 7 1 Job Mon 8 2/2 1 Job …" at bounding box center [634, 428] width 1268 height 619
click at [479, 292] on app-date-cell "Bokus turné med APE" at bounding box center [462, 443] width 159 height 587
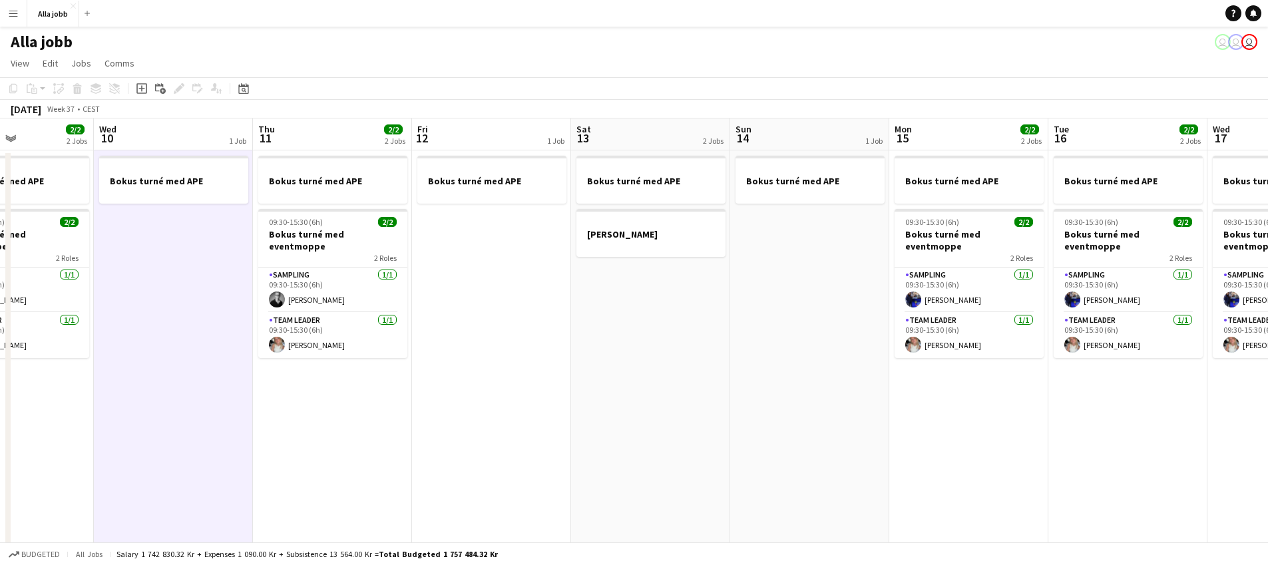
drag, startPoint x: 636, startPoint y: 389, endPoint x: 416, endPoint y: 370, distance: 220.5
click at [389, 376] on app-calendar-viewport "Sat 6 3/3 3 Jobs Sun 7 1 Job Mon 8 2/2 1 Job Tue 9 2/2 2 Jobs Wed 10 1 Job Thu …" at bounding box center [634, 428] width 1268 height 619
drag, startPoint x: 587, startPoint y: 379, endPoint x: 261, endPoint y: 284, distance: 339.9
click at [337, 305] on app-calendar-viewport "Sat 6 3/3 3 Jobs Sun 7 1 Job Mon 8 2/2 1 Job Tue 9 2/2 2 Jobs Wed 10 1 Job Thu …" at bounding box center [634, 428] width 1268 height 619
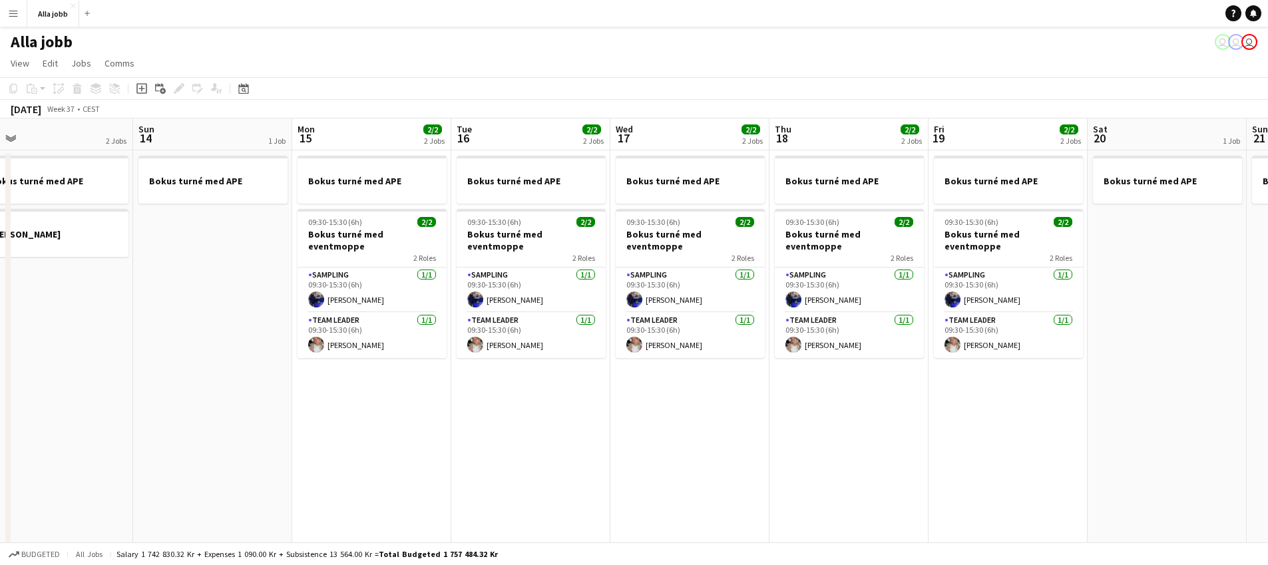
drag, startPoint x: 511, startPoint y: 396, endPoint x: 273, endPoint y: 384, distance: 238.7
click at [271, 386] on app-calendar-viewport "Wed 10 1 Job Thu 11 2/2 2 Jobs Fri 12 1 Job Sat 13 2 Jobs Sun 14 1 Job Mon 15 2…" at bounding box center [634, 428] width 1268 height 619
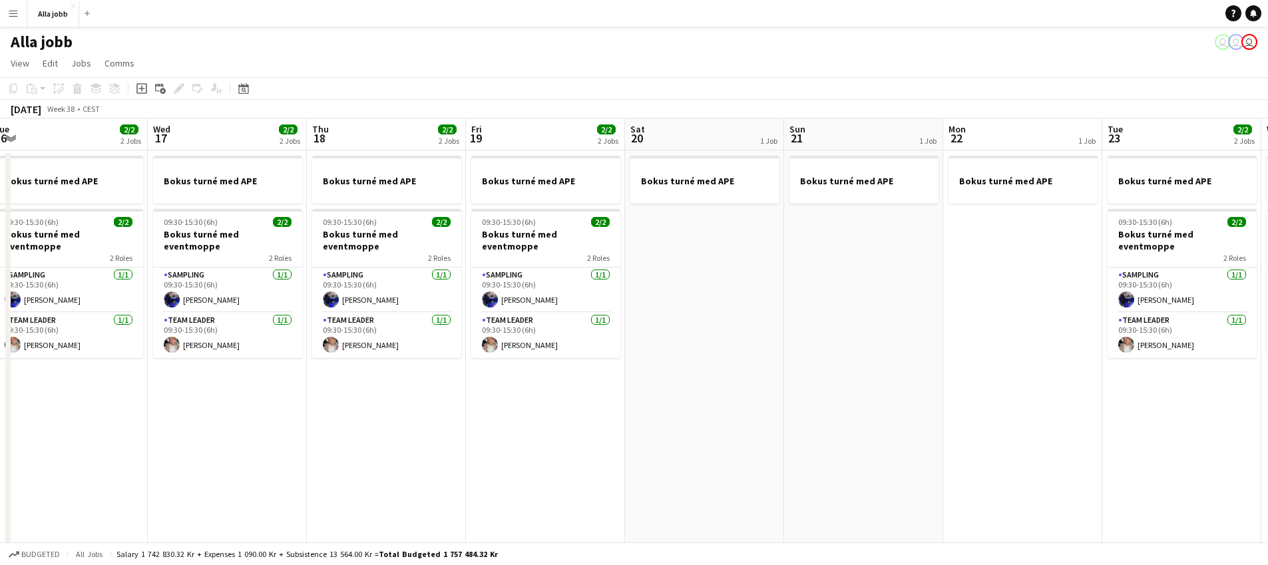
drag, startPoint x: 906, startPoint y: 447, endPoint x: 417, endPoint y: 342, distance: 500.5
click at [395, 359] on app-calendar-viewport "Fri 12 1 Job Sat 13 2 Jobs Sun 14 1 Job Mon 15 2/2 2 Jobs Tue 16 2/2 2 Jobs Wed…" at bounding box center [634, 428] width 1268 height 619
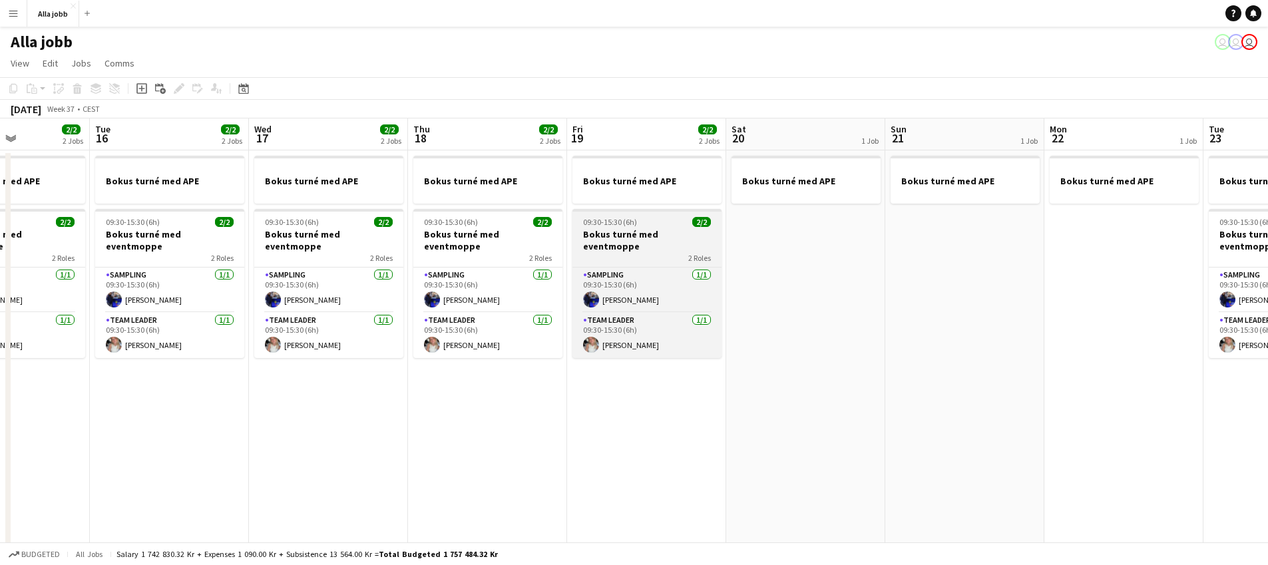
scroll to position [0, 322]
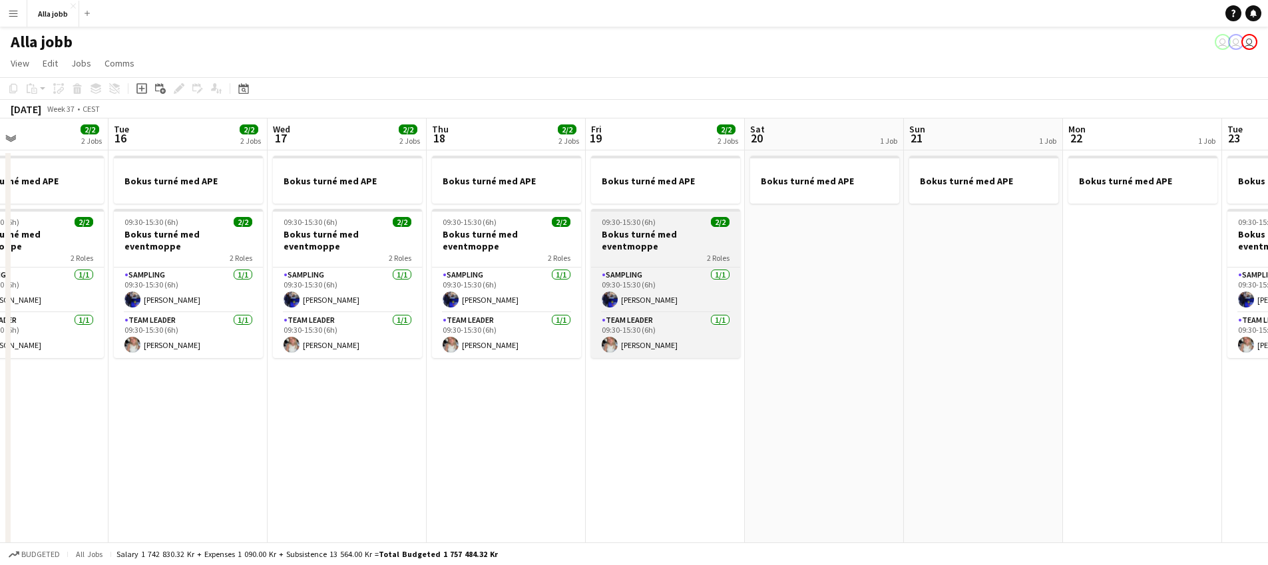
drag, startPoint x: 489, startPoint y: 282, endPoint x: 1011, endPoint y: 249, distance: 523.1
click at [1016, 236] on app-calendar-viewport "Sat 13 2 Jobs Sun 14 1 Job Mon 15 2/2 2 Jobs Tue 16 2/2 2 Jobs Wed 17 2/2 2 Job…" at bounding box center [634, 428] width 1268 height 619
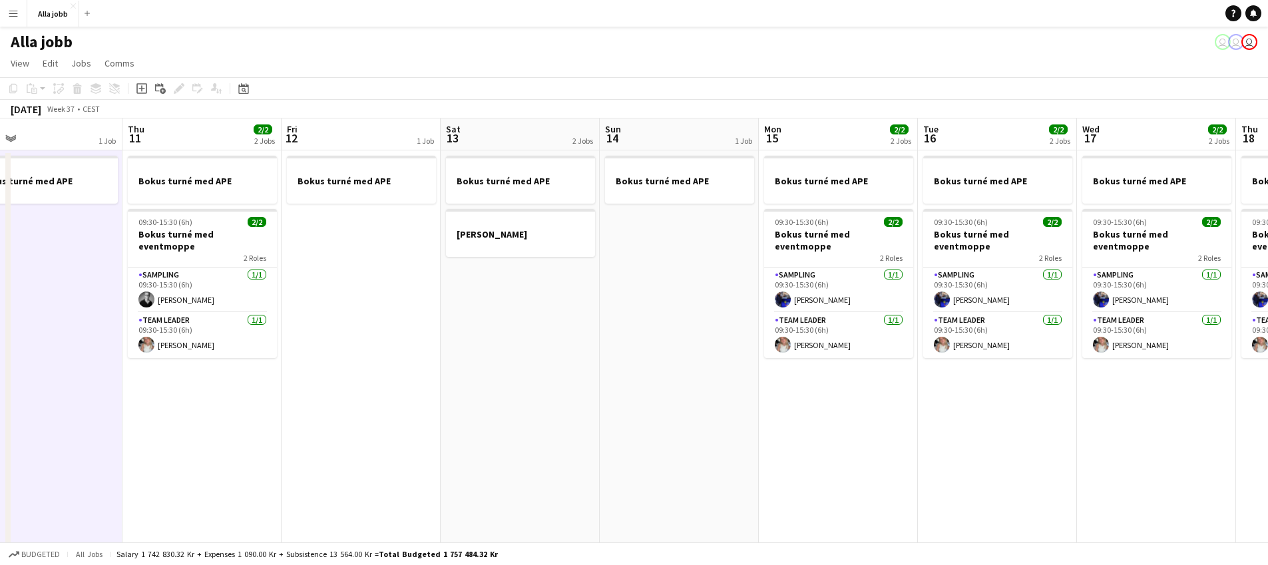
drag, startPoint x: 508, startPoint y: 303, endPoint x: 712, endPoint y: 333, distance: 205.9
click at [715, 335] on app-calendar-viewport "Mon 8 2/2 1 Job Tue 9 2/2 2 Jobs Wed 10 1 Job Thu 11 2/2 2 Jobs Fri 12 1 Job Sa…" at bounding box center [634, 428] width 1268 height 619
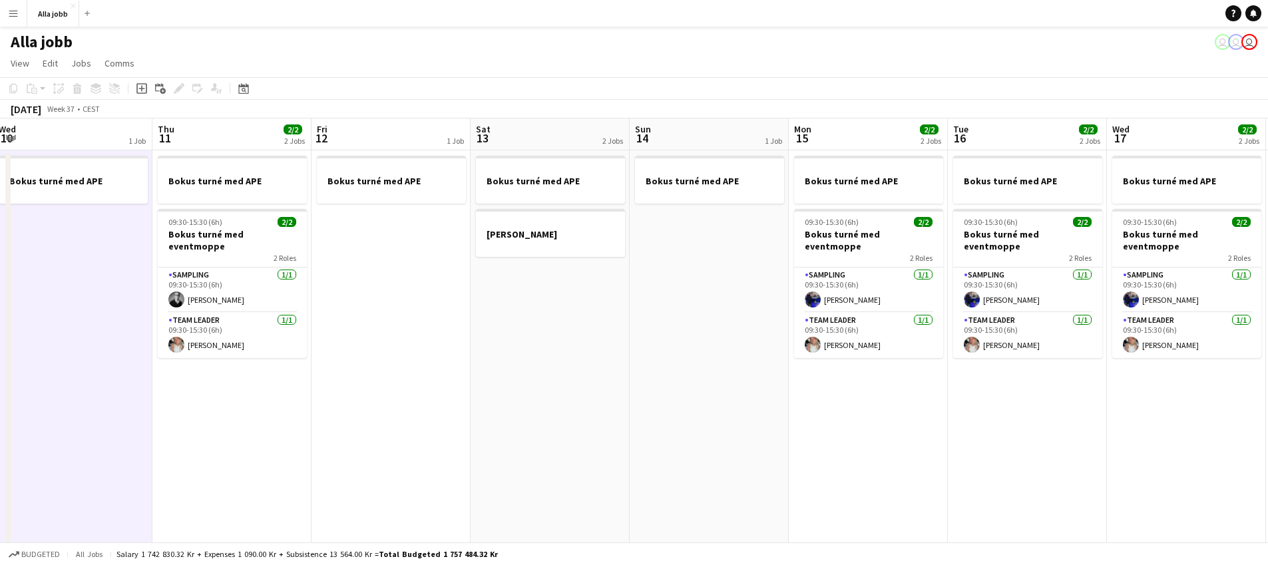
drag, startPoint x: 609, startPoint y: 263, endPoint x: 776, endPoint y: 258, distance: 167.2
click at [766, 256] on app-calendar-viewport "Mon 8 2/2 1 Job Tue 9 2/2 2 Jobs Wed 10 1 Job Thu 11 2/2 2 Jobs Fri 12 1 Job Sa…" at bounding box center [634, 428] width 1268 height 619
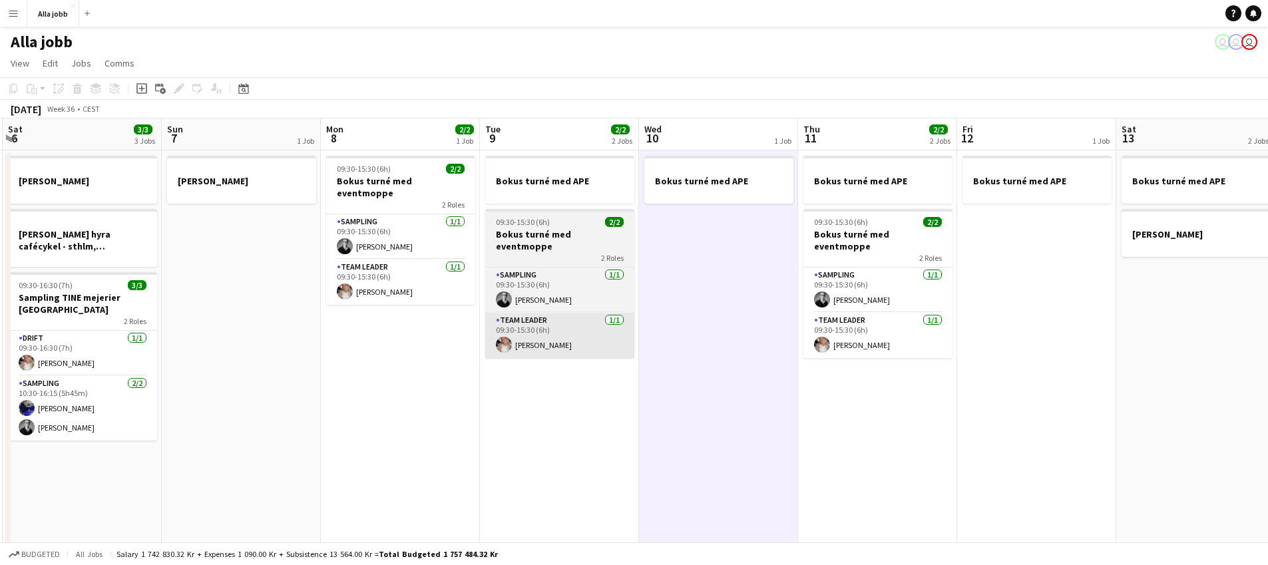
drag, startPoint x: 524, startPoint y: 297, endPoint x: 633, endPoint y: 303, distance: 108.7
click at [790, 296] on app-calendar-viewport "Thu 4 3/3 2 Jobs Fri 5 3/3 3 Jobs Sat 6 3/3 3 Jobs Sun 7 1 Job Mon 8 2/2 1 Job …" at bounding box center [634, 428] width 1268 height 619
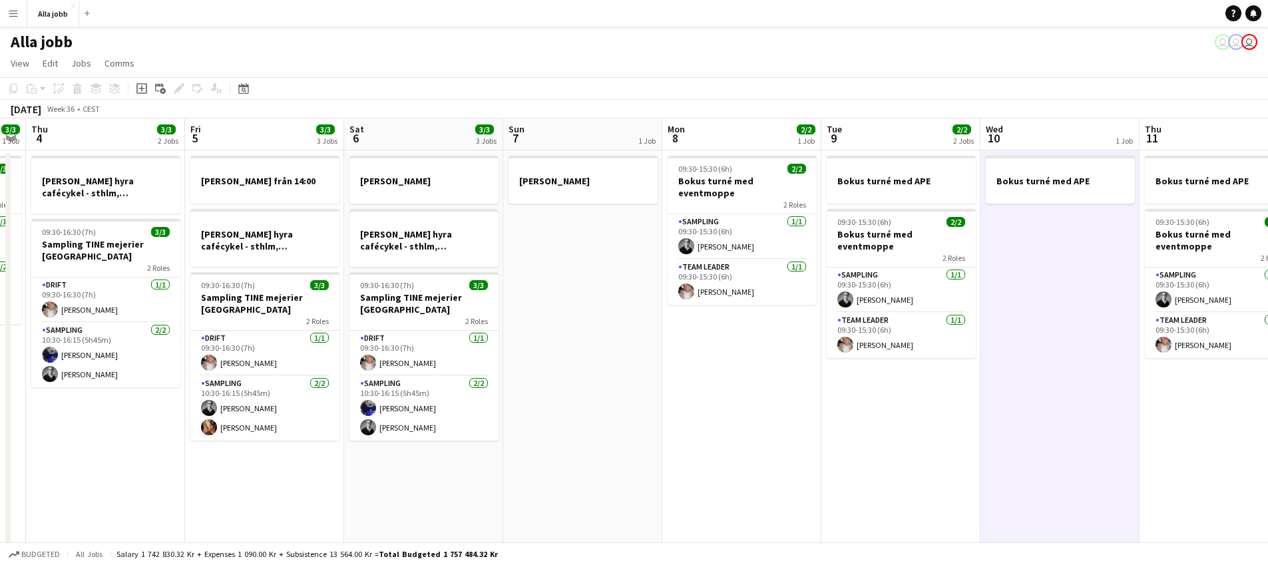
scroll to position [0, 366]
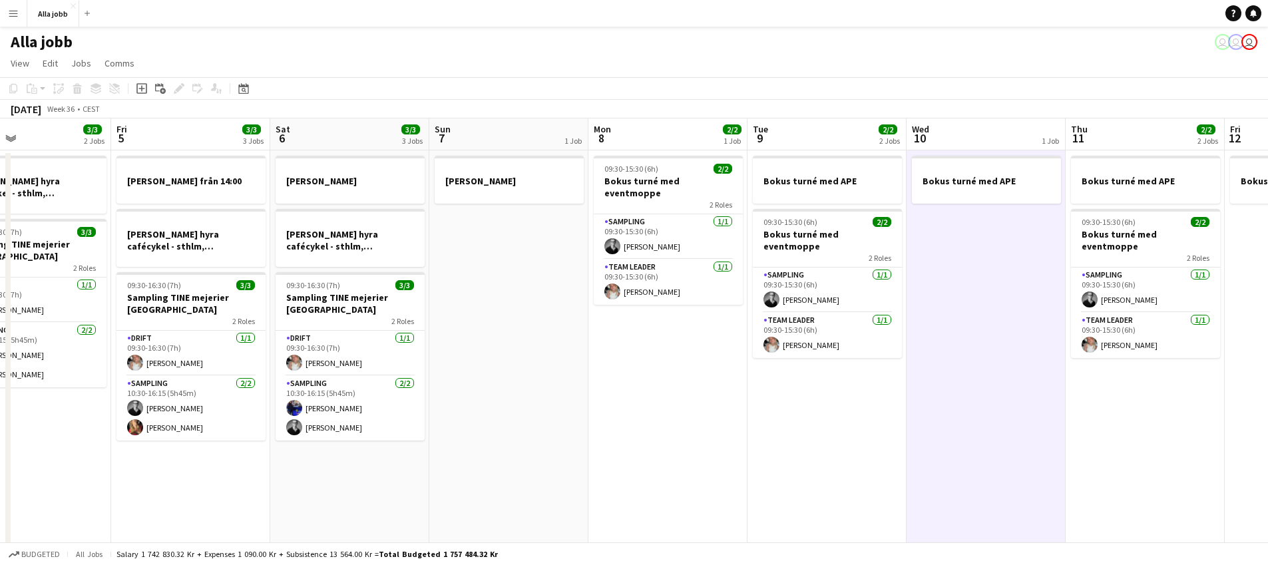
drag, startPoint x: 401, startPoint y: 290, endPoint x: 856, endPoint y: 338, distance: 458.0
click at [856, 338] on app-calendar-viewport "Tue 2 3/3 1 Job Wed 3 3/3 1 Job Thu 4 3/3 2 Jobs Fri 5 3/3 3 Jobs Sat 6 3/3 3 J…" at bounding box center [634, 428] width 1268 height 619
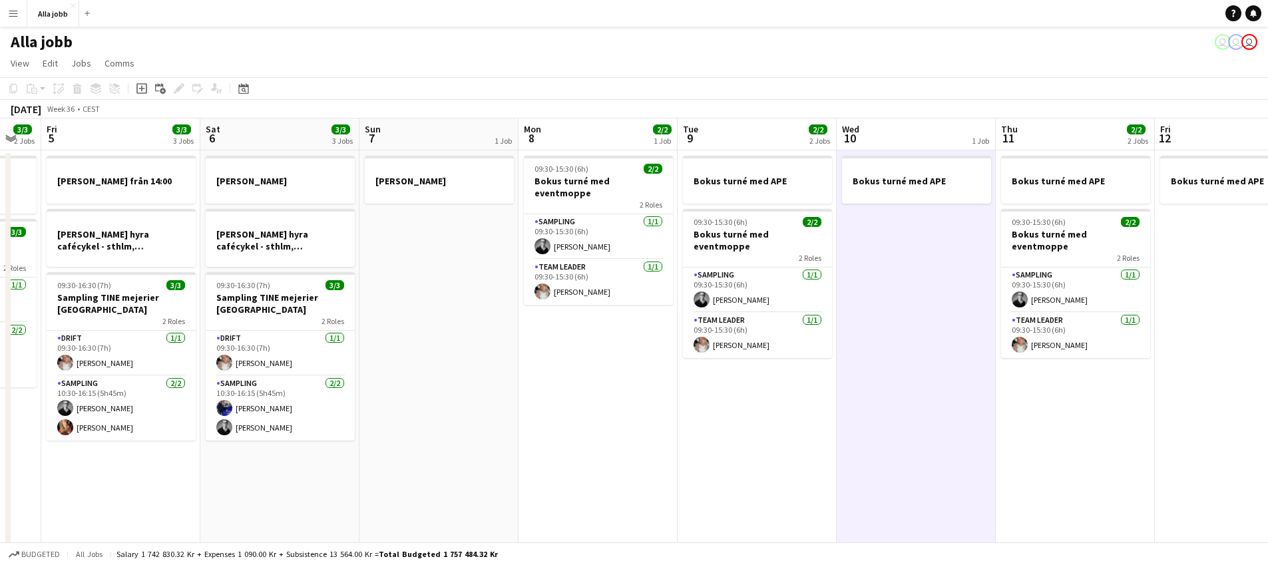
drag, startPoint x: 877, startPoint y: 327, endPoint x: 475, endPoint y: 317, distance: 401.6
click at [475, 317] on app-calendar-viewport "Mon 1 3/3 2 Jobs Tue 2 3/3 1 Job Wed 3 3/3 1 Job Thu 4 3/3 2 Jobs Fri 5 3/3 3 J…" at bounding box center [634, 428] width 1268 height 619
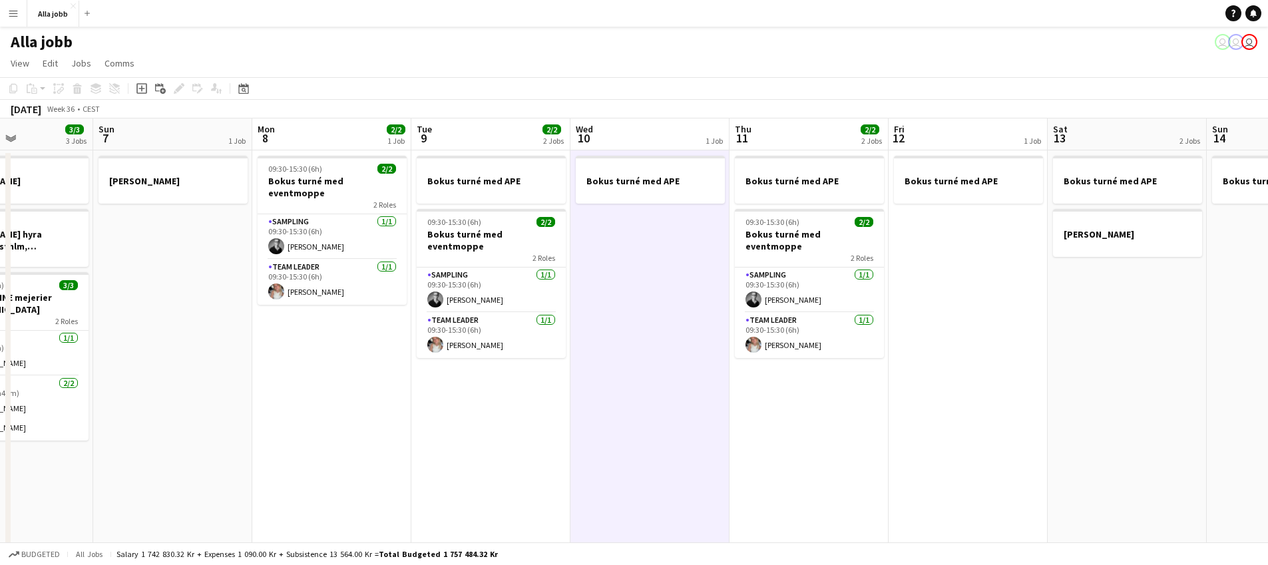
click at [539, 252] on app-calendar-viewport "Wed 3 3/3 1 Job Thu 4 3/3 2 Jobs Fri 5 3/3 3 Jobs Sat 6 3/3 3 Jobs Sun 7 1 Job …" at bounding box center [634, 428] width 1268 height 619
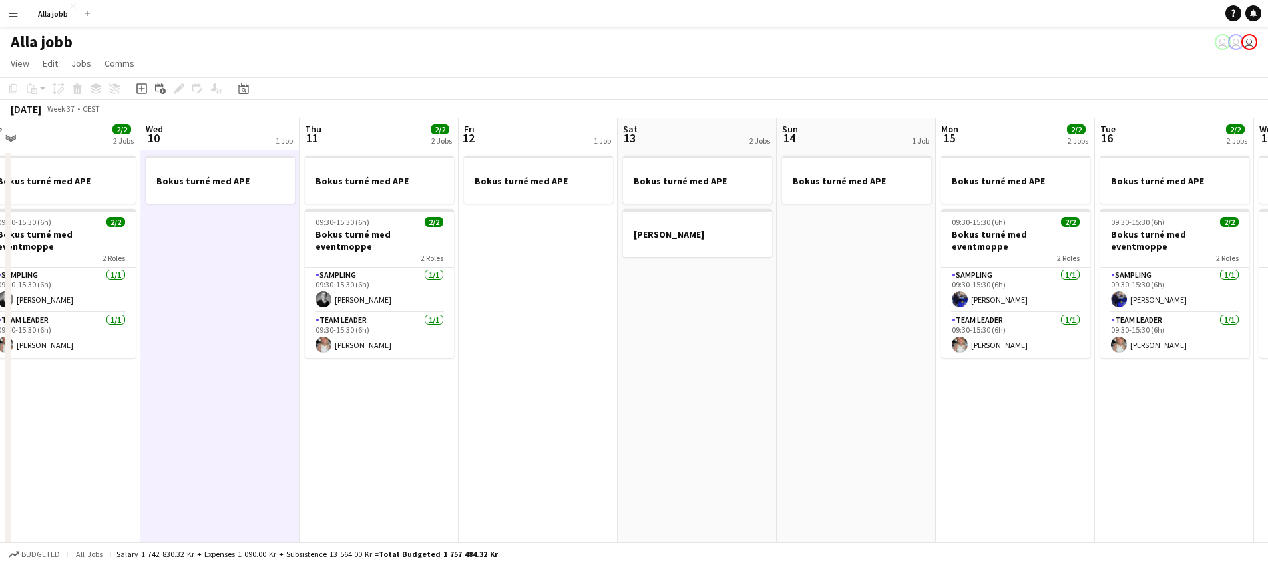
drag, startPoint x: 856, startPoint y: 313, endPoint x: 678, endPoint y: 323, distance: 178.7
click at [678, 323] on app-calendar-viewport "Fri 5 3/3 3 Jobs Sat 6 3/3 3 Jobs Sun 7 1 Job Mon 8 2/2 1 Job Tue 9 2/2 2 Jobs …" at bounding box center [634, 428] width 1268 height 619
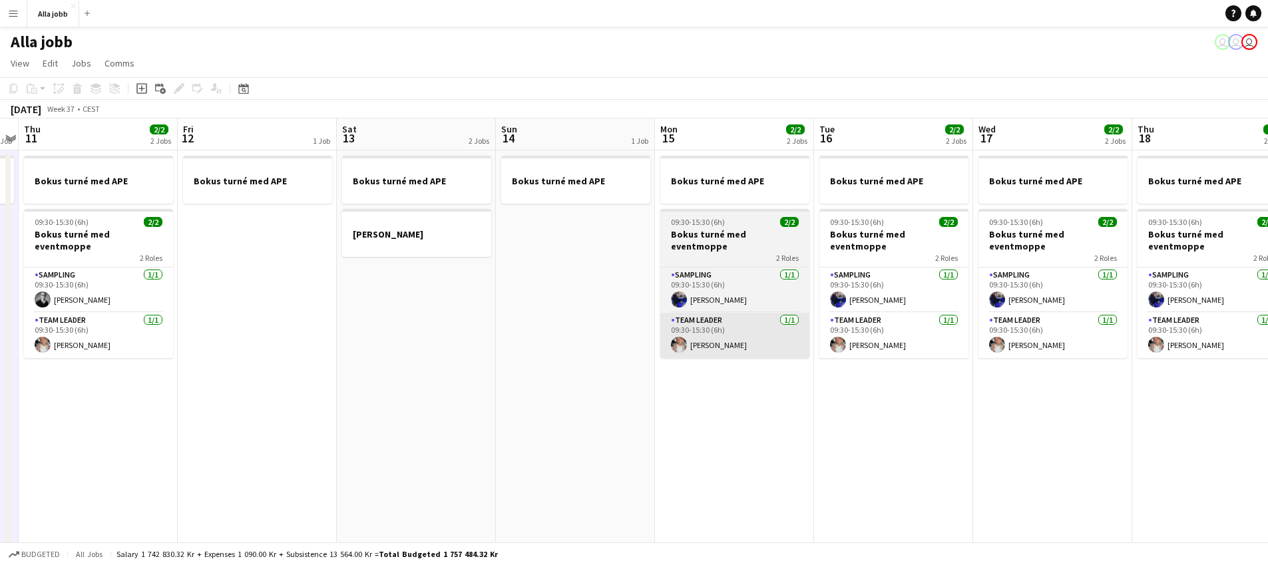
drag, startPoint x: 701, startPoint y: 318, endPoint x: 463, endPoint y: 318, distance: 237.7
click at [421, 326] on app-calendar-viewport "Sun 7 1 Job Mon 8 2/2 1 Job Tue 9 2/2 2 Jobs Wed 10 1 Job Thu 11 2/2 2 Jobs Fri…" at bounding box center [634, 428] width 1268 height 619
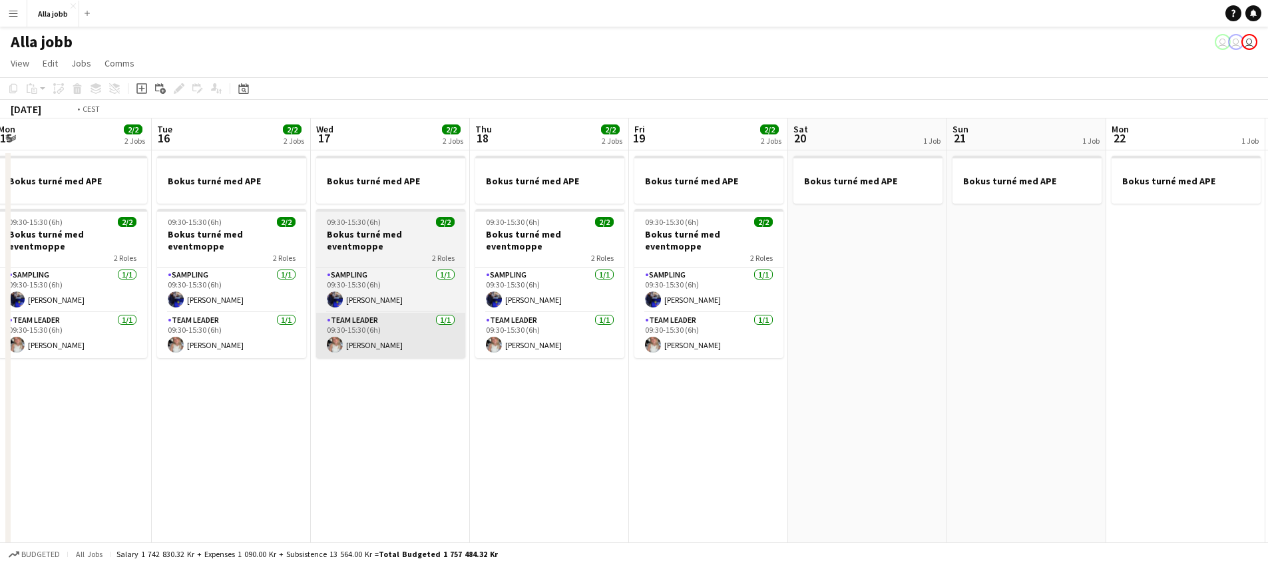
drag, startPoint x: 565, startPoint y: 324, endPoint x: 416, endPoint y: 320, distance: 149.2
click at [368, 319] on app-calendar-viewport "Thu 11 2/2 2 Jobs Fri 12 1 Job Sat 13 2 Jobs Sun 14 1 Job Mon 15 2/2 2 Jobs Tue…" at bounding box center [634, 428] width 1268 height 619
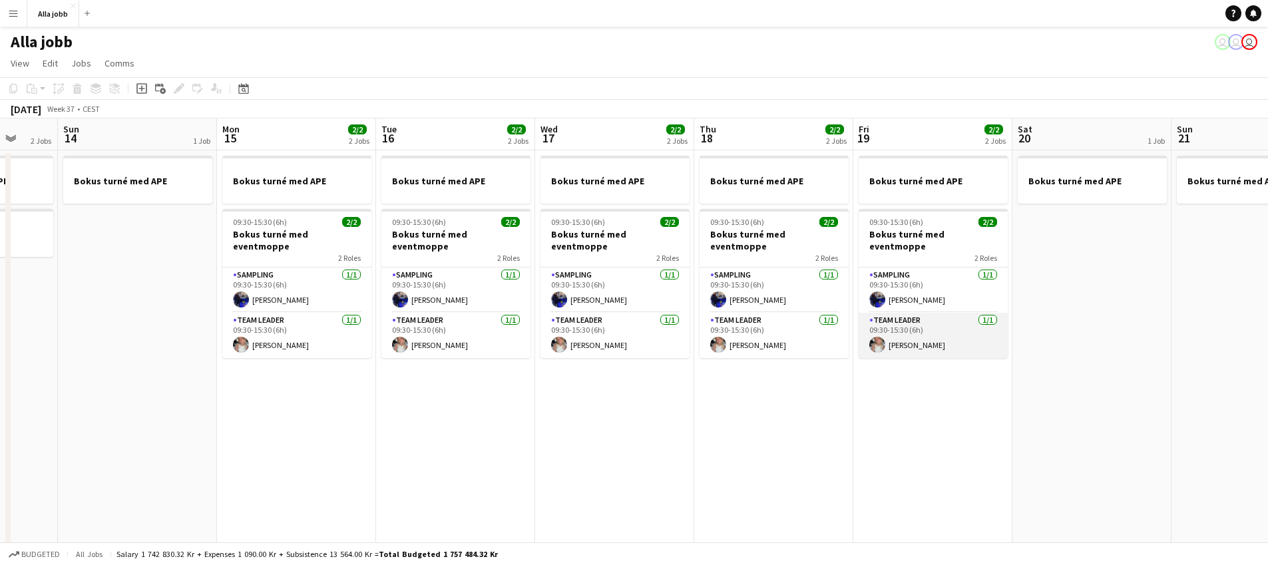
drag, startPoint x: 661, startPoint y: 345, endPoint x: 582, endPoint y: 340, distance: 79.4
click at [587, 344] on app-calendar-viewport "Thu 11 2/2 2 Jobs Fri 12 1 Job Sat 13 2 Jobs Sun 14 1 Job Mon 15 2/2 2 Jobs Tue…" at bounding box center [634, 428] width 1268 height 619
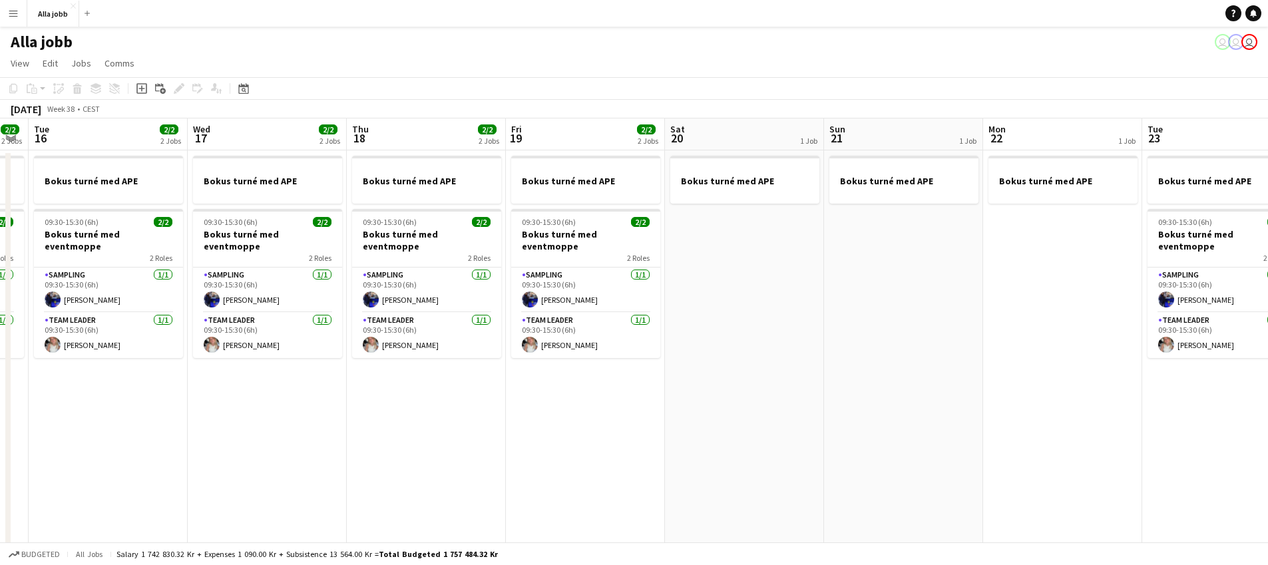
drag, startPoint x: 942, startPoint y: 350, endPoint x: 577, endPoint y: 426, distance: 372.8
click at [579, 425] on app-calendar-viewport "Sat 13 2 Jobs Sun 14 1 Job Mon 15 2/2 2 Jobs Tue 16 2/2 2 Jobs Wed 17 2/2 2 Job…" at bounding box center [634, 428] width 1268 height 619
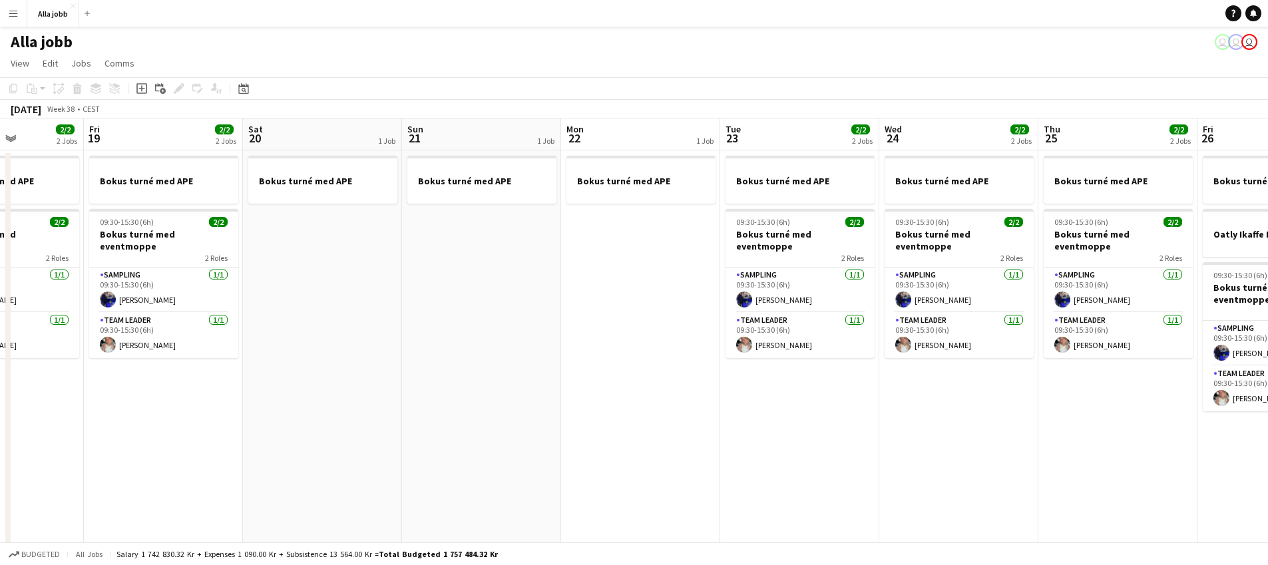
drag, startPoint x: 977, startPoint y: 422, endPoint x: 588, endPoint y: 320, distance: 402.2
click at [588, 320] on app-calendar-viewport "Mon 15 2/2 2 Jobs Tue 16 2/2 2 Jobs Wed 17 2/2 2 Jobs Thu 18 2/2 2 Jobs Fri 19 …" at bounding box center [634, 428] width 1268 height 619
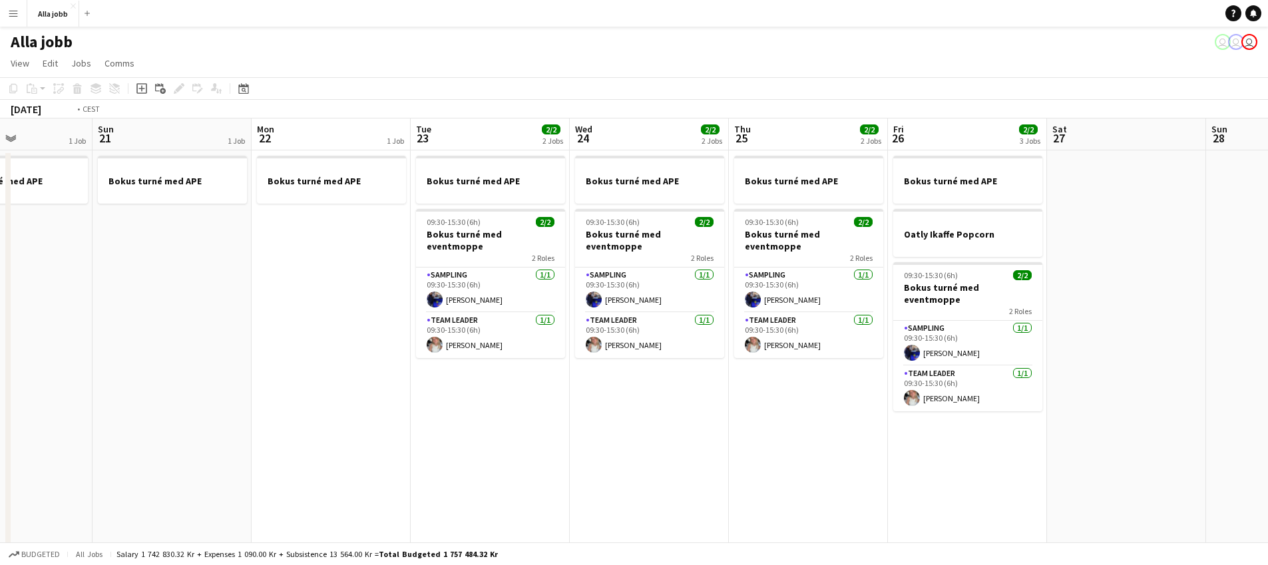
drag, startPoint x: 693, startPoint y: 347, endPoint x: 596, endPoint y: 348, distance: 96.6
click at [596, 348] on app-calendar-viewport "Wed 17 2/2 2 Jobs Thu 18 2/2 2 Jobs Fri 19 2/2 2 Jobs Sat 20 1 Job Sun 21 1 Job…" at bounding box center [634, 428] width 1268 height 619
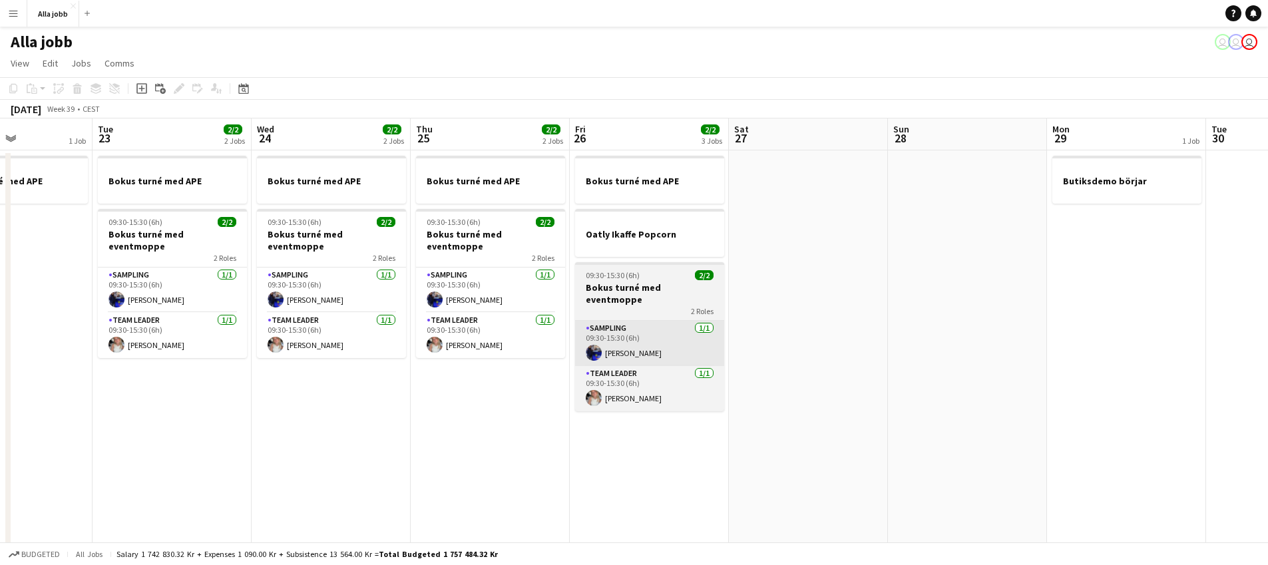
scroll to position [0, 557]
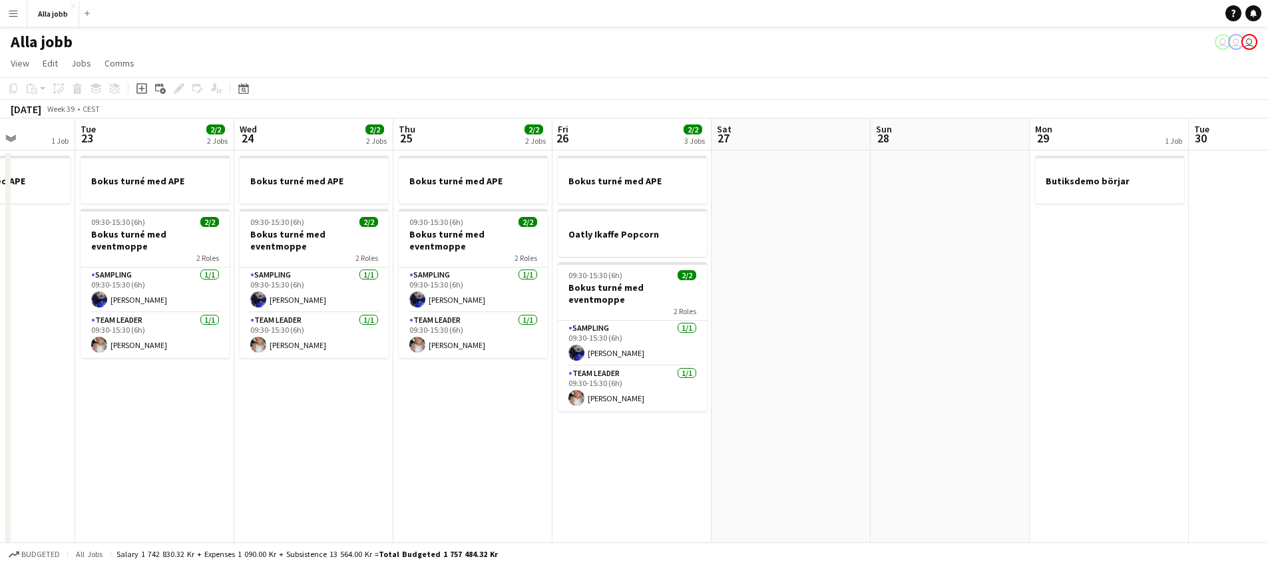
drag, startPoint x: 380, startPoint y: 382, endPoint x: 391, endPoint y: 376, distance: 12.8
click at [334, 393] on app-calendar-viewport "Fri 19 2/2 2 Jobs Sat 20 1 Job Sun 21 1 Job Mon 22 1 Job Tue 23 2/2 2 Jobs Wed …" at bounding box center [634, 428] width 1268 height 619
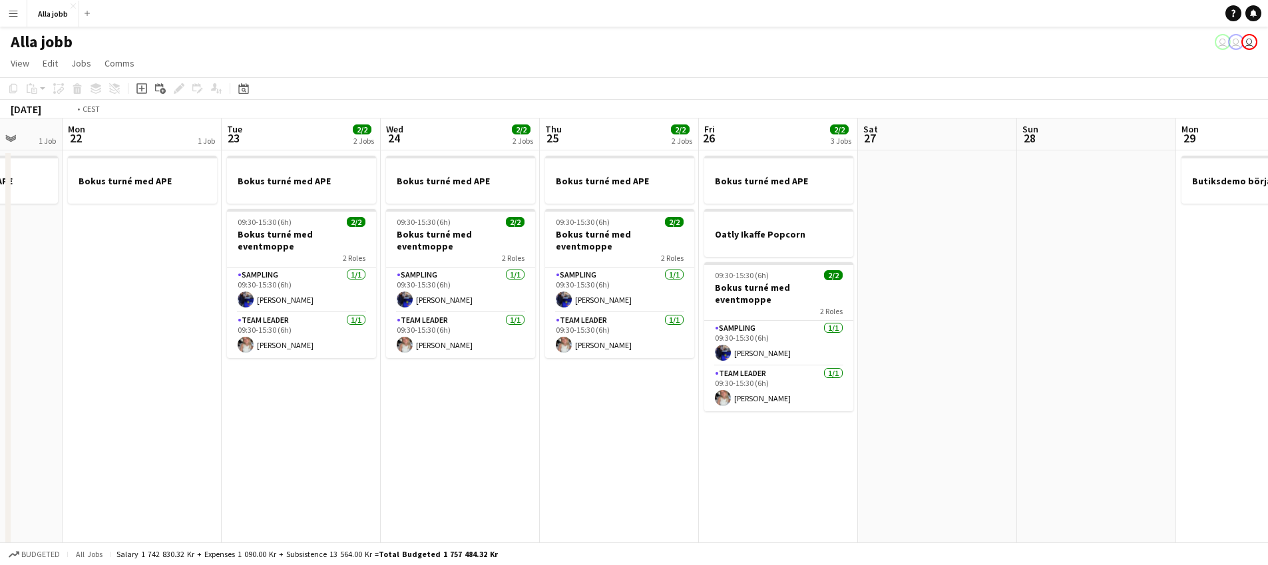
drag, startPoint x: 328, startPoint y: 427, endPoint x: 556, endPoint y: 368, distance: 235.3
click at [557, 368] on app-calendar-viewport "Fri 19 2/2 2 Jobs Sat 20 1 Job Sun 21 1 Job Mon 22 1 Job Tue 23 2/2 2 Jobs Wed …" at bounding box center [634, 428] width 1268 height 619
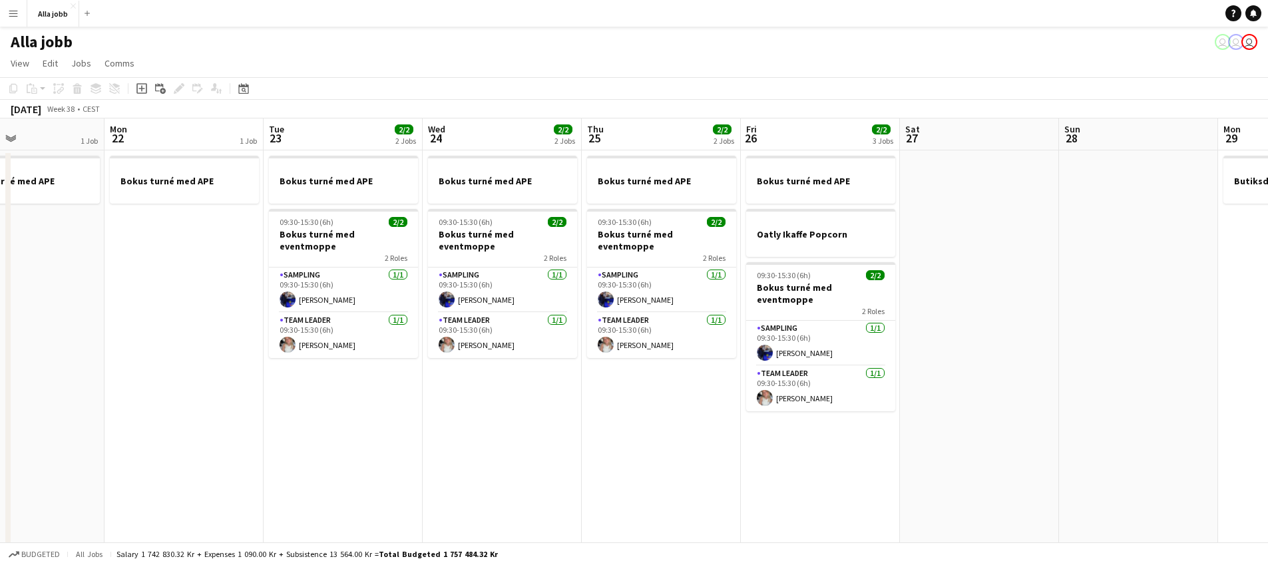
click at [326, 390] on app-date-cell "Bokus turné med APE 09:30-15:30 (6h) 2/2 Bokus turné med eventmoppe 2 Roles Sam…" at bounding box center [343, 443] width 159 height 587
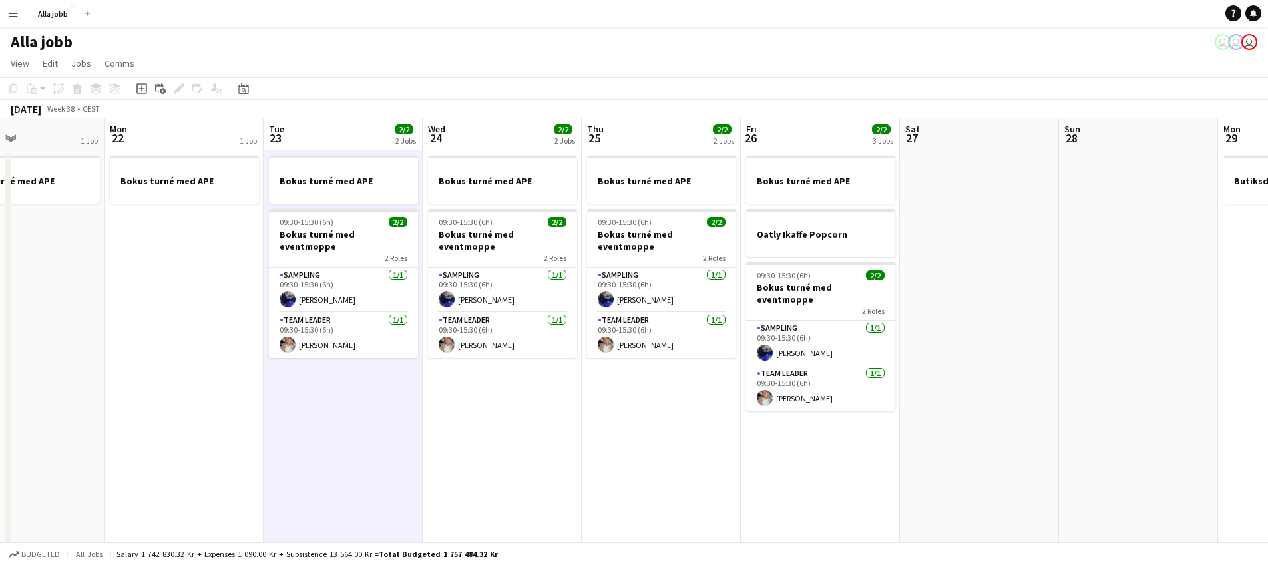
click at [326, 390] on app-date-cell "Bokus turné med APE 09:30-15:30 (6h) 2/2 Bokus turné med eventmoppe 2 Roles Sam…" at bounding box center [343, 443] width 159 height 587
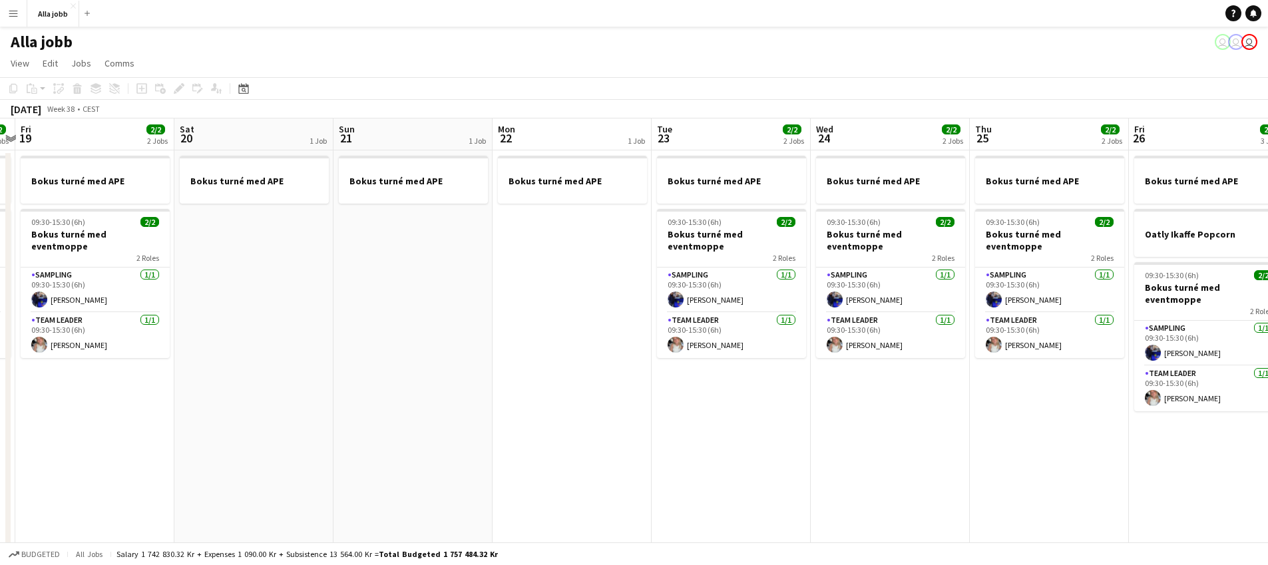
drag, startPoint x: 288, startPoint y: 401, endPoint x: 590, endPoint y: 390, distance: 301.8
click at [591, 390] on app-calendar-viewport "Wed 17 2/2 2 Jobs Thu 18 2/2 2 Jobs Fri 19 2/2 2 Jobs Sat 20 1 Job Sun 21 1 Job…" at bounding box center [634, 428] width 1268 height 619
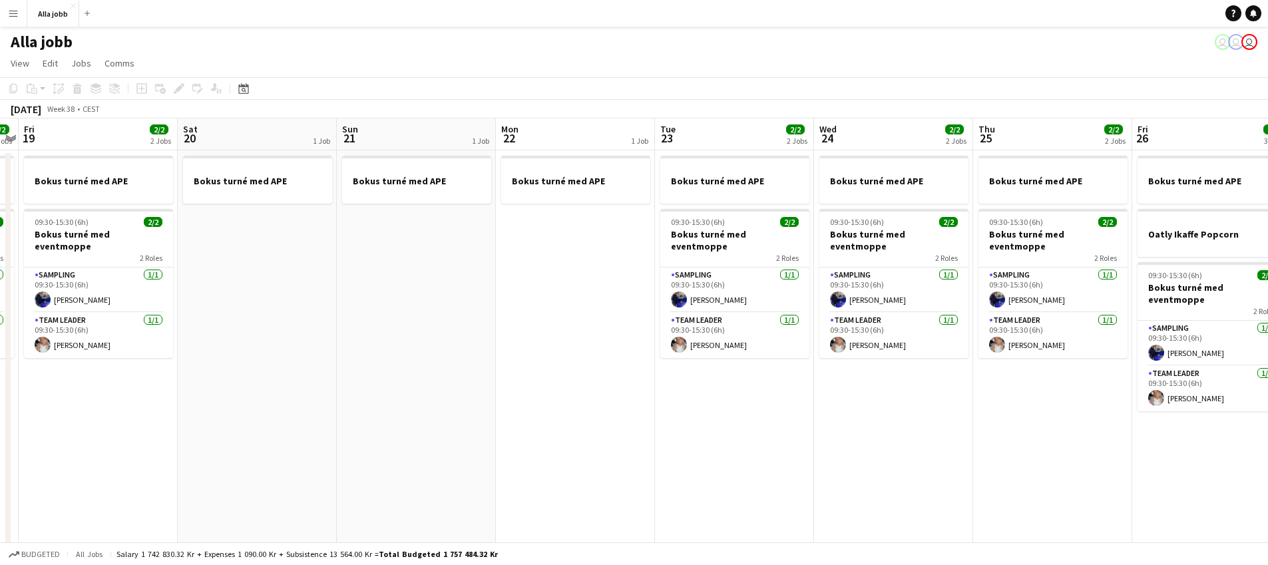
drag, startPoint x: 262, startPoint y: 398, endPoint x: 289, endPoint y: 394, distance: 27.5
click at [262, 398] on app-date-cell "Bokus turné med APE" at bounding box center [257, 443] width 159 height 587
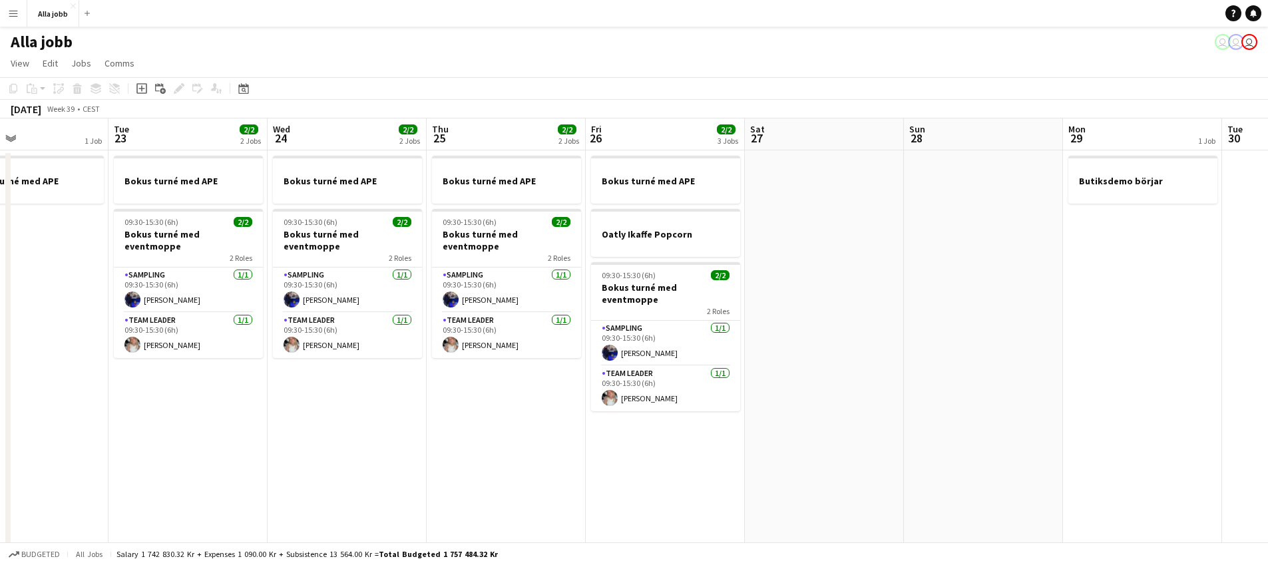
drag, startPoint x: 733, startPoint y: 459, endPoint x: 547, endPoint y: 449, distance: 186.0
click at [298, 486] on app-calendar-viewport "Fri 19 2/2 2 Jobs Sat 20 1 Job Sun 21 1 Job Mon 22 1 Job Tue 23 2/2 2 Jobs Wed …" at bounding box center [634, 428] width 1268 height 619
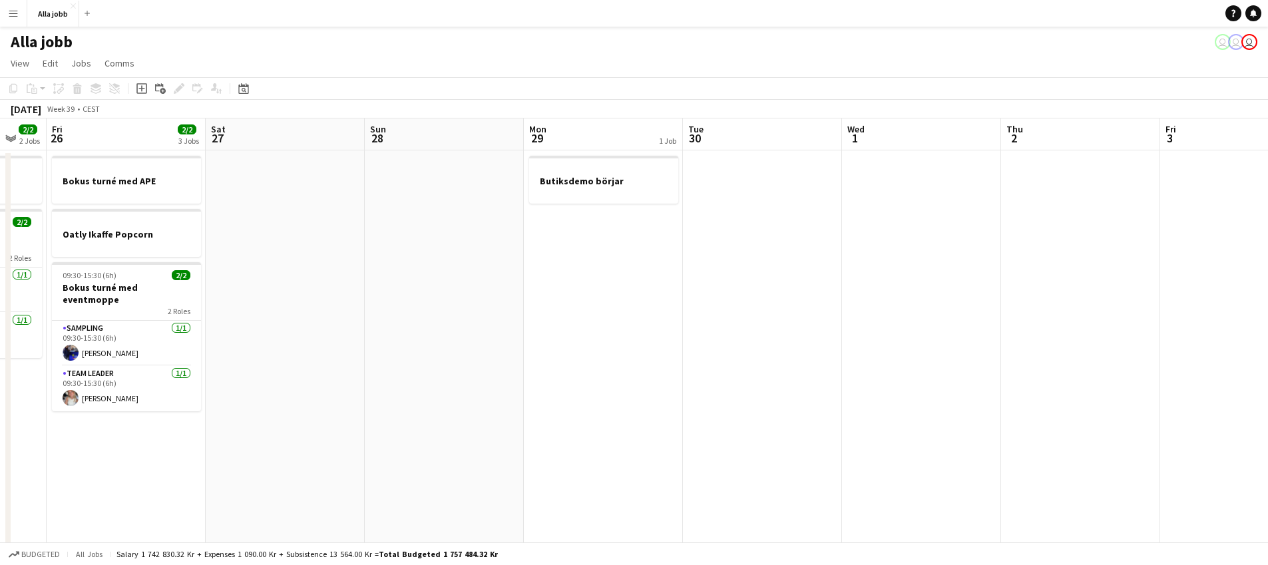
scroll to position [0, 435]
drag, startPoint x: 595, startPoint y: 483, endPoint x: 312, endPoint y: 519, distance: 285.2
click at [311, 519] on app-calendar-viewport "Tue 23 2/2 2 Jobs Wed 24 2/2 2 Jobs Thu 25 2/2 2 Jobs Fri 26 2/2 3 Jobs Sat 27 …" at bounding box center [634, 428] width 1268 height 619
click at [587, 244] on app-date-cell "Butiksdemo börjar" at bounding box center [598, 443] width 159 height 587
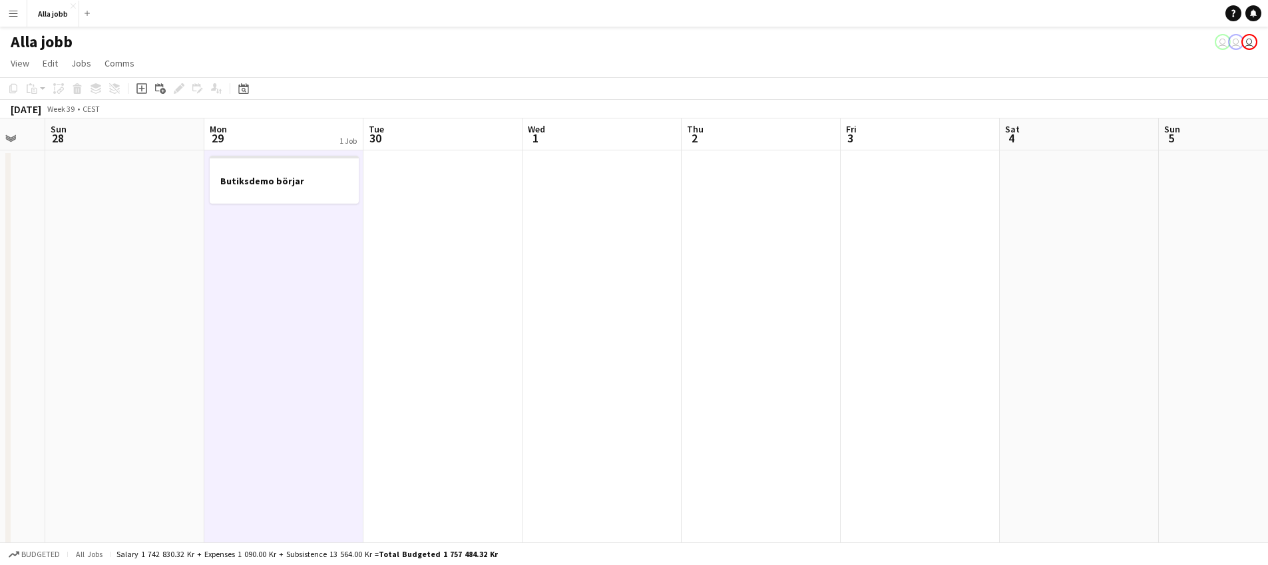
drag, startPoint x: 588, startPoint y: 288, endPoint x: 314, endPoint y: 259, distance: 275.2
click at [336, 274] on app-calendar-viewport "Thu 25 2/2 2 Jobs Fri 26 2/2 3 Jobs Sat 27 Sun 28 Mon 29 1 Job Tue 30 Wed 1 Thu…" at bounding box center [634, 428] width 1268 height 619
click at [453, 256] on app-date-cell at bounding box center [448, 443] width 159 height 587
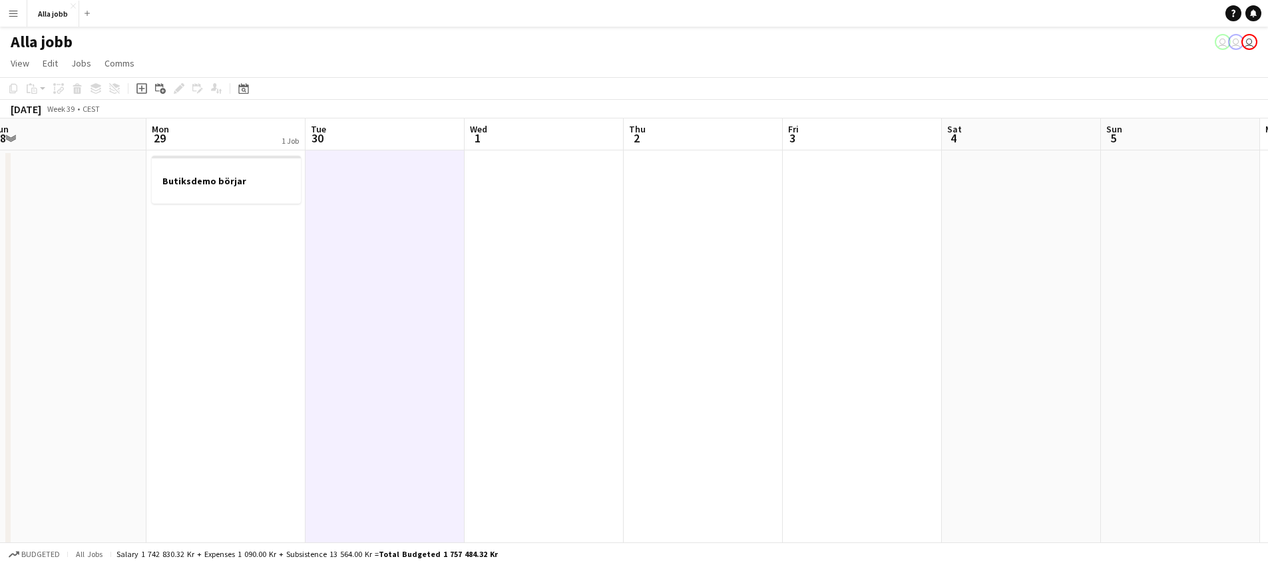
drag
click at [353, 233] on app-calendar-viewport "Thu 25 2/2 2 Jobs Fri 26 2/2 3 Jobs Sat 27 Sun 28 Mon 29 1 Job Tue 30 Wed 1 Thu…" at bounding box center [634, 428] width 1268 height 619
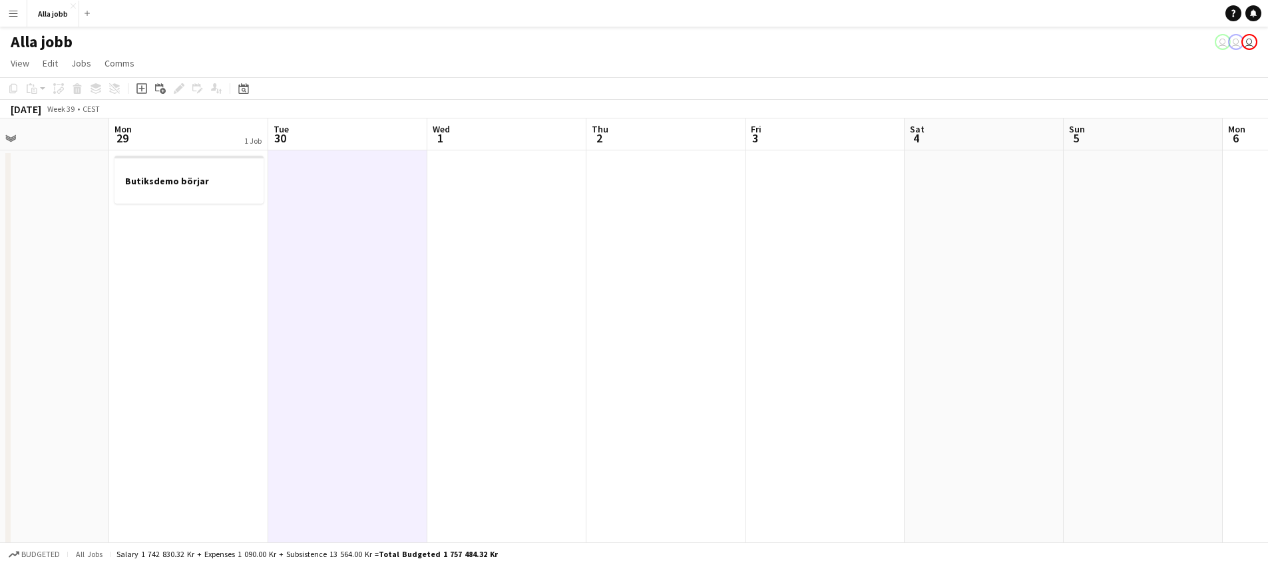
click at [283, 241] on app-date-cell at bounding box center [347, 443] width 159 height 587
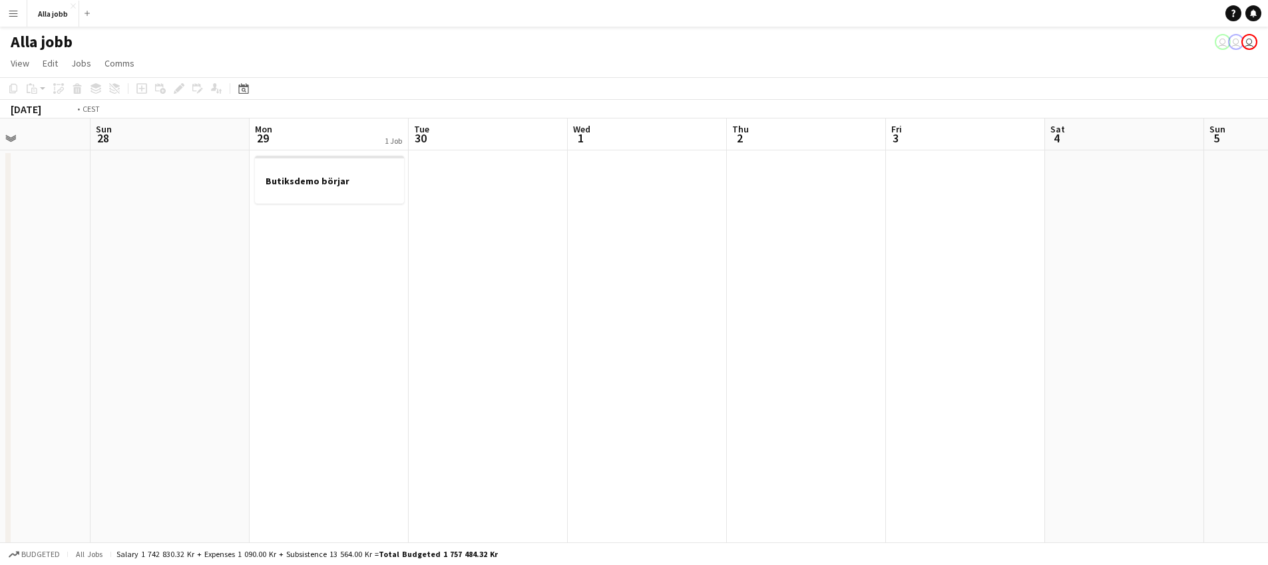
click at [357, 310] on app-calendar-viewport "Thu 25 2/2 2 Jobs Fri 26 2/2 3 Jobs Sat 27 Sun 28 Mon 29 1 Job Tue 30 Wed 1 Thu…" at bounding box center [634, 428] width 1268 height 619
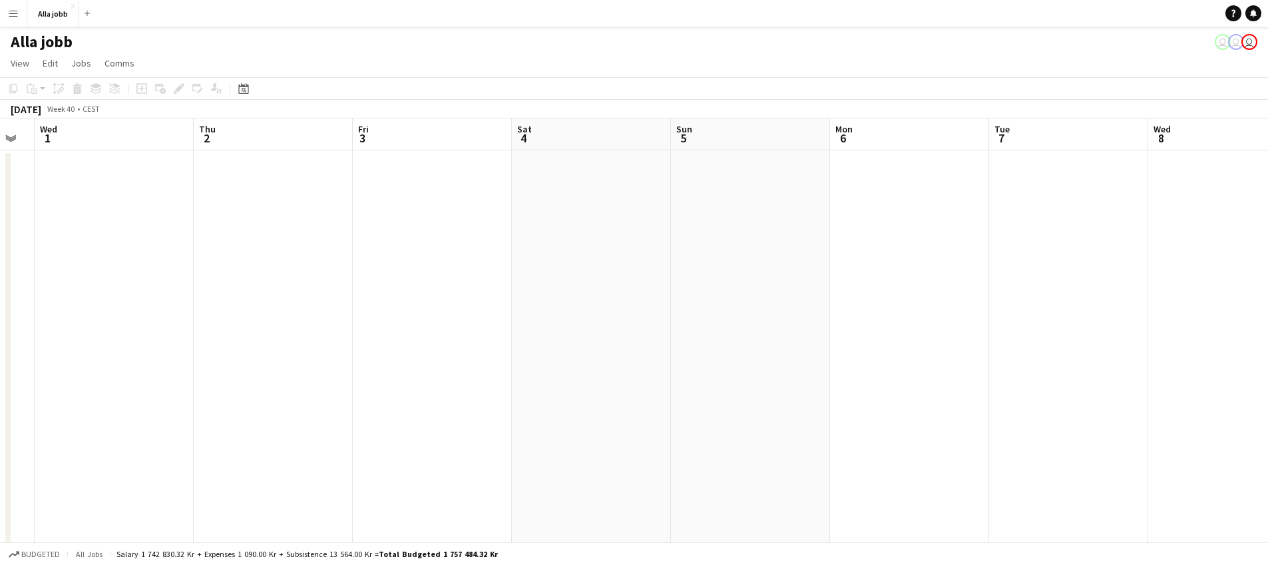
click at [429, 234] on app-calendar-viewport "Sat 27 Sun 28 Mon 29 1 Job Tue 30 Wed 1 Thu 2 Fri 3 Sat 4 Sun 5 Mon 6 Tue 7 Wed…" at bounding box center [634, 428] width 1268 height 619
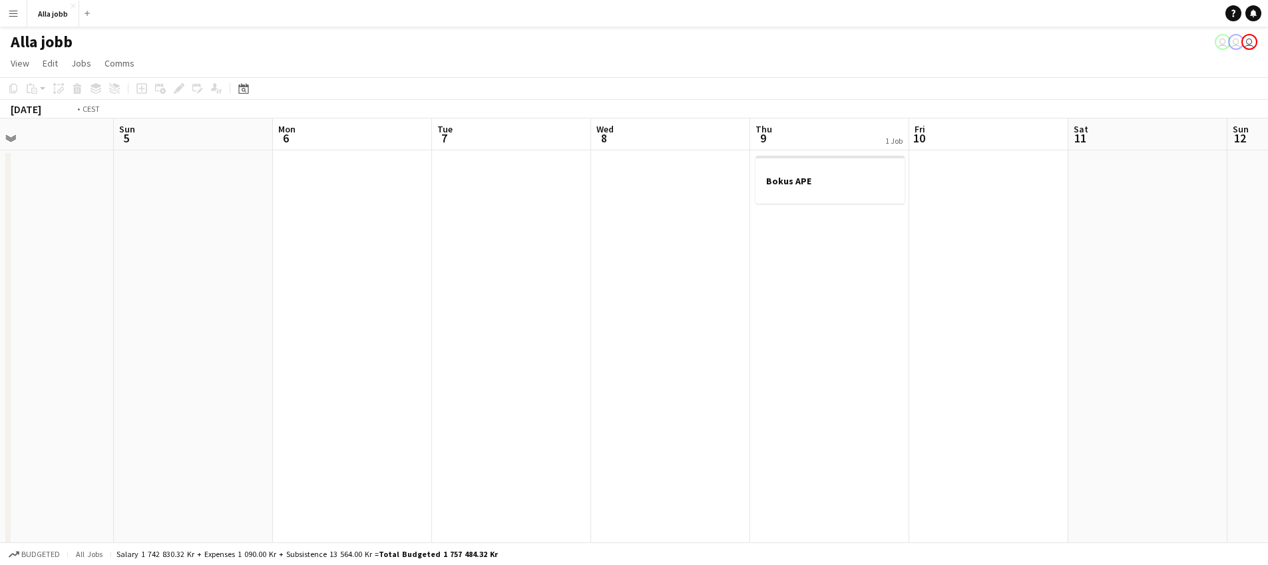
click at [180, 248] on app-calendar-viewport "Wed 1 Thu 2 Fri 3 Sat 4 Sun 5 Mon 6 Tue 7 Wed 8 Thu 9 1 Job Fri 10 Sat 11 Sun 1…" at bounding box center [634, 428] width 1268 height 619
click at [525, 433] on app-calendar-viewport "Sat 4 Sun 5 Mon 6 Tue 7 Wed 8 Thu 9 1 Job Fri 10 Sat 11 Sun 12 Mon 13 Tue 14 1 …" at bounding box center [634, 428] width 1268 height 619
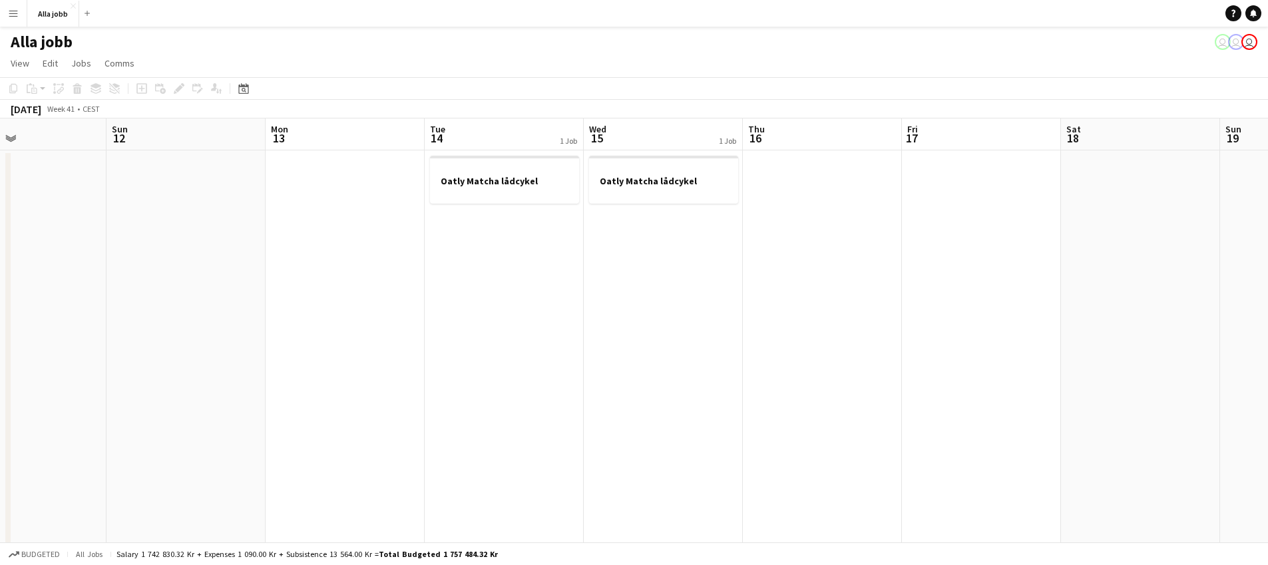
click at [425, 389] on app-calendar-viewport "Thu 9 1 Job Fri 10 Sat 11 Sun 12 Mon 13 Tue 14 1 Job Wed 15 1 Job Thu 16 Fri 17…" at bounding box center [634, 428] width 1268 height 619
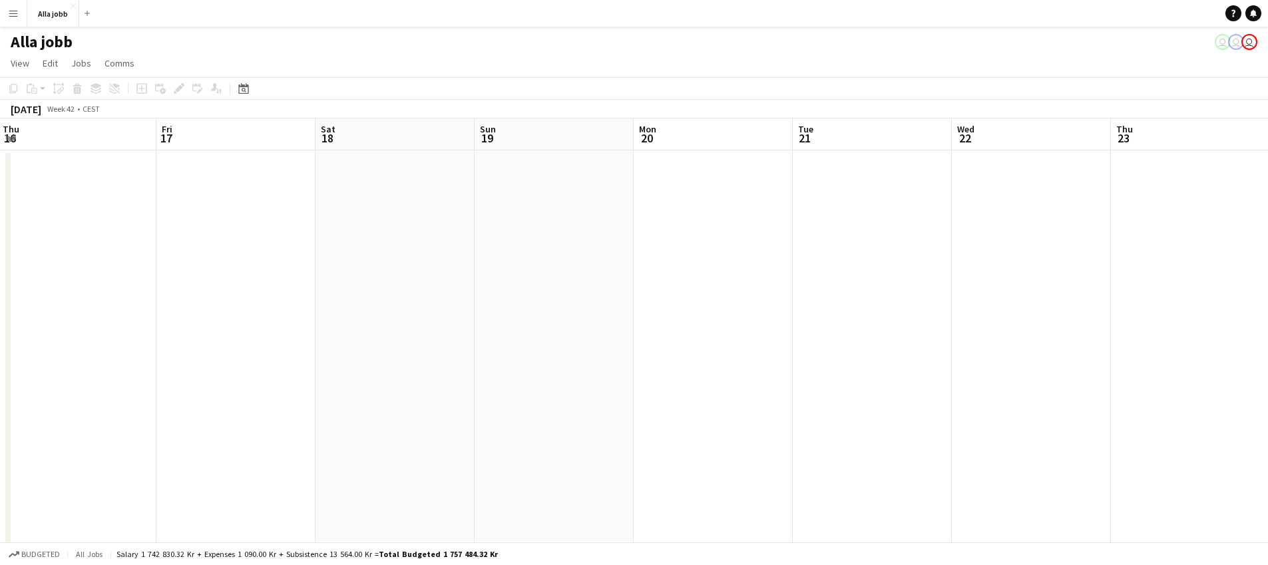
click at [54, 103] on app-calendar "Copy Paste Paste Command V Paste with crew Command Shift V Paste linked Job [GE…" at bounding box center [634, 407] width 1268 height 660
click at [503, 276] on app-calendar-viewport "Tue 14 1 Job Wed 15 1 Job Thu 16 Fri 17 Sat 18 Sun 19 Mon 20 Tue 21 Wed 22 Thu …" at bounding box center [634, 428] width 1268 height 619
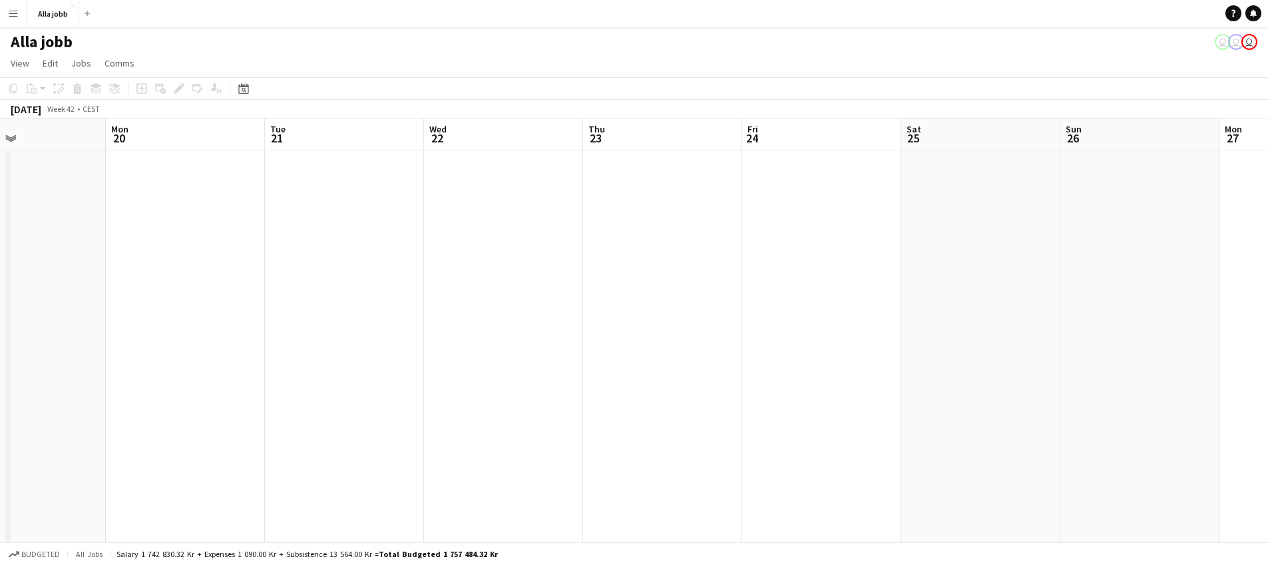
click at [737, 438] on app-calendar-viewport "Thu 16 Fri 17 Sat 18 Sun 19 Mon 20 Tue 21 Wed 22 Thu 23 Fri 24 Sat 25 Sun 26 Mo…" at bounding box center [634, 428] width 1268 height 619
click at [568, 332] on app-calendar-viewport "Thu 16 Fri 17 Sat 18 Sun 19 Mon 20 Tue 21 Wed 22 Thu 23 Fri 24 Sat 25 Sun 26 Mo…" at bounding box center [634, 428] width 1268 height 619
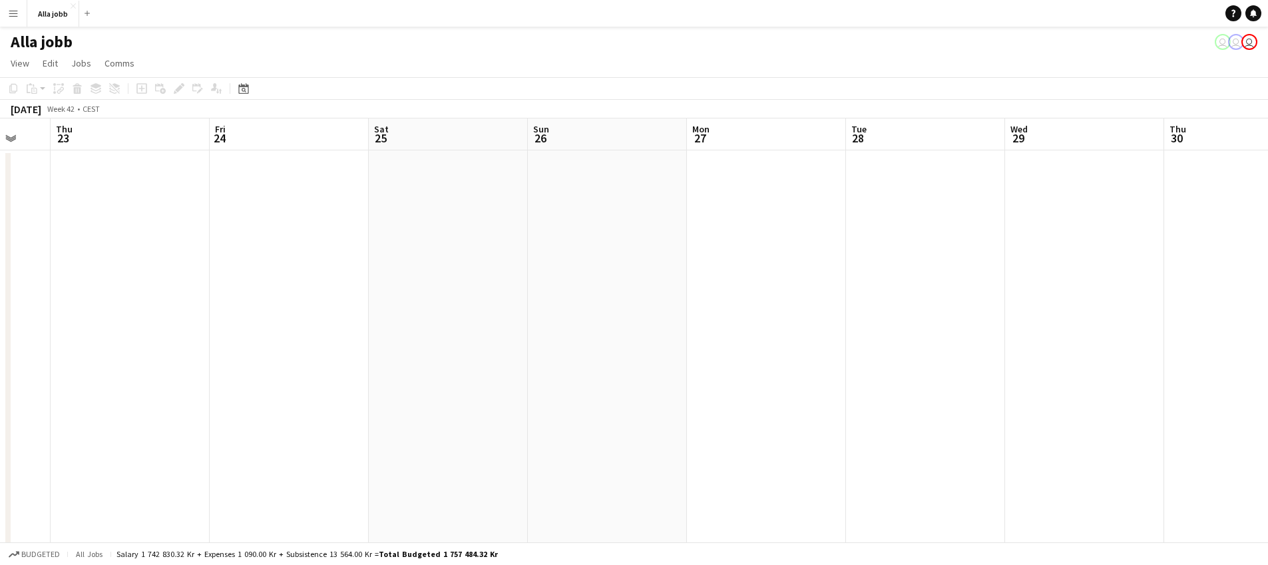
click at [382, 228] on app-calendar-viewport "Sun 19 Mon 20 Tue 21 Wed 22 Thu 23 Fri 24 Sat 25 Sun 26 Mon 27 Tue 28 Wed 29 Th…" at bounding box center [634, 428] width 1268 height 619
click at [117, 198] on app-calendar-viewport "Wed 22 Thu 23 Fri 24 Sat 25 Sun 26 Mon 27 Tue 28 Wed 29 Thu 30 Fri 31 Sat 1 Sun…" at bounding box center [634, 428] width 1268 height 619
click at [170, 228] on app-calendar-viewport "Mon 27 Tue 28 Wed 29 Thu 30 Fri 31 Sat 1 Sun 2 Mon 3 Tue 4 Wed 5 Thu 6 Fri 7 Sa…" at bounding box center [634, 428] width 1268 height 619
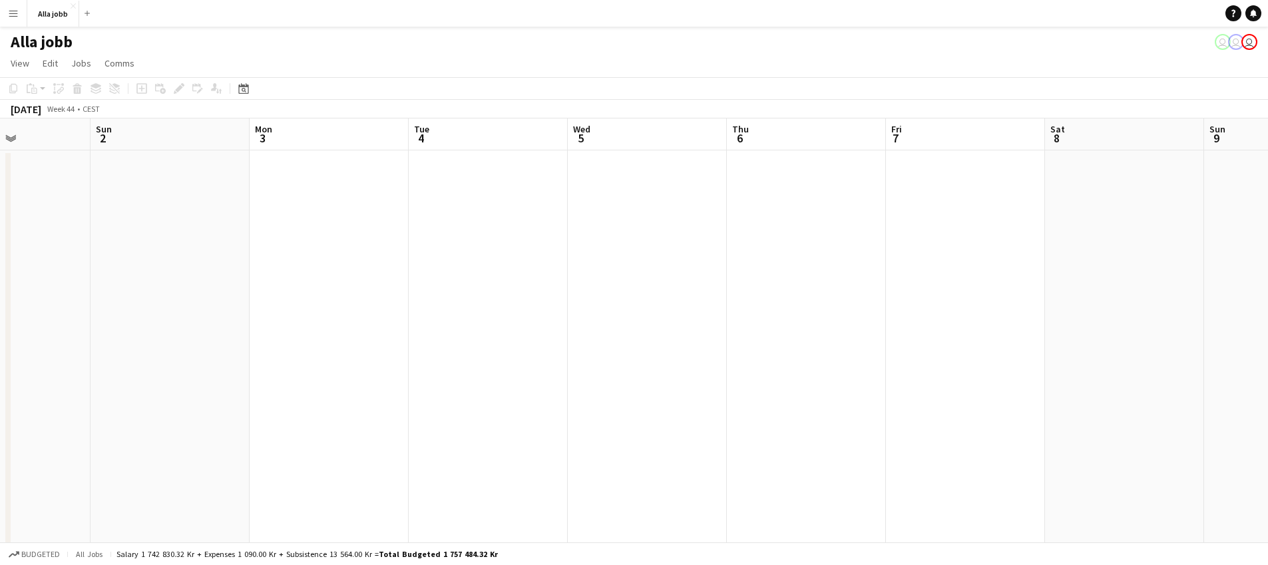
click at [502, 362] on app-calendar-viewport "Thu 30 Fri 31 Sat 1 Sun 2 Mon 3 Tue 4 Wed 5 Thu 6 Fri 7 Sat 8 Sun 9 Mon 10 Tue …" at bounding box center [634, 428] width 1268 height 619
click at [1, 262] on app-calendar-viewport "Thu 30 Fri 31 Sat 1 Sun 2 Mon 3 Tue 4 Wed 5 Thu 6 Fri 7 Sat 8 Sun 9 Mon 10 Tue …" at bounding box center [634, 428] width 1268 height 619
click at [436, 296] on app-calendar-viewport "Sun 2 Mon 3 Tue 4 Wed 5 Thu 6 Fri 7 Sat 8 Sun 9 Mon 10 Tue 11 Wed 12 Thu 13 Fri…" at bounding box center [634, 428] width 1268 height 619
click at [188, 183] on app-calendar-viewport "Sun 2 Mon 3 Tue 4 Wed 5 Thu 6 Fri 7 Sat 8 Sun 9 Mon 10 Tue 11 Wed 12 Thu 13 Fri…" at bounding box center [634, 428] width 1268 height 619
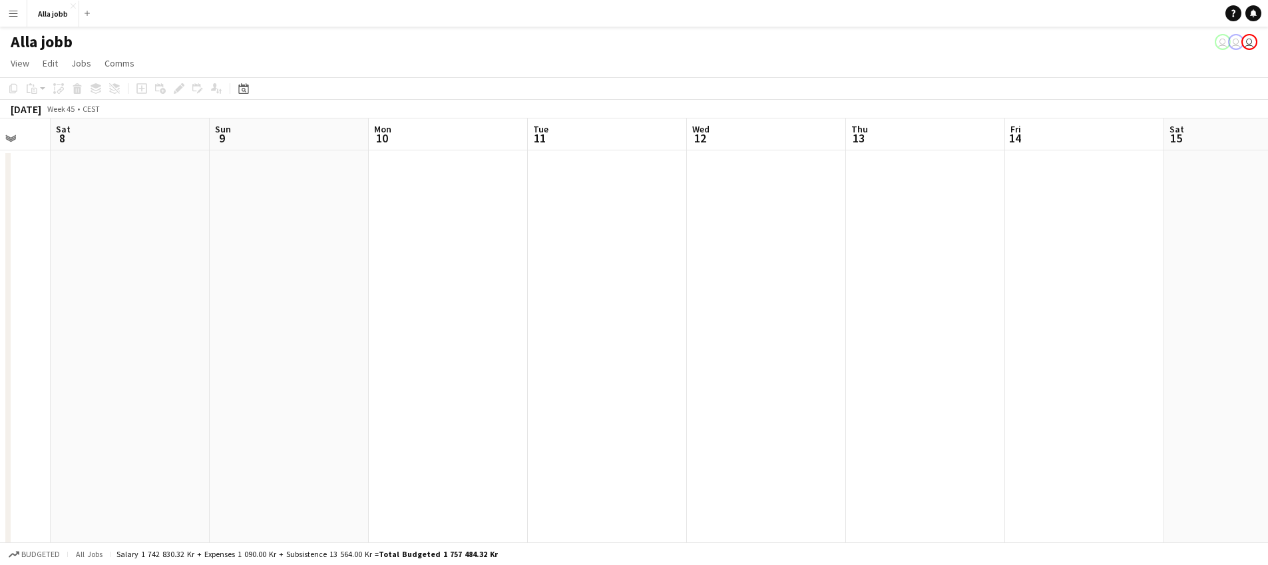
click at [462, 219] on app-calendar-viewport "Wed 5 Thu 6 Fri 7 Sat 8 Sun 9 Mon 10 Tue 11 Wed 12 Thu 13 Fri 14 Sat 15 Sun 16 …" at bounding box center [634, 428] width 1268 height 619
drag, startPoint x: 293, startPoint y: 278, endPoint x: 275, endPoint y: 271, distance: 19.4
click at [205, 289] on app-calendar-viewport "Fri 7 Sat 8 Sun 9 Mon 10 Tue 11 Wed 12 Thu 13 Fri 14 Sat 15 Sun 16 Mon 17 Tue 1…" at bounding box center [634, 428] width 1268 height 619
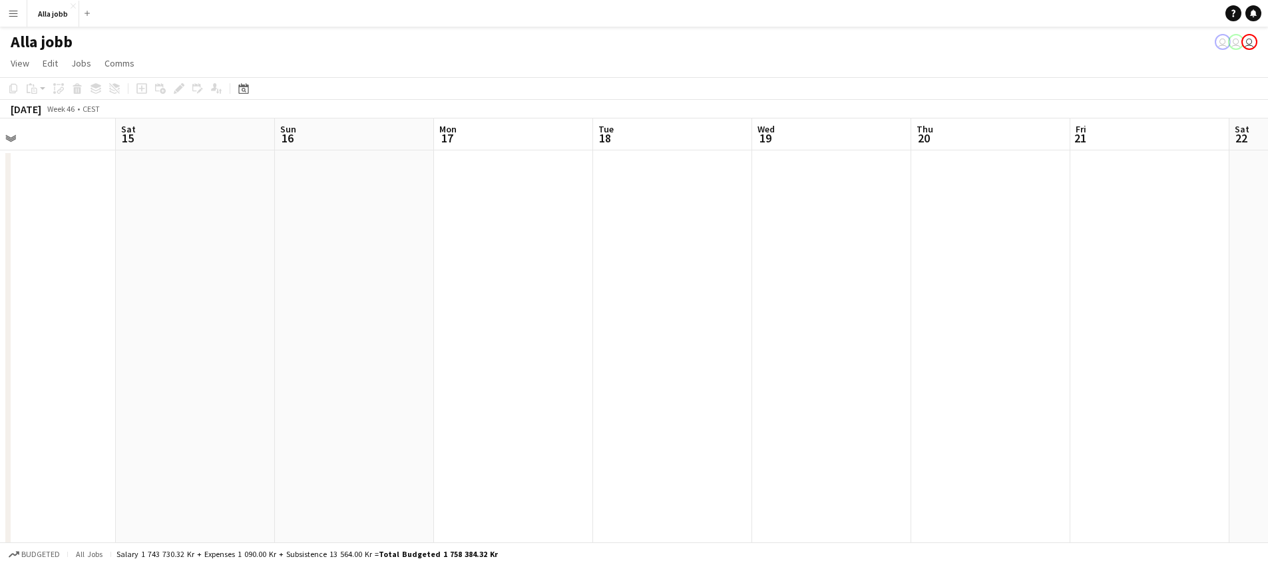
drag, startPoint x: 816, startPoint y: 279, endPoint x: 727, endPoint y: 298, distance: 90.6
click at [532, 292] on app-calendar-viewport "Tue 11 Wed 12 Thu 13 Fri 14 Sat 15 Sun 16 Mon 17 Tue 18 Wed 19 Thu 20 Fri 21 Sa…" at bounding box center [634, 428] width 1268 height 619
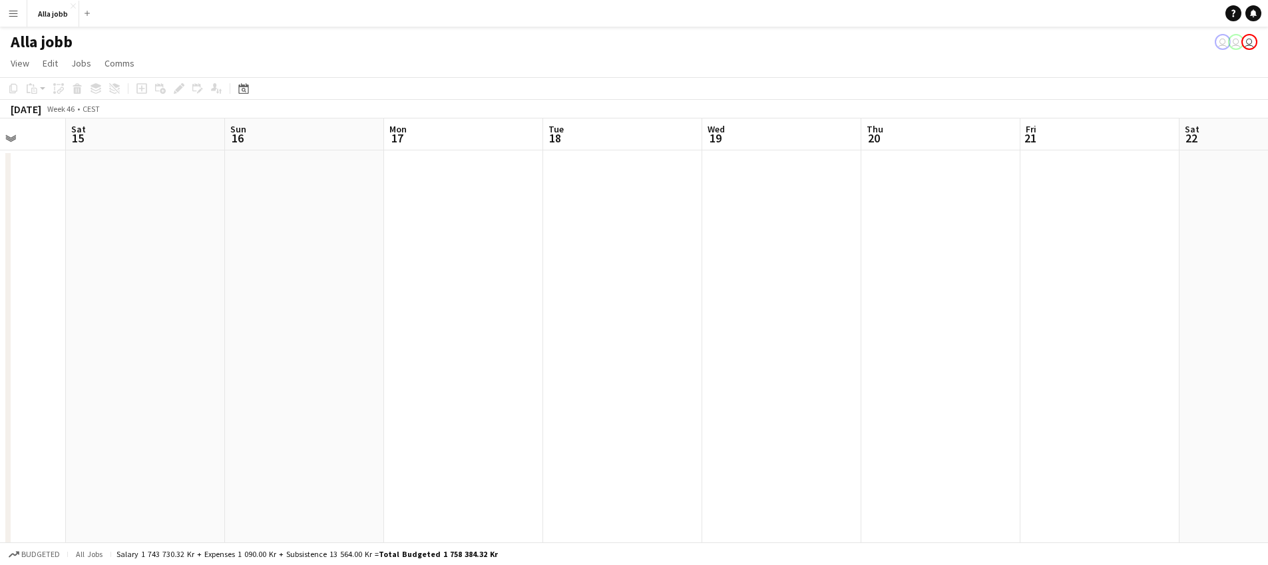
drag, startPoint x: 894, startPoint y: 336, endPoint x: 685, endPoint y: 317, distance: 209.3
click at [675, 322] on app-calendar-viewport "Tue 11 Wed 12 Thu 13 Fri 14 Sat 15 Sun 16 Mon 17 Tue 18 Wed 19 Thu 20 Fri 21 Sa…" at bounding box center [634, 428] width 1268 height 619
click at [370, 286] on app-calendar-viewport "Thu 13 Fri 14 Sat 15 Sun 16 Mon 17 Tue 18 Wed 19 Thu 20 Fri 21 Sat 22 Sun 23 Mo…" at bounding box center [634, 428] width 1268 height 619
drag, startPoint x: 874, startPoint y: 331, endPoint x: 580, endPoint y: 290, distance: 297.1
click at [579, 290] on app-calendar-viewport "Sun 16 Mon 17 Tue 18 Wed 19 Thu 20 Fri 21 Sat 22 Sun 23 Mon 24 Tue 25 Wed 26 Th…" at bounding box center [634, 428] width 1268 height 619
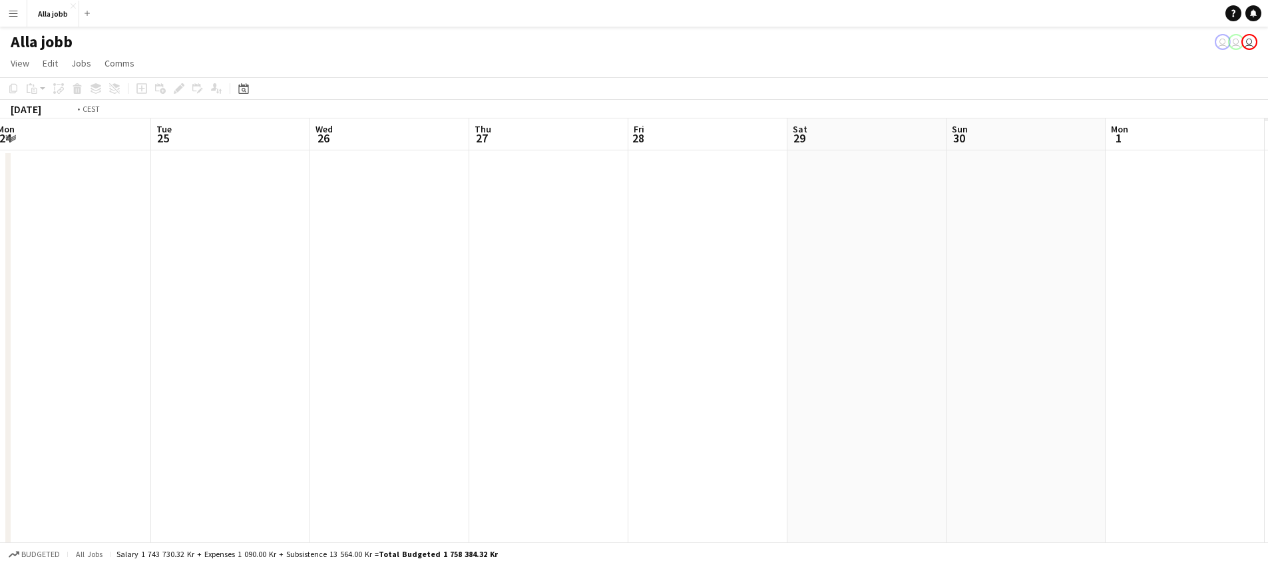
drag, startPoint x: 773, startPoint y: 327, endPoint x: 611, endPoint y: 314, distance: 162.3
click at [488, 309] on app-calendar-viewport "Fri 21 Sat 22 Sun 23 Mon 24 Tue 25 Wed 26 Thu 27 Fri 28 Sat 29 Sun 30 Mon 1 Tue…" at bounding box center [634, 428] width 1268 height 619
drag, startPoint x: 517, startPoint y: 320, endPoint x: 834, endPoint y: 357, distance: 319.7
click at [394, 316] on app-calendar-viewport "Sun 23 Mon 24 Tue 25 Wed 26 Thu 27 Fri 28 Sat 29 Sun 30 Mon 1 Tue 2 Wed 3 Thu 4…" at bounding box center [634, 428] width 1268 height 619
drag, startPoint x: 580, startPoint y: 325, endPoint x: 430, endPoint y: 310, distance: 150.6
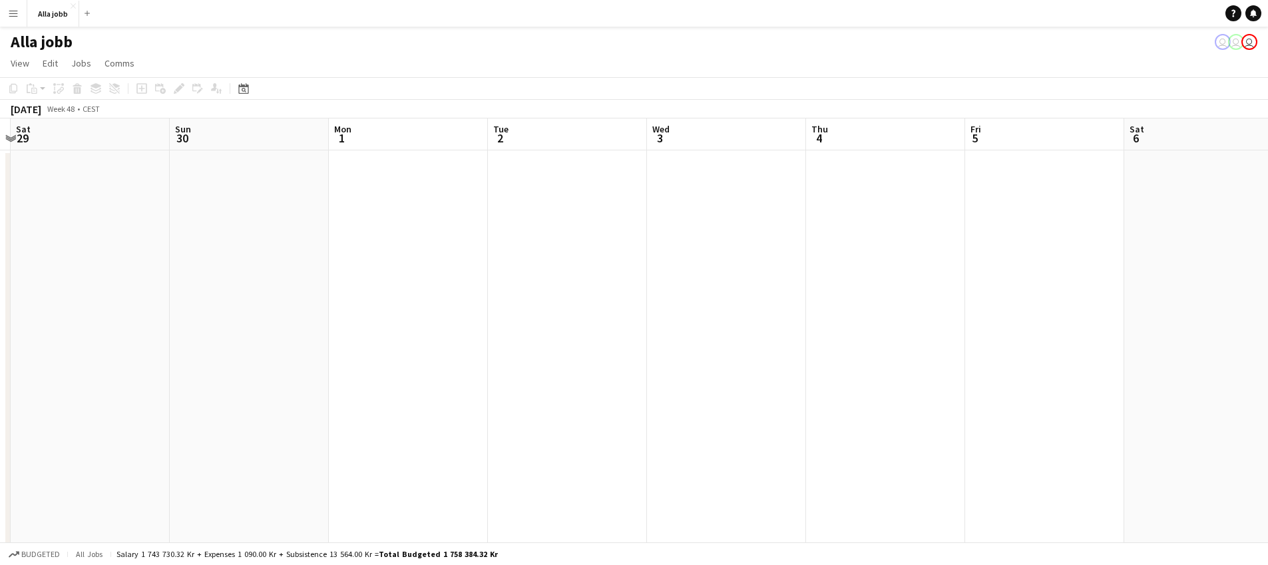
click at [431, 310] on app-calendar-viewport "Wed 26 Thu 27 Fri 28 Sat 29 Sun 30 Mon 1 Tue 2 Wed 3 Thu 4 Fri 5 Sat 6 Sun 7 Mo…" at bounding box center [634, 428] width 1268 height 619
drag, startPoint x: 958, startPoint y: 359, endPoint x: 574, endPoint y: 314, distance: 386.8
click at [601, 321] on app-calendar-viewport "Wed 26 Thu 27 Fri 28 Sat 29 Sun 30 Mon 1 Tue 2 Wed 3 Thu 4 Fri 5 Sat 6 Sun 7 Mo…" at bounding box center [634, 428] width 1268 height 619
drag, startPoint x: 900, startPoint y: 360, endPoint x: 780, endPoint y: 346, distance: 121.3
click at [631, 342] on app-calendar-viewport "Fri 28 Sat 29 Sun 30 Mon 1 Tue 2 Wed 3 Thu 4 Fri 5 Sat 6 Sun 7 Mon 8 Tue 9 Wed …" at bounding box center [634, 428] width 1268 height 619
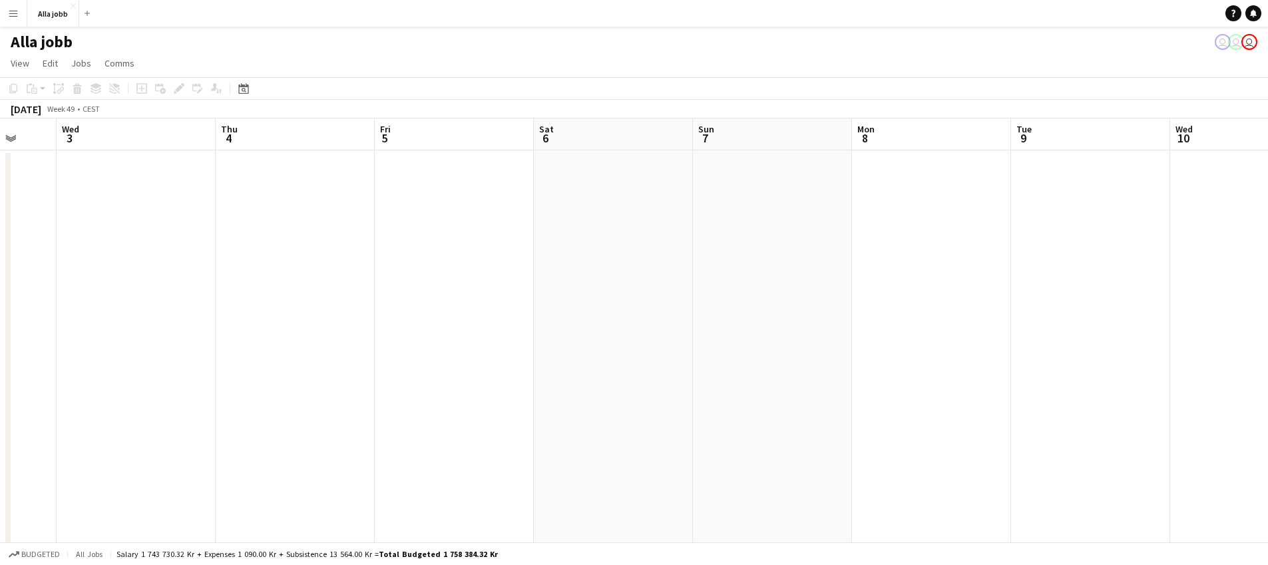
drag, startPoint x: 950, startPoint y: 359, endPoint x: 738, endPoint y: 338, distance: 212.8
click at [711, 344] on app-calendar-viewport "Sun 30 Mon 1 Tue 2 Wed 3 Thu 4 Fri 5 Sat 6 Sun 7 Mon 8 Tue 9 Wed 10 Thu 11 Fri …" at bounding box center [634, 428] width 1268 height 619
drag, startPoint x: 580, startPoint y: 362, endPoint x: 553, endPoint y: 360, distance: 26.7
click at [549, 361] on app-calendar-viewport "Thu 4 Fri 5 Sat 6 Sun 7 Mon 8 Tue 9 Wed 10 Thu 11 Fri 12 Sat 13 Sun 14 Mon 15 T…" at bounding box center [634, 428] width 1268 height 619
drag, startPoint x: 815, startPoint y: 338, endPoint x: 697, endPoint y: 350, distance: 118.5
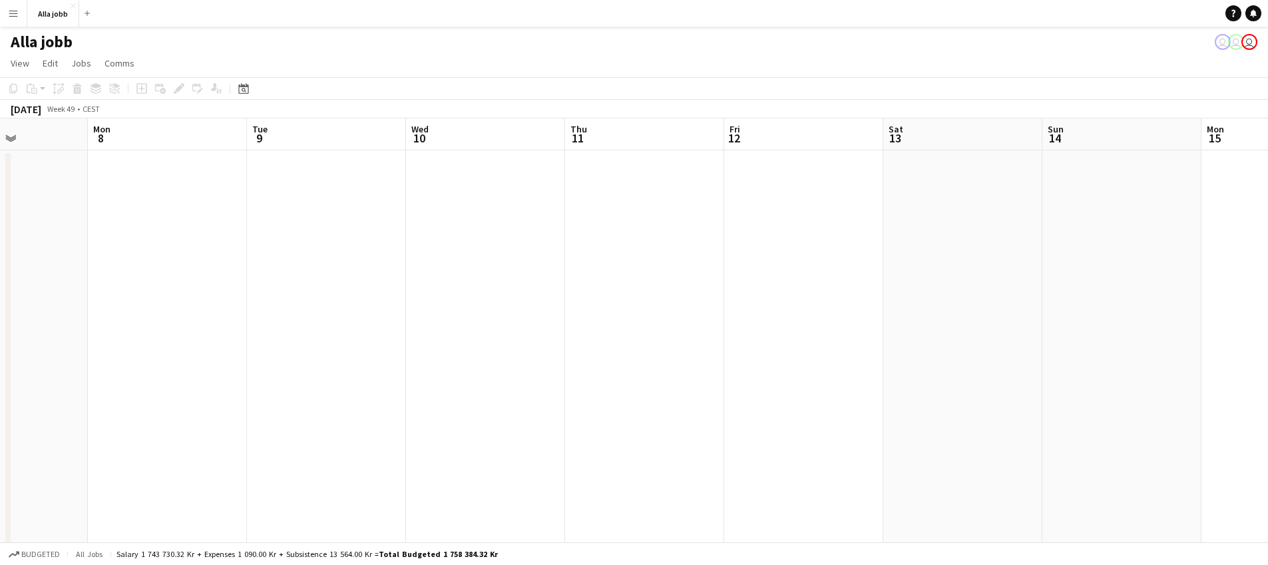
click at [697, 350] on app-calendar-viewport "Thu 4 Fri 5 Sat 6 Sun 7 Mon 8 Tue 9 Wed 10 Thu 11 Fri 12 Sat 13 Sun 14 Mon 15 T…" at bounding box center [634, 428] width 1268 height 619
click at [796, 260] on app-date-cell at bounding box center [790, 443] width 159 height 587
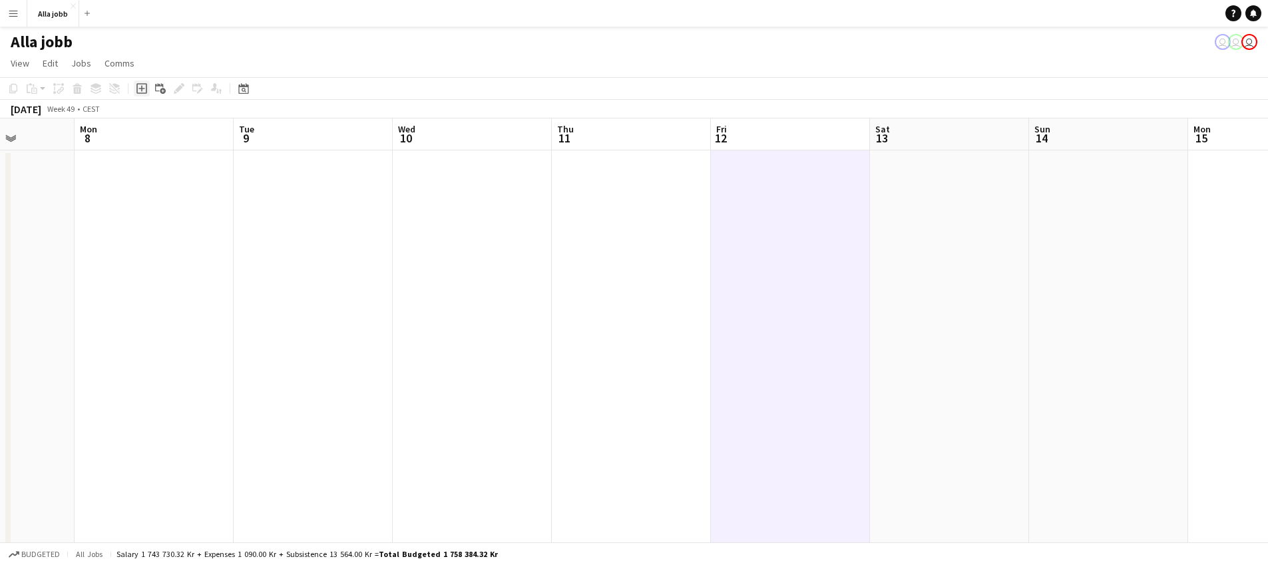
click at [143, 90] on icon "Add job" at bounding box center [142, 88] width 11 height 11
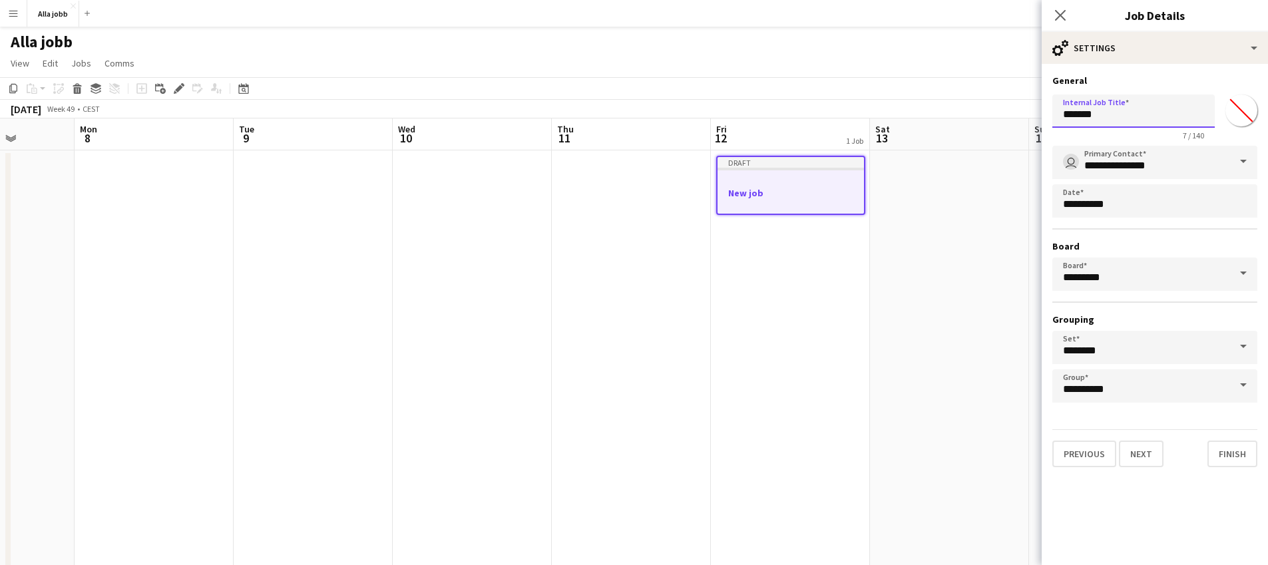
click at [1157, 121] on input "*******" at bounding box center [1134, 111] width 162 height 33
click at [1158, 120] on input "*******" at bounding box center [1134, 111] width 162 height 33
click at [1113, 114] on input "*******" at bounding box center [1134, 111] width 162 height 33
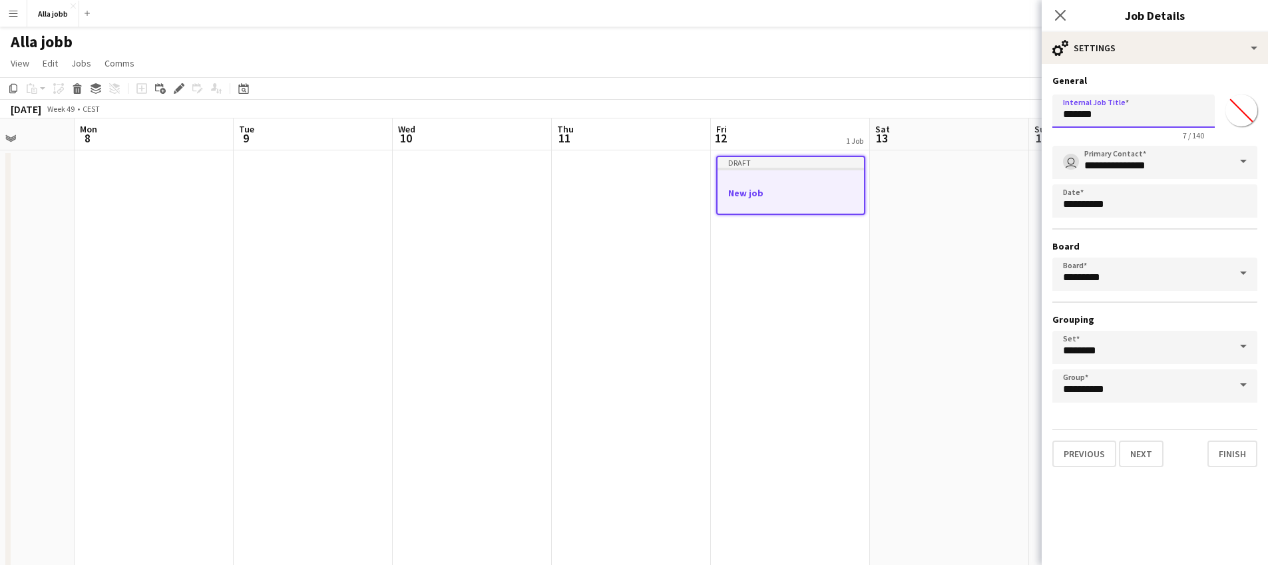
click at [1113, 114] on input "*******" at bounding box center [1134, 111] width 162 height 33
type input "**********"
click at [1143, 454] on button "Next" at bounding box center [1141, 454] width 45 height 27
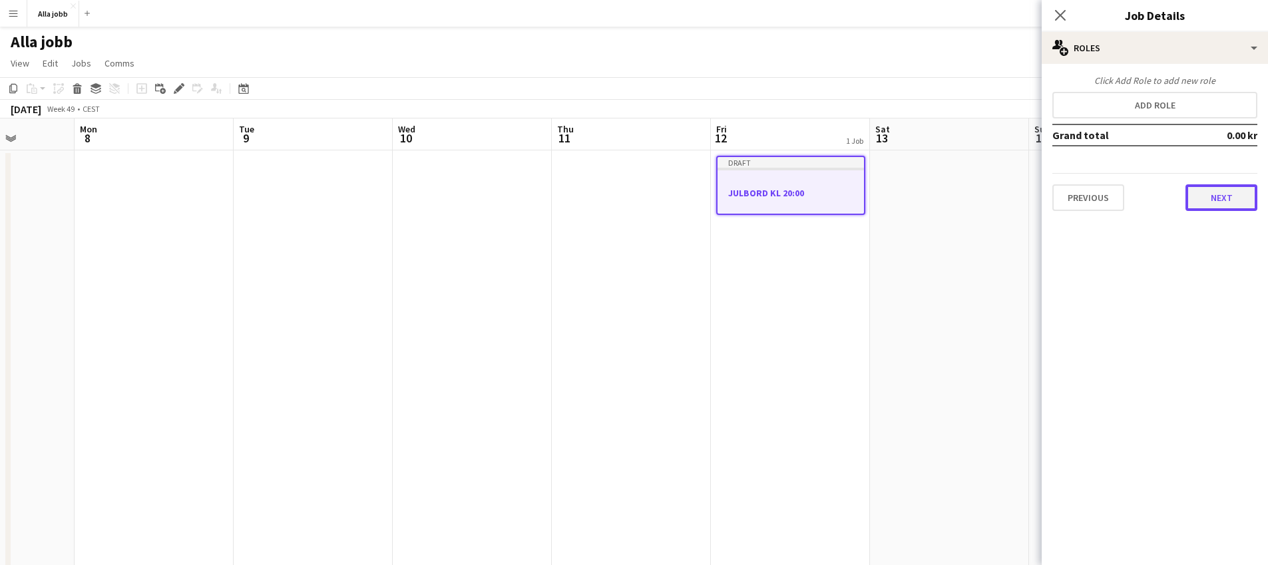
click at [1228, 210] on button "Next" at bounding box center [1222, 197] width 72 height 27
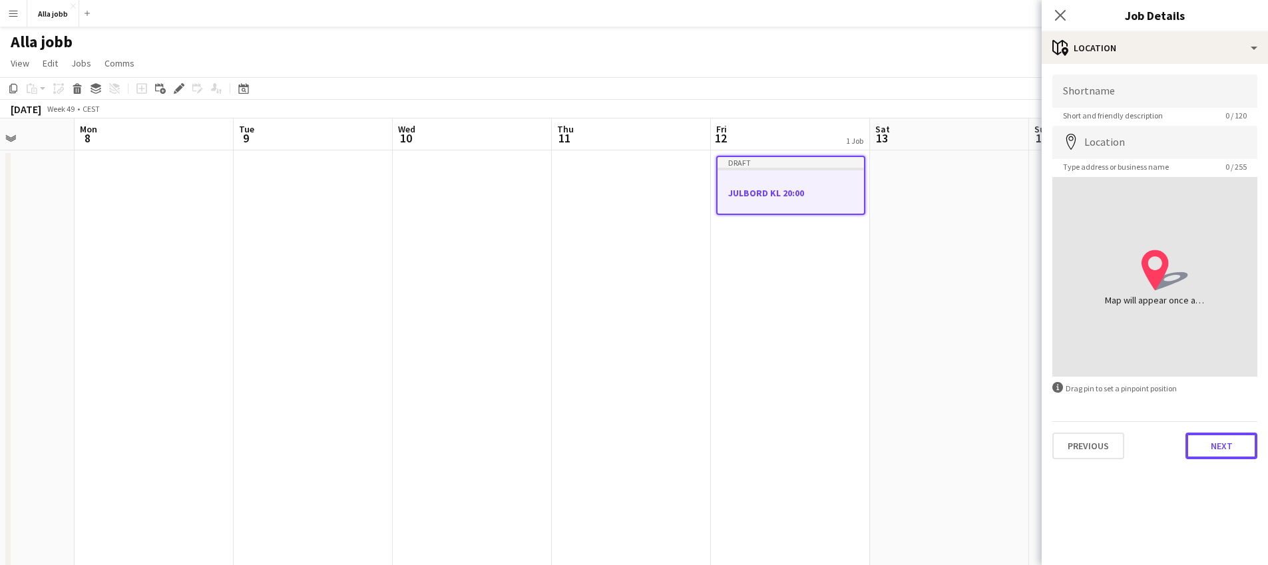
drag, startPoint x: 1239, startPoint y: 444, endPoint x: 1202, endPoint y: 443, distance: 37.3
click at [1237, 446] on button "Next" at bounding box center [1222, 446] width 72 height 27
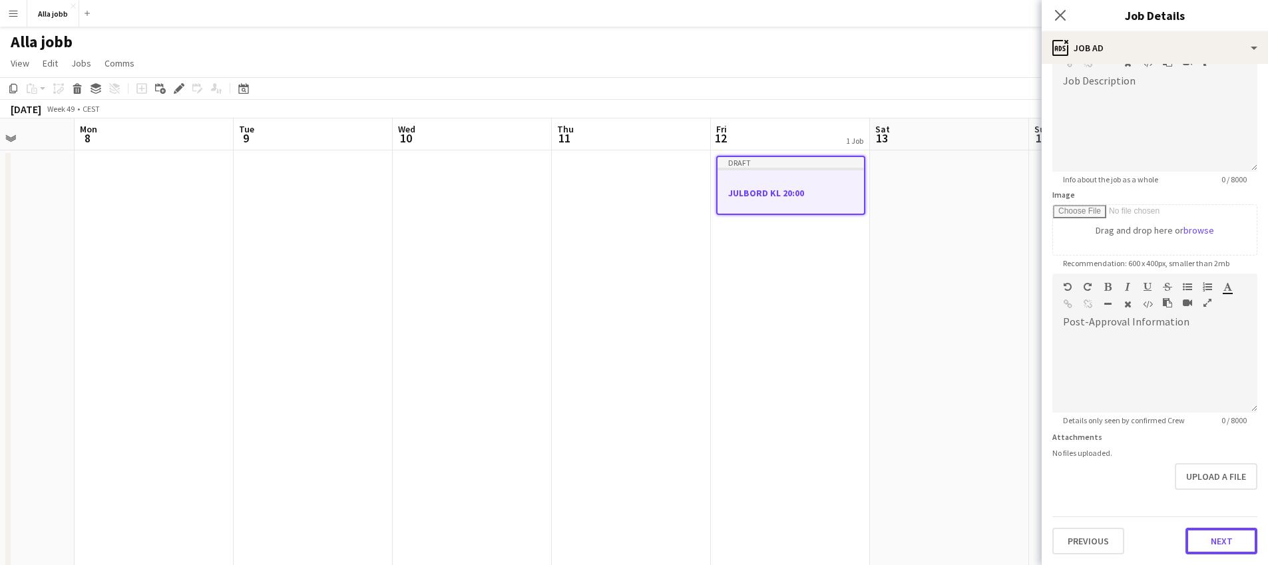
scroll to position [93, 0]
click at [1208, 497] on form "**********" at bounding box center [1155, 267] width 226 height 573
click at [1210, 543] on button "Next" at bounding box center [1222, 541] width 72 height 27
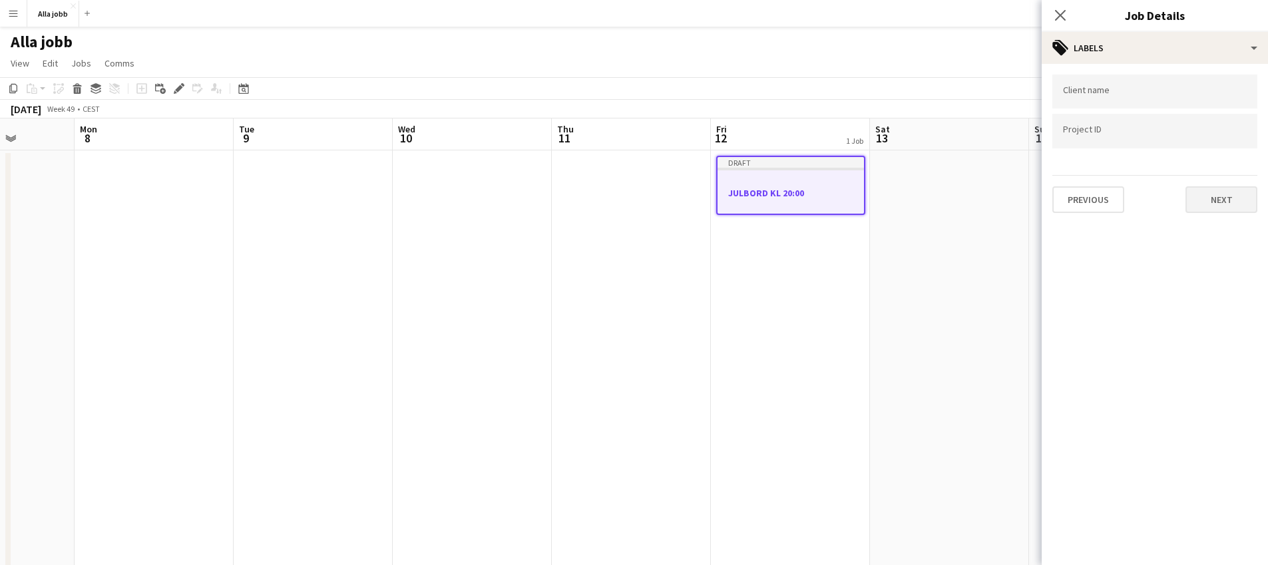
drag, startPoint x: 1233, startPoint y: 171, endPoint x: 1226, endPoint y: 190, distance: 20.7
click at [1232, 175] on form "Client name Project ID Previous Next" at bounding box center [1155, 144] width 226 height 139
click at [1222, 199] on button "Next" at bounding box center [1222, 199] width 72 height 27
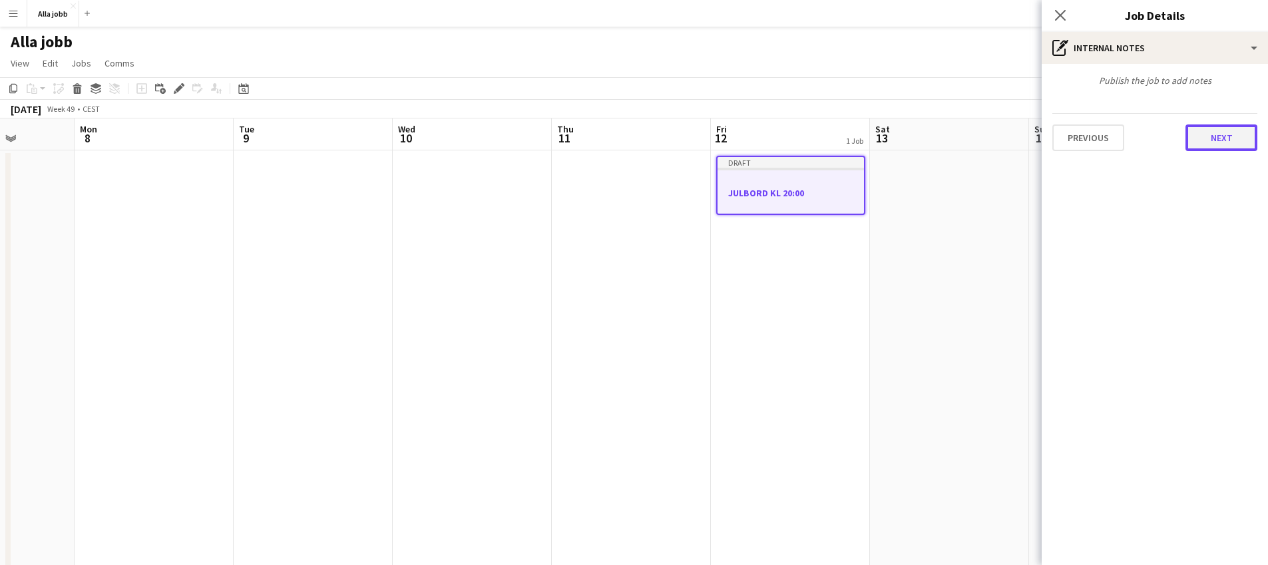
click at [1225, 135] on button "Next" at bounding box center [1222, 138] width 72 height 27
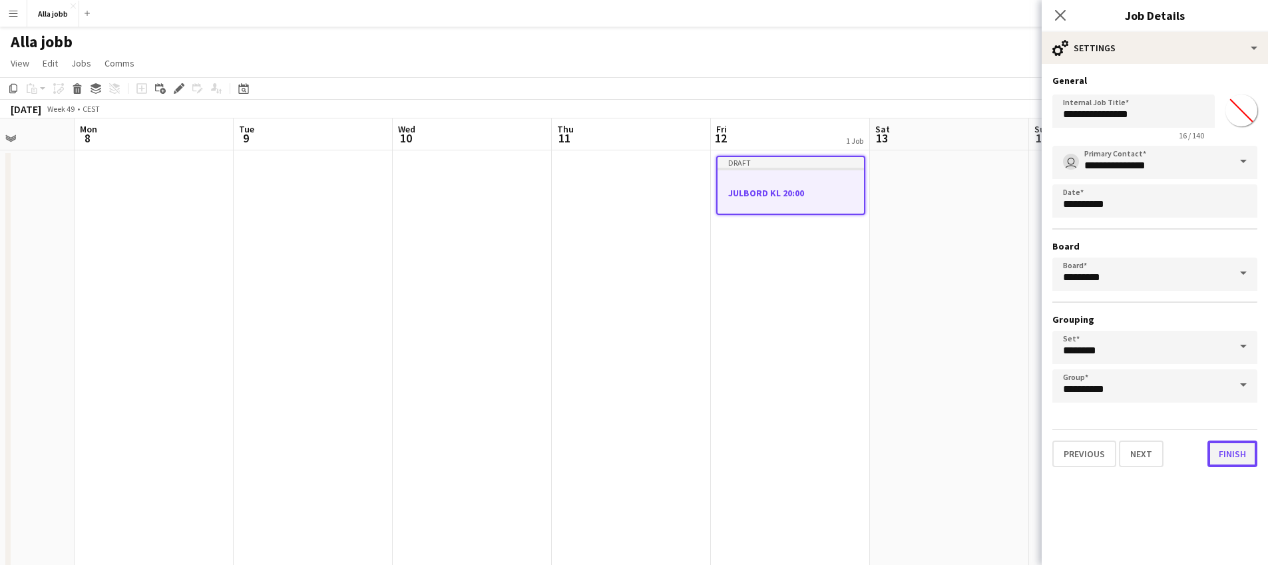
click at [1233, 449] on button "Finish" at bounding box center [1233, 454] width 50 height 27
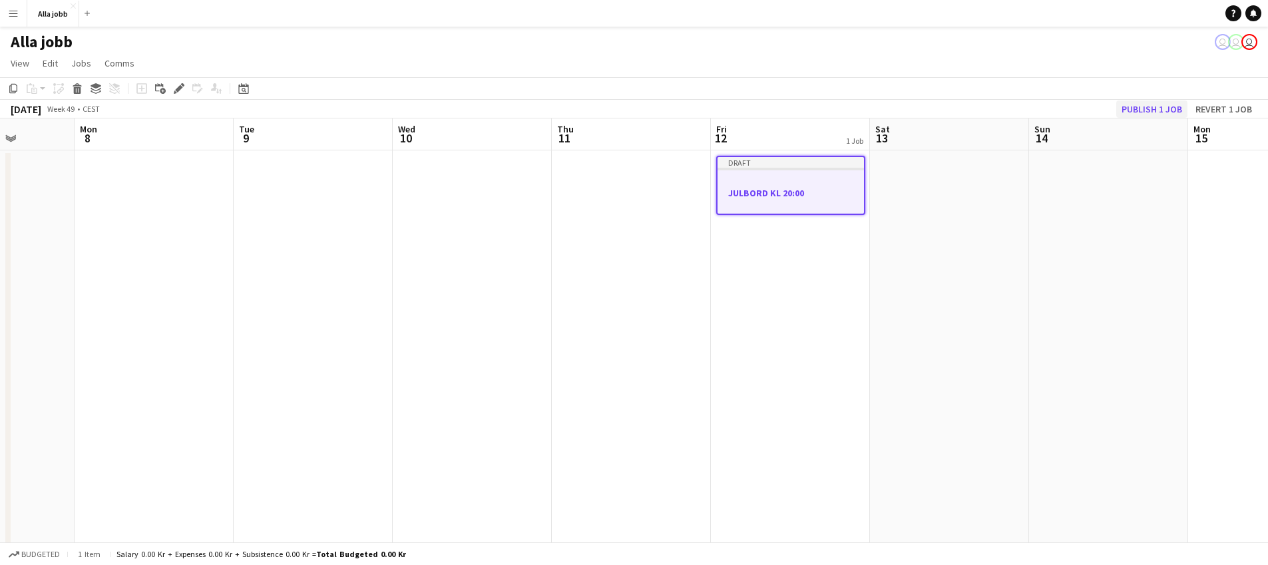
drag, startPoint x: 1155, startPoint y: 96, endPoint x: 1147, endPoint y: 103, distance: 9.9
click at [1155, 97] on app-toolbar "Copy Paste Paste Command V Paste with crew Command Shift V Paste linked Job [GE…" at bounding box center [634, 88] width 1268 height 23
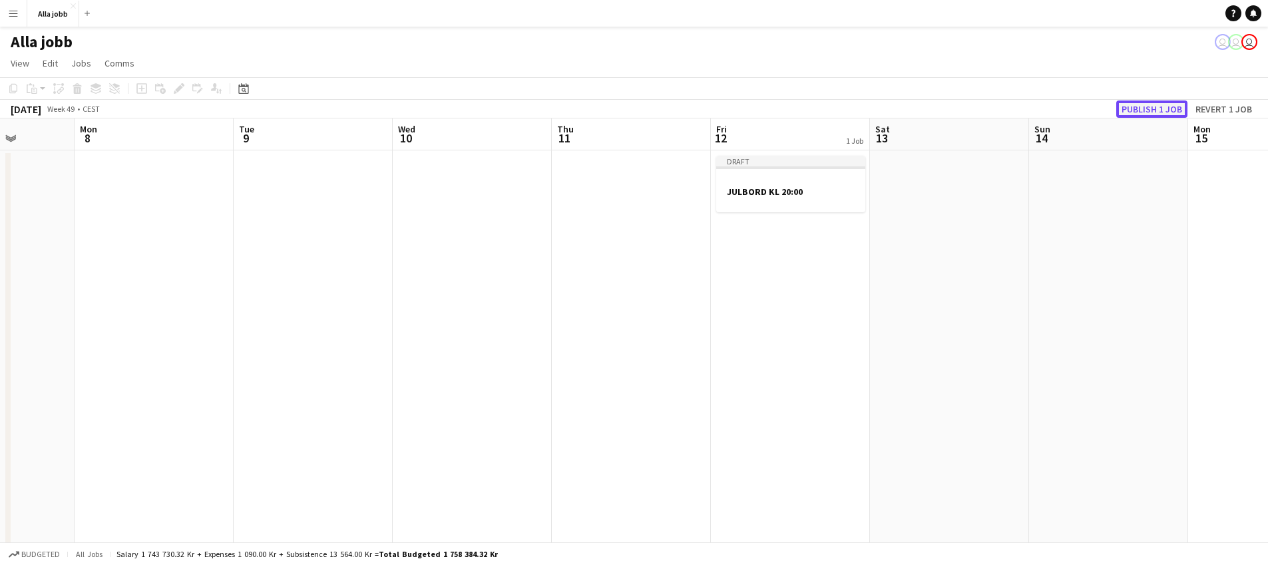
click at [1140, 116] on button "Publish 1 job" at bounding box center [1152, 109] width 71 height 17
